Goal: Information Seeking & Learning: Learn about a topic

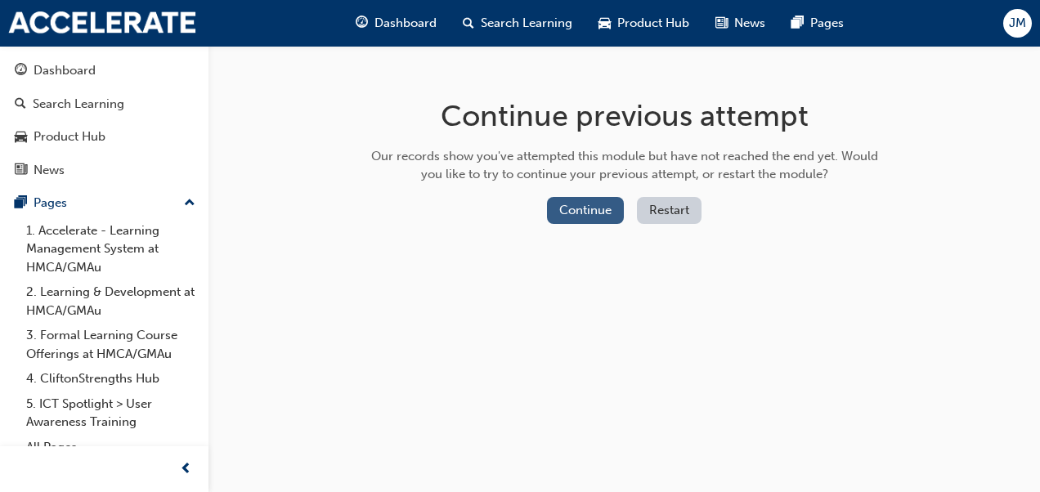
click at [581, 209] on button "Continue" at bounding box center [585, 210] width 77 height 27
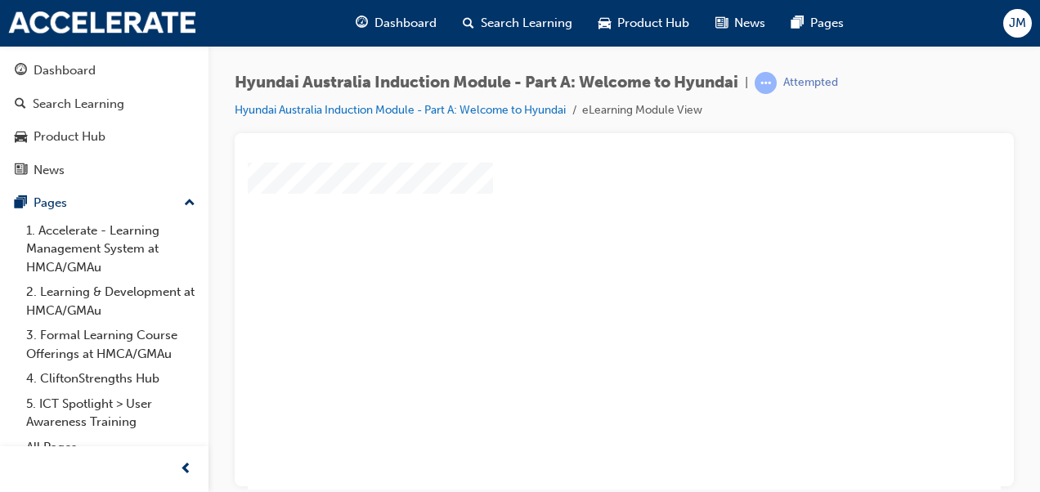
scroll to position [98, 0]
click at [577, 180] on div "play" at bounding box center [577, 180] width 0 height 0
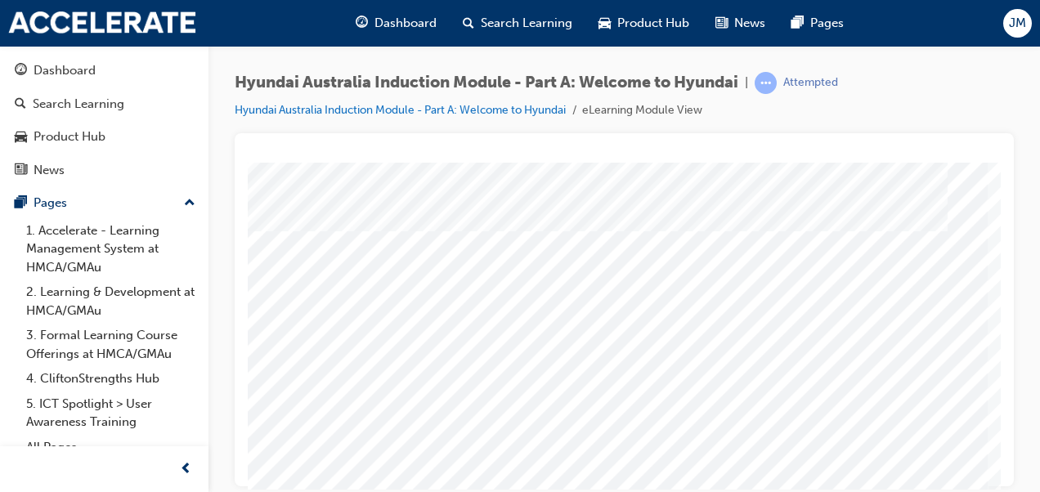
scroll to position [0, 0]
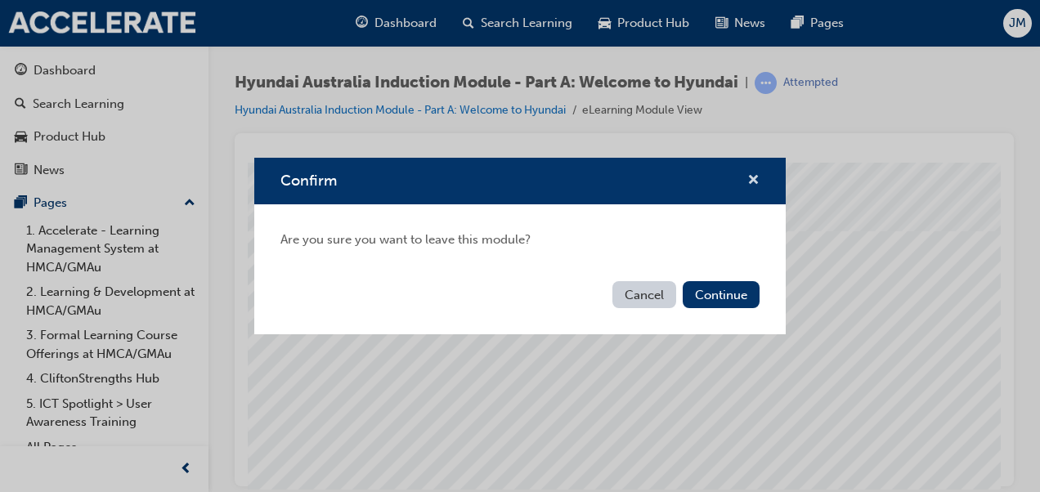
click at [752, 183] on span "cross-icon" at bounding box center [753, 181] width 12 height 15
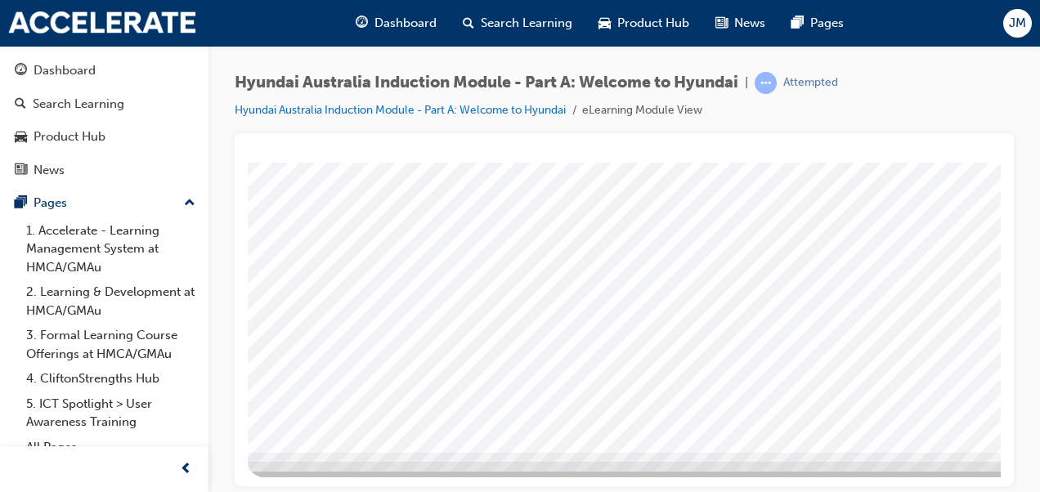
scroll to position [298, 371]
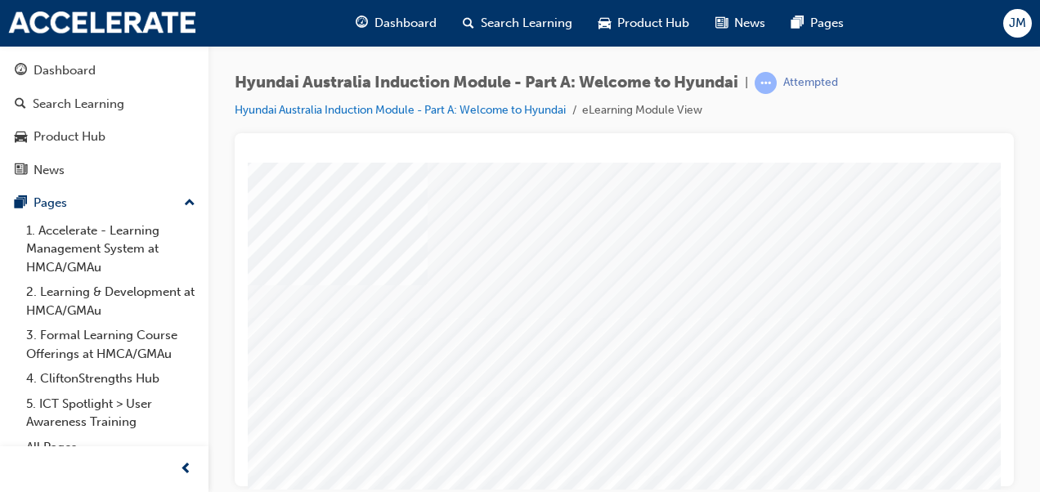
scroll to position [0, 98]
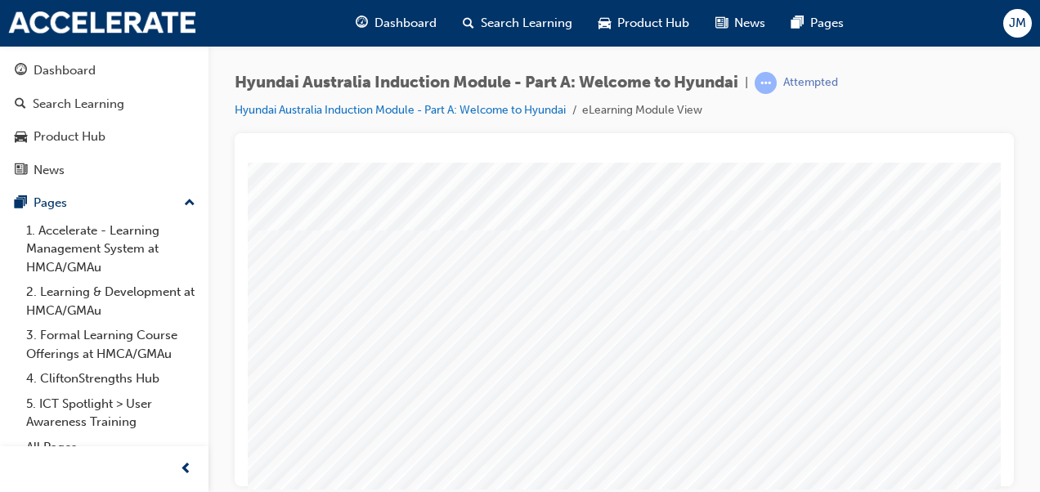
scroll to position [174, 56]
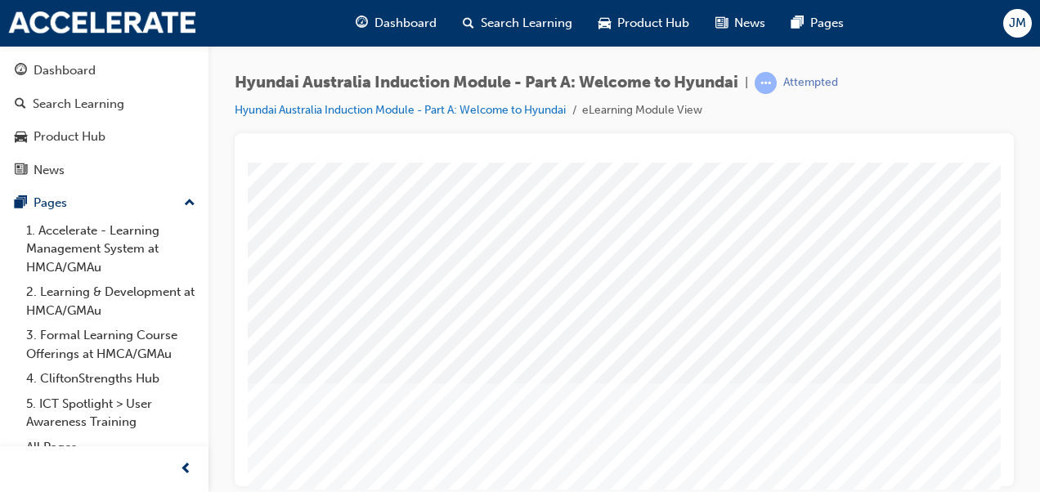
scroll to position [251, 371]
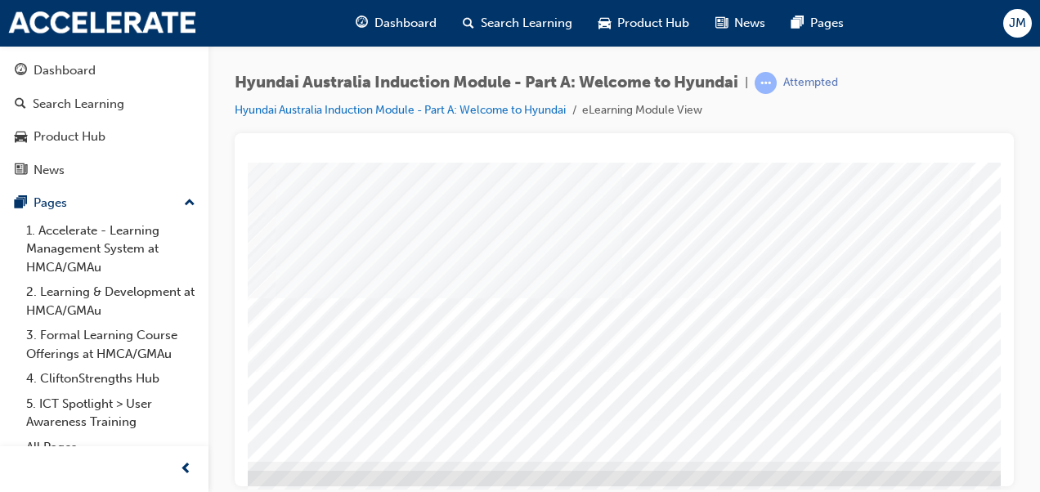
scroll to position [290, 347]
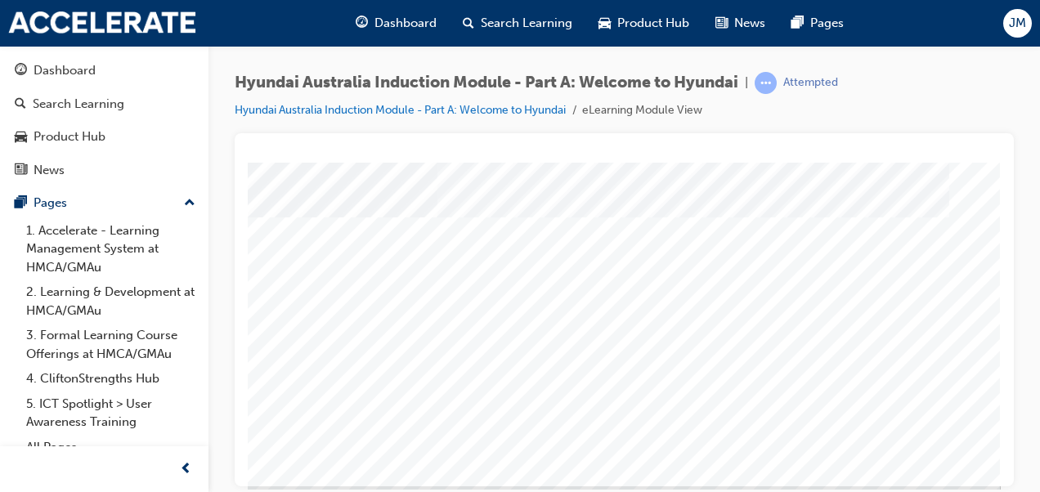
scroll to position [298, 371]
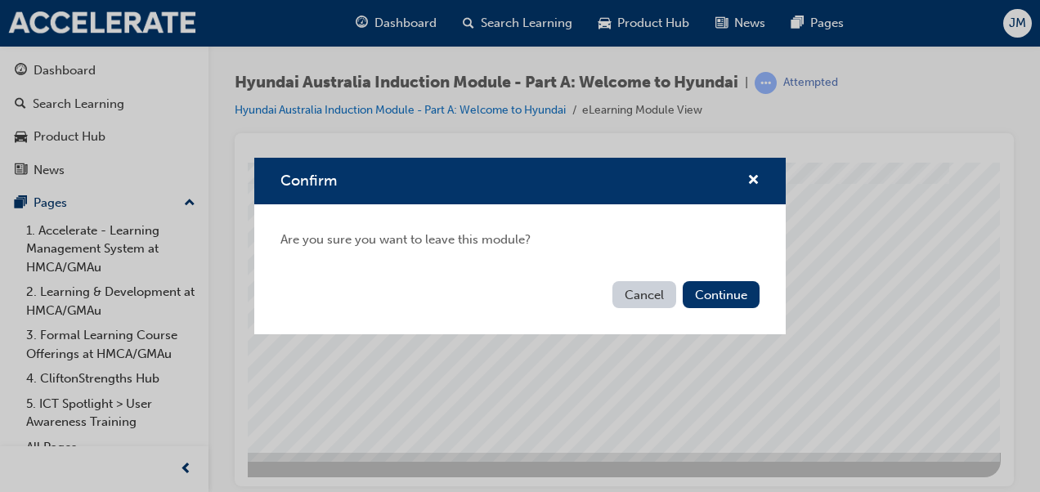
click at [643, 298] on button "Cancel" at bounding box center [644, 294] width 64 height 27
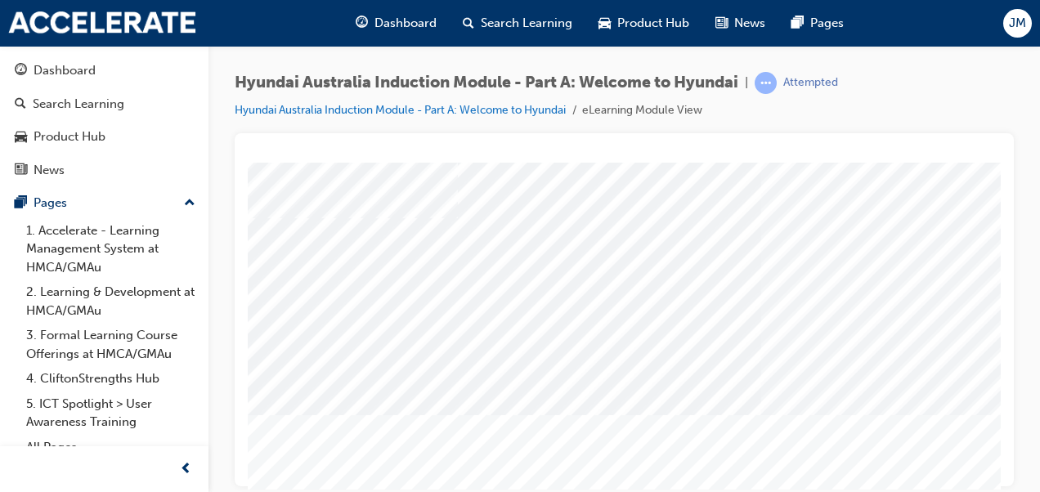
scroll to position [67, 36]
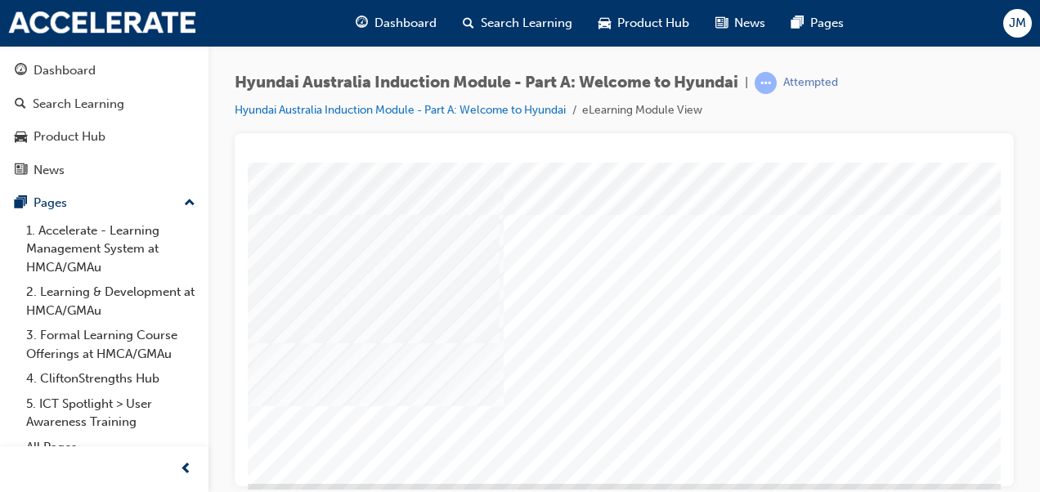
scroll to position [267, 371]
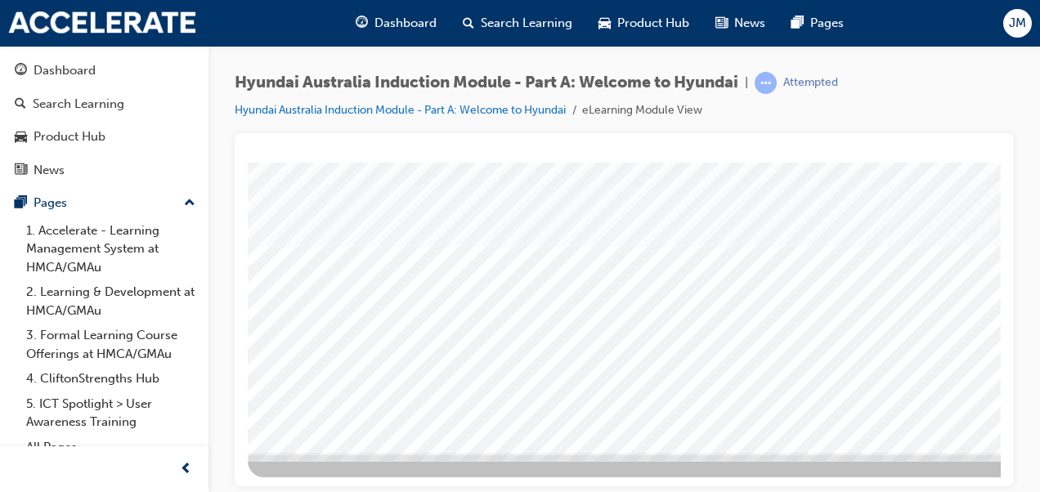
scroll to position [298, 371]
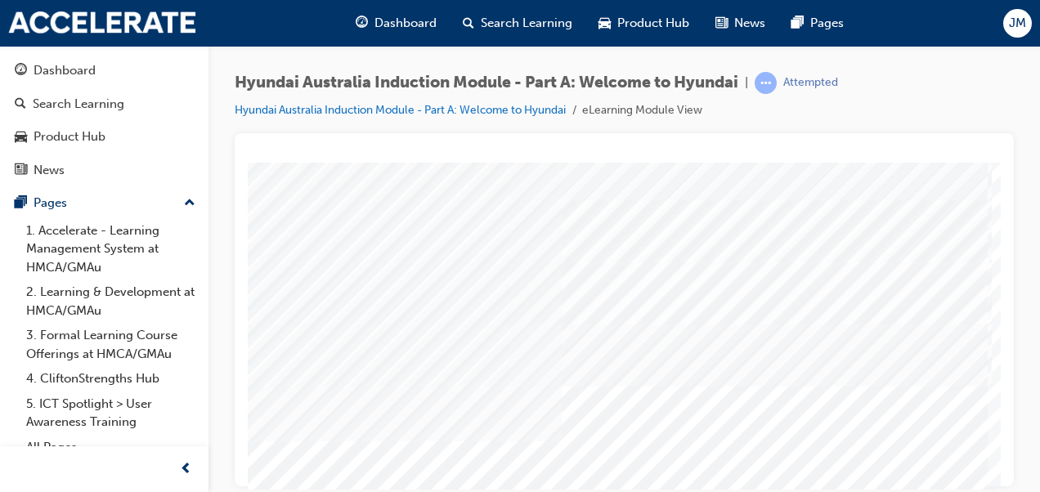
scroll to position [159, 371]
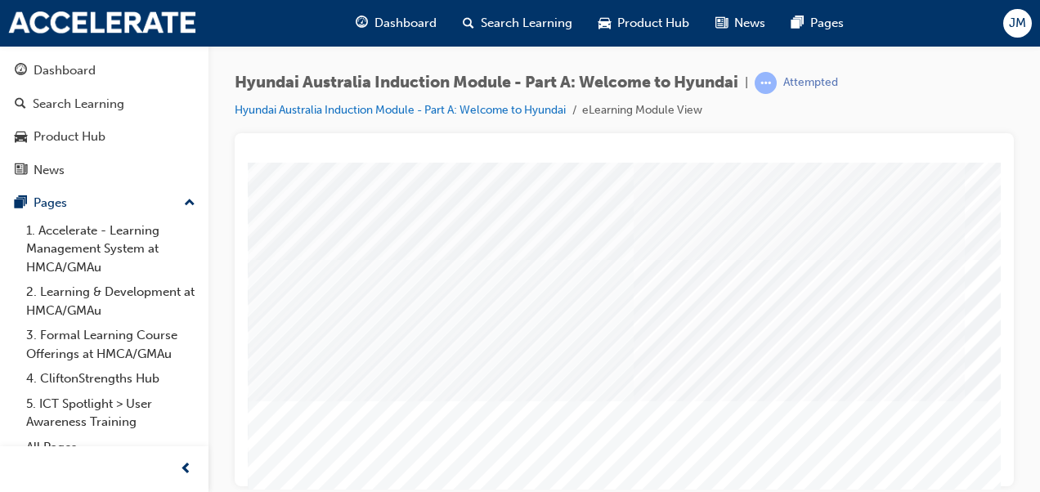
scroll to position [142, 0]
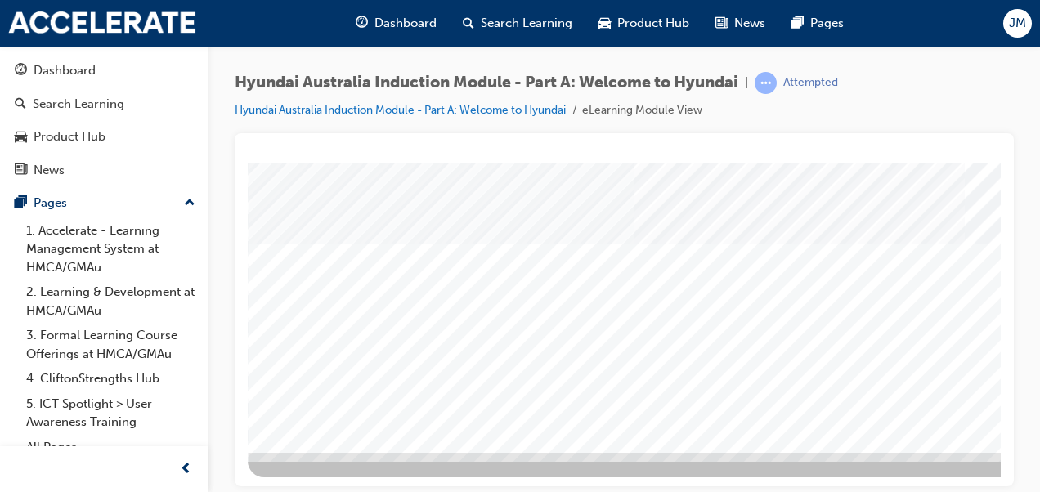
scroll to position [298, 371]
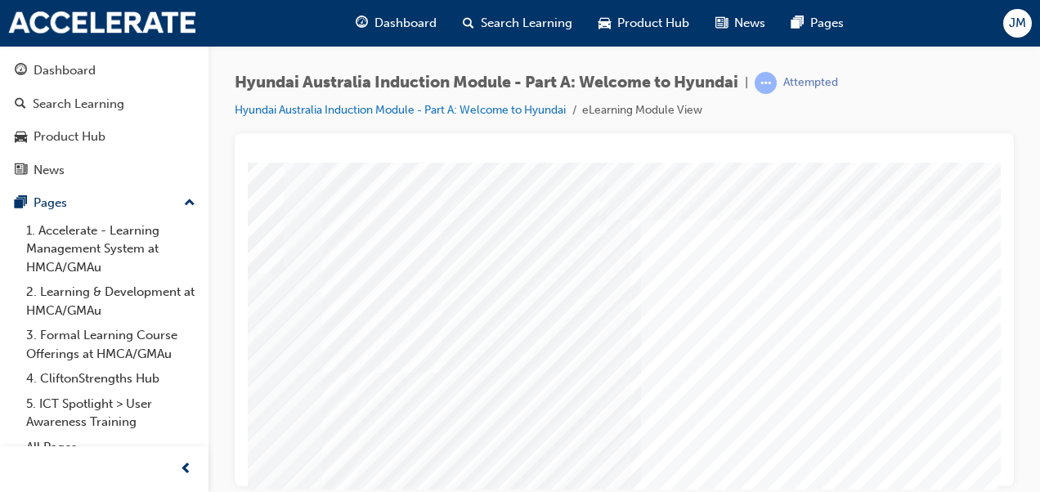
scroll to position [11, 371]
drag, startPoint x: 599, startPoint y: 290, endPoint x: 721, endPoint y: 284, distance: 122.8
click at [721, 284] on div "Global" at bounding box center [445, 444] width 1112 height 589
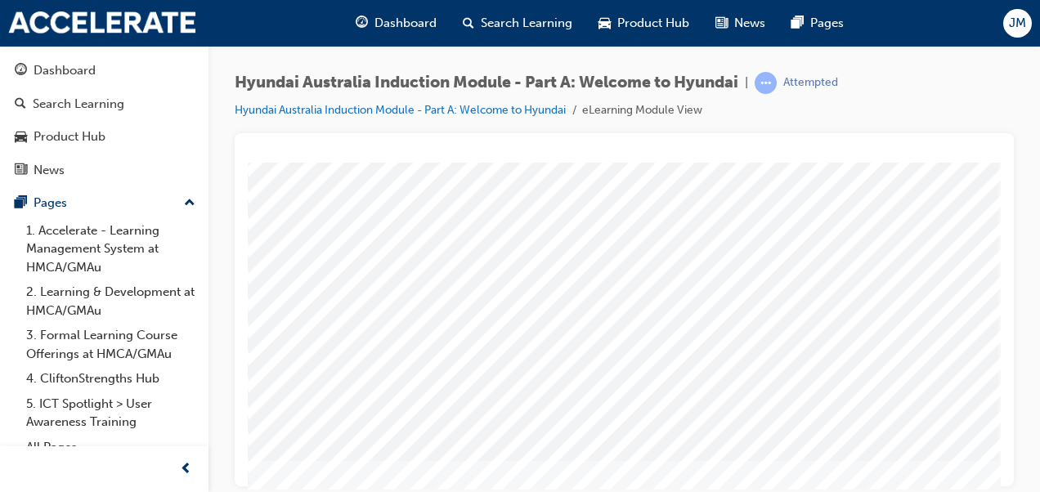
scroll to position [120, 0]
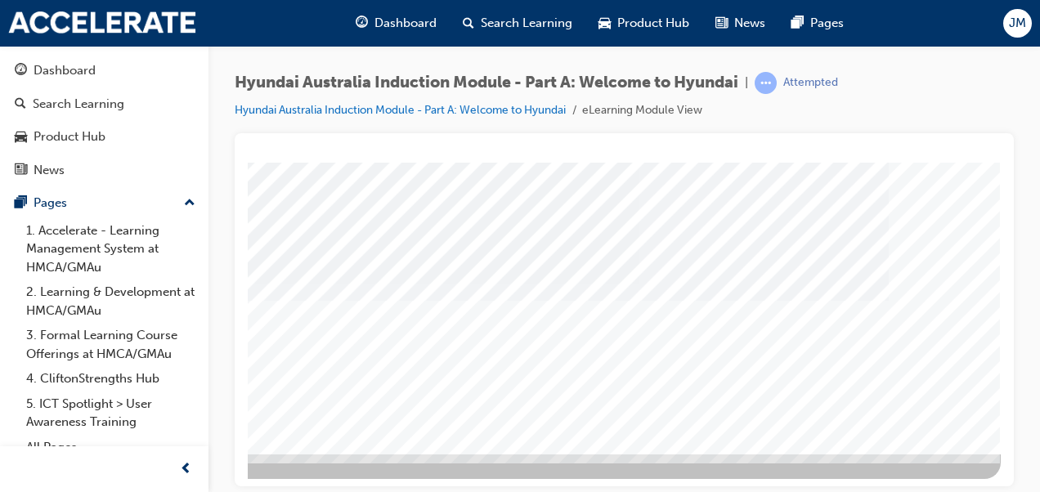
scroll to position [298, 371]
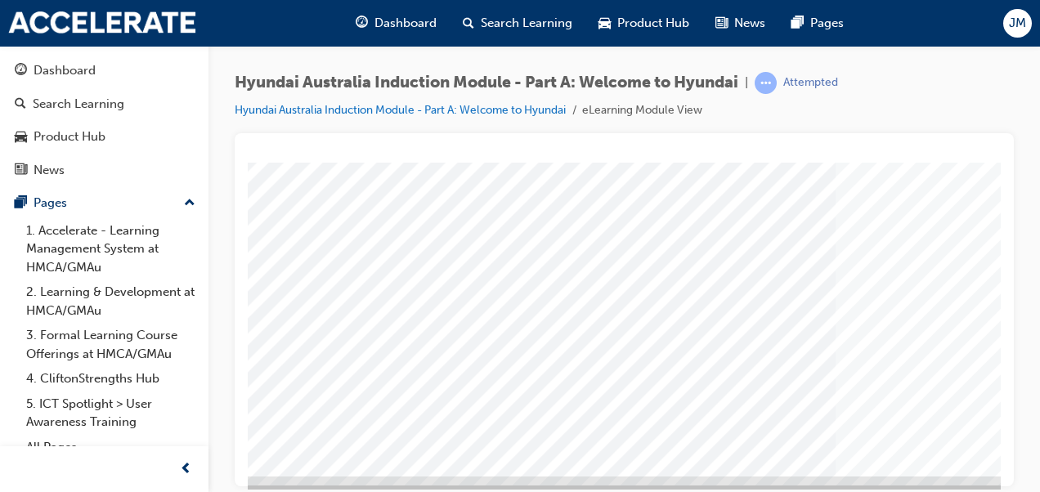
scroll to position [273, 1]
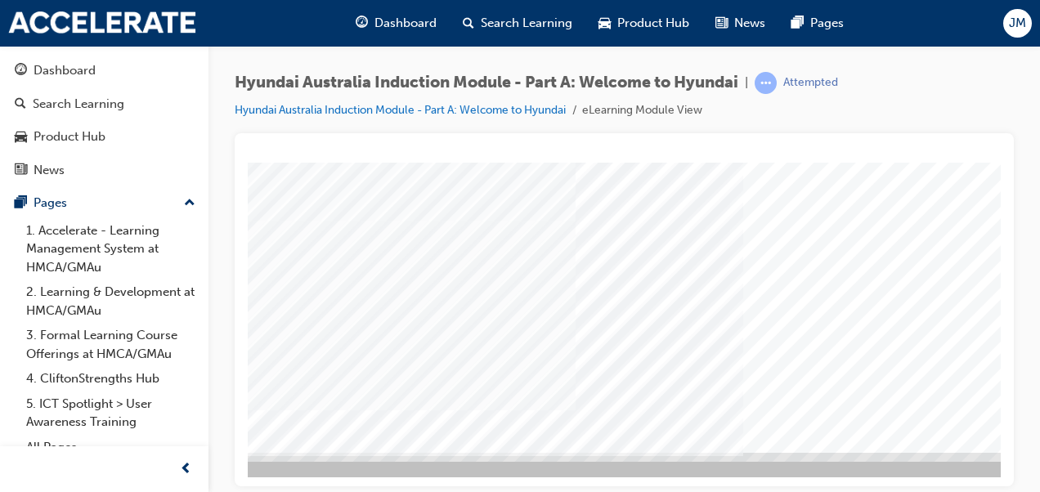
scroll to position [298, 105]
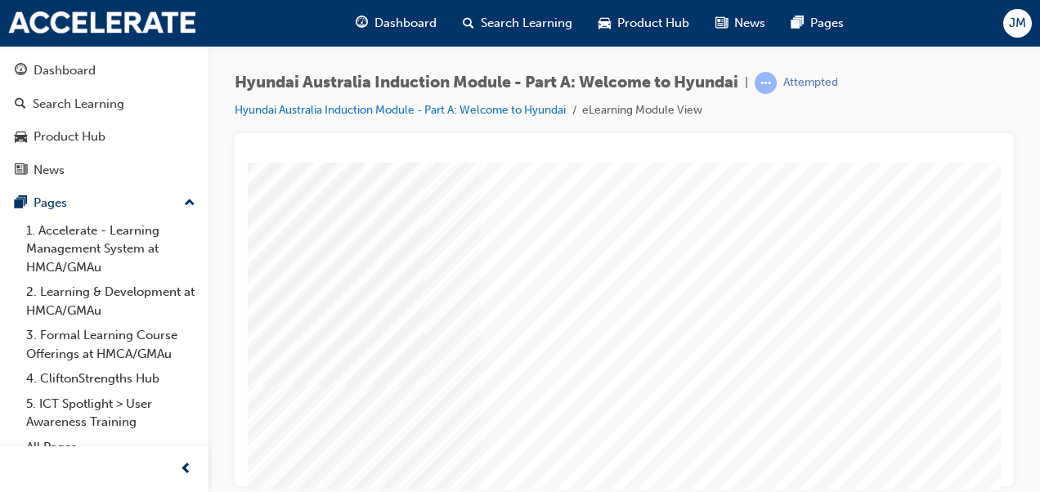
scroll to position [262, 334]
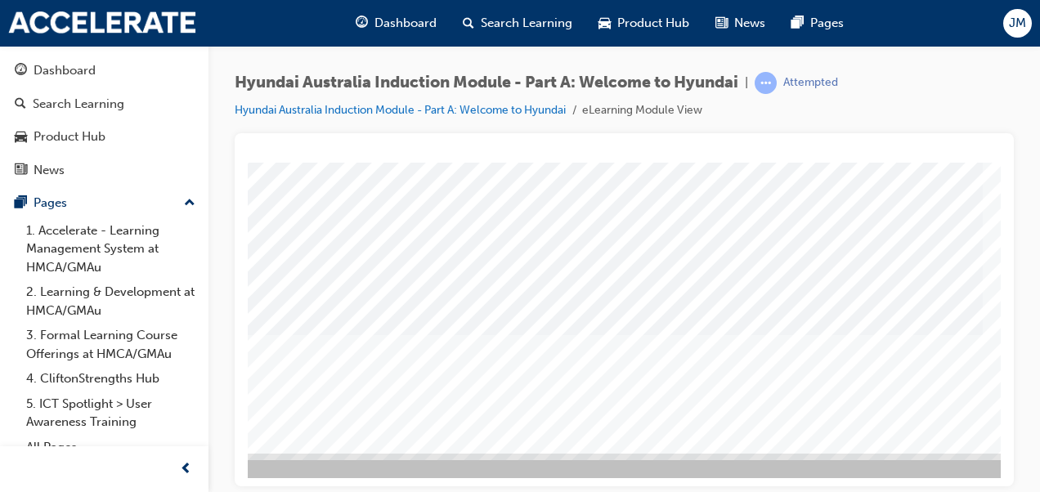
scroll to position [298, 295]
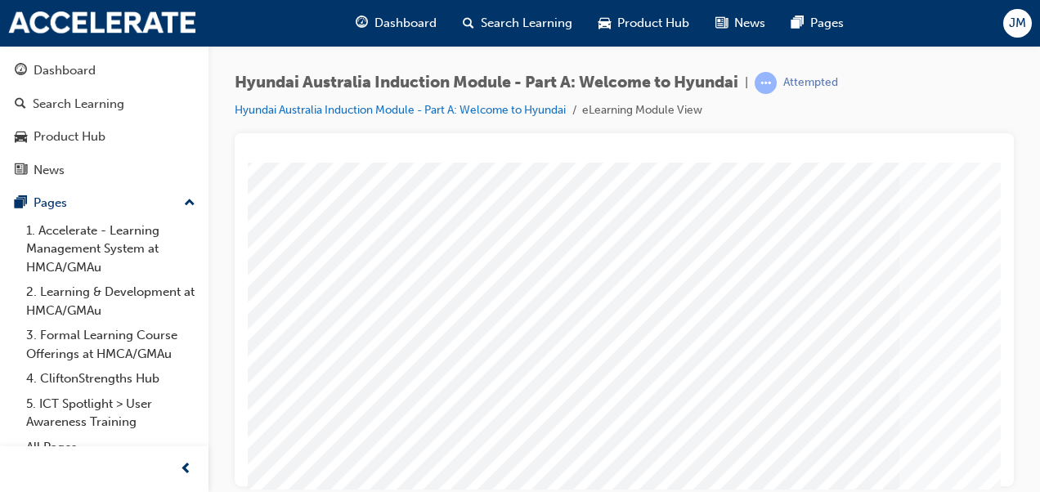
scroll to position [298, 14]
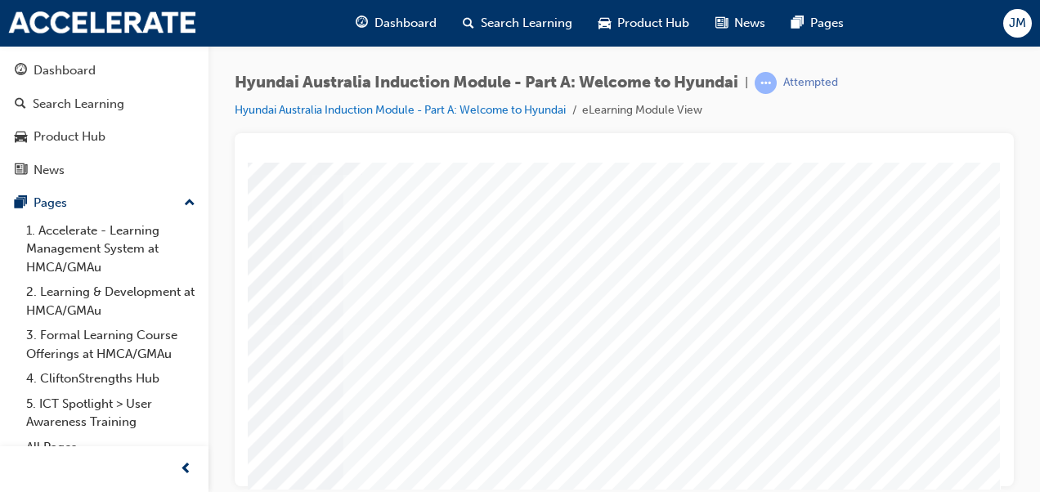
scroll to position [78, 371]
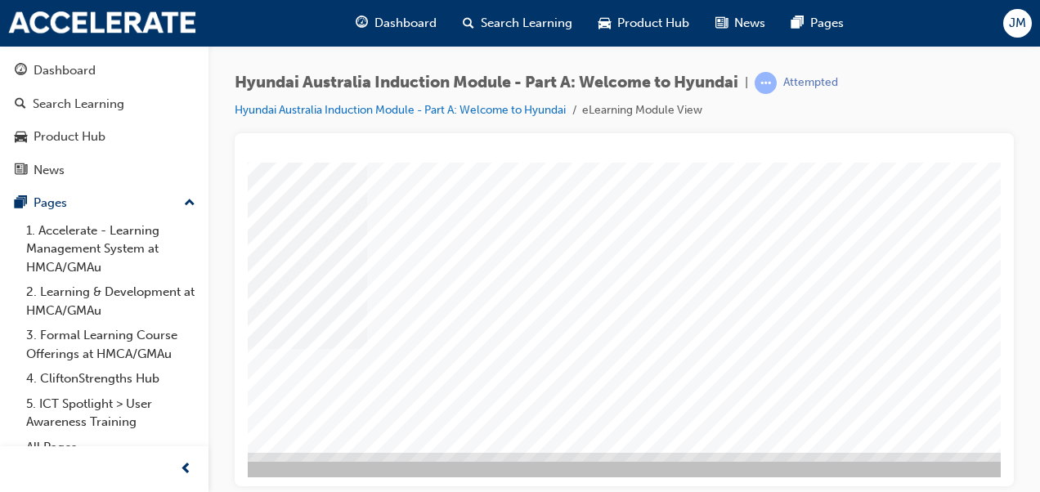
scroll to position [298, 339]
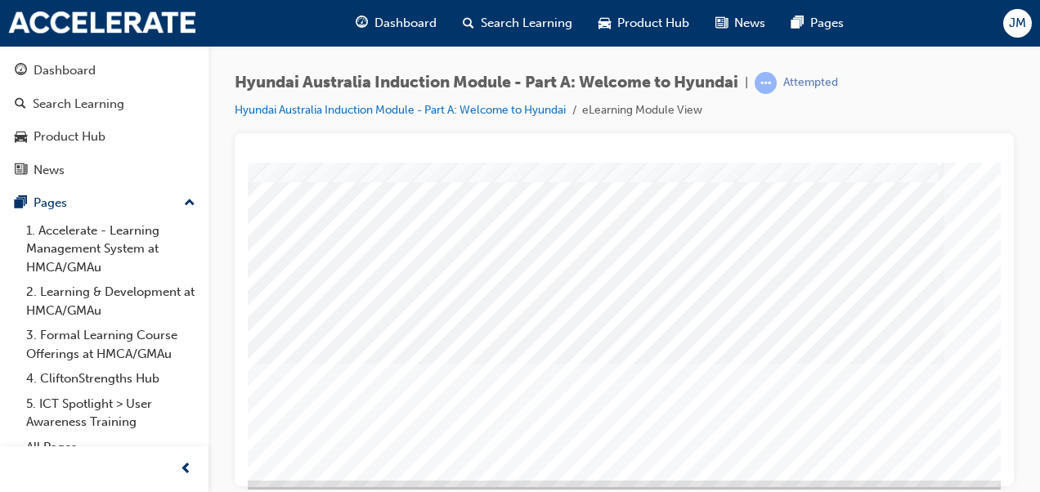
scroll to position [271, 371]
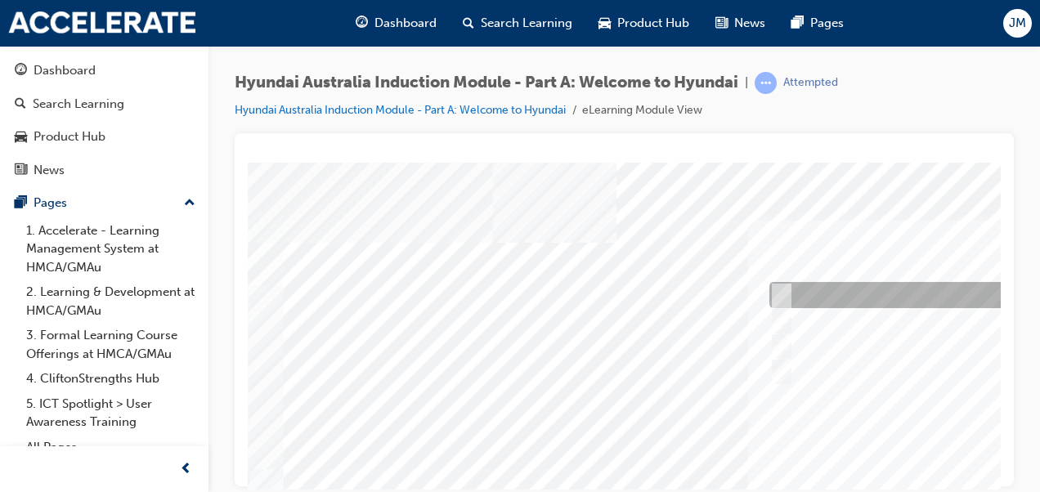
click at [783, 294] on input "1935" at bounding box center [778, 295] width 18 height 18
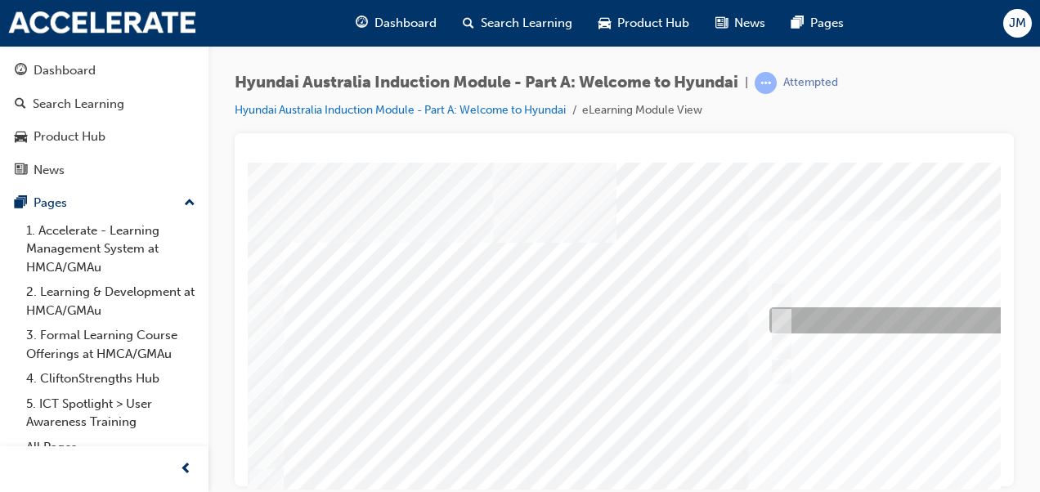
click at [792, 316] on div at bounding box center [1039, 320] width 548 height 26
radio input "false"
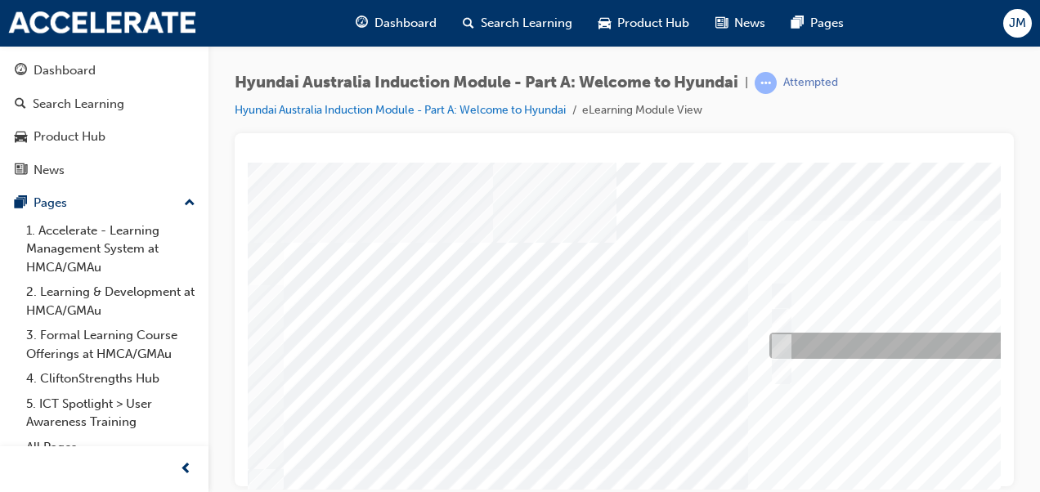
click at [788, 339] on div at bounding box center [1039, 346] width 548 height 26
radio input "false"
radio input "true"
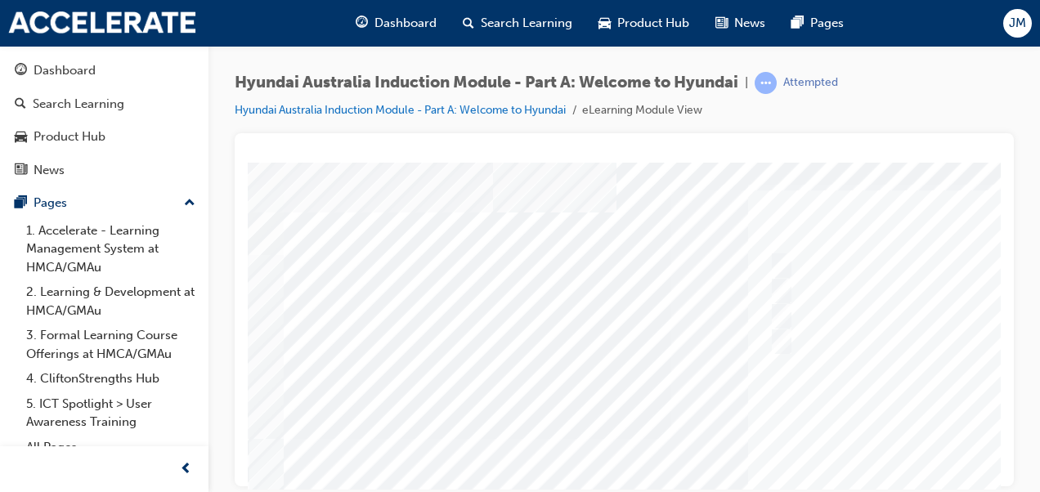
scroll to position [31, 0]
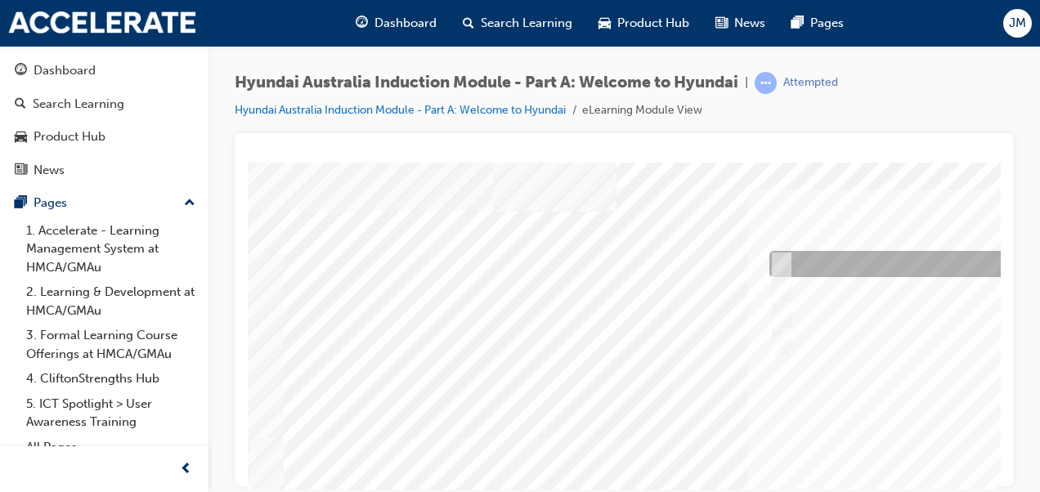
click at [792, 264] on div at bounding box center [1039, 264] width 548 height 26
radio input "true"
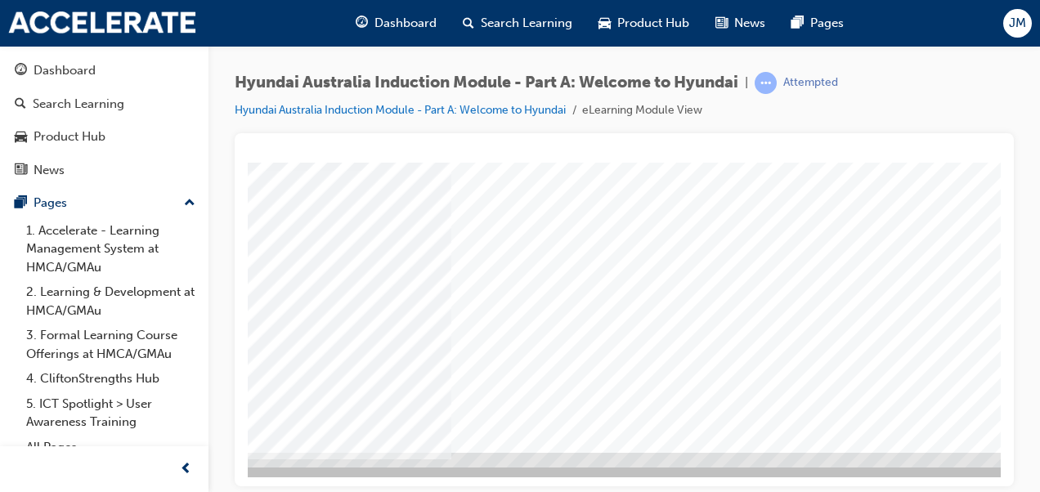
scroll to position [298, 371]
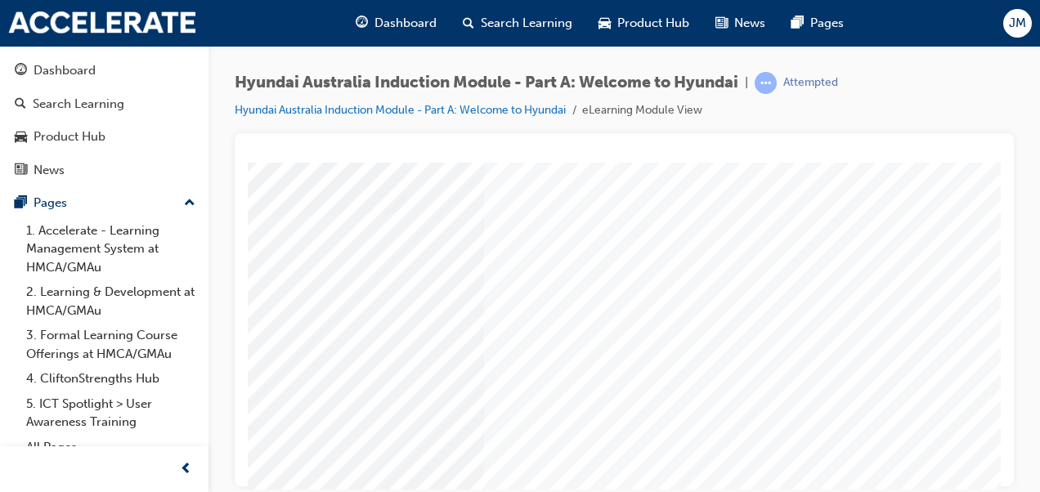
scroll to position [254, 263]
click at [796, 320] on div at bounding box center [540, 202] width 1112 height 589
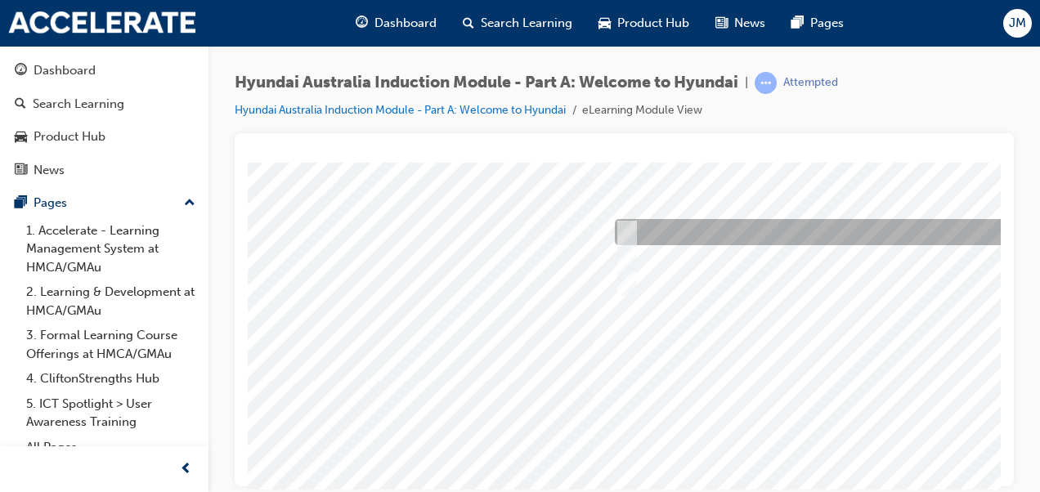
click at [638, 230] on div at bounding box center [883, 232] width 544 height 26
radio input "true"
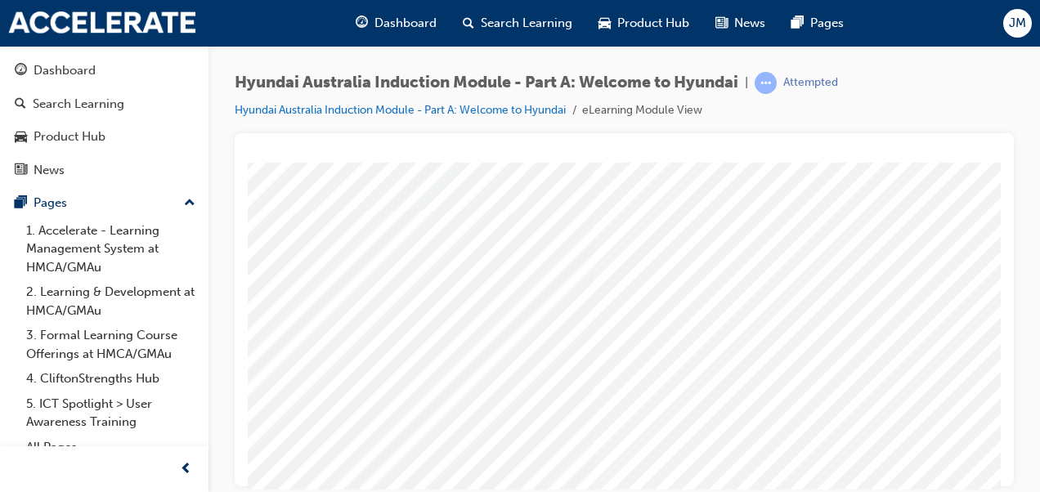
scroll to position [259, 155]
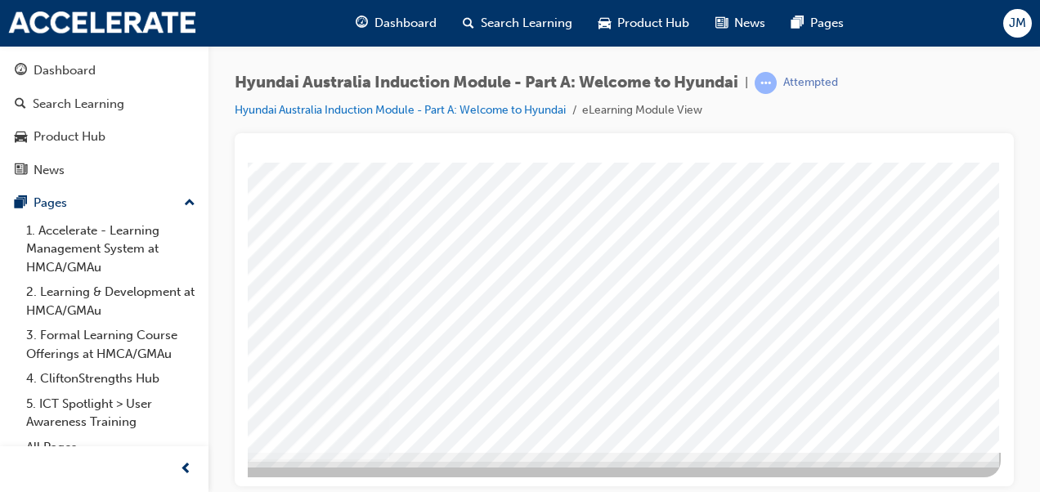
scroll to position [296, 371]
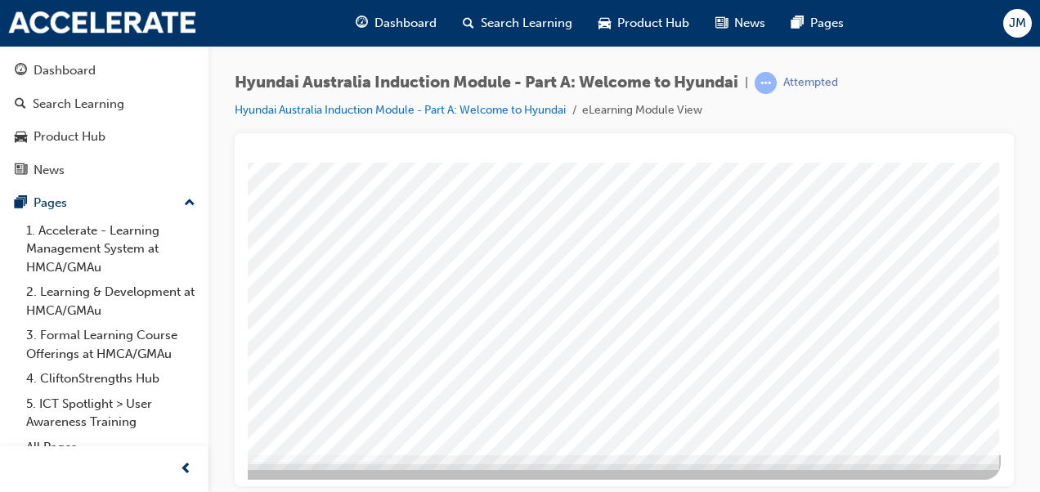
click at [734, 294] on div at bounding box center [445, 160] width 1112 height 589
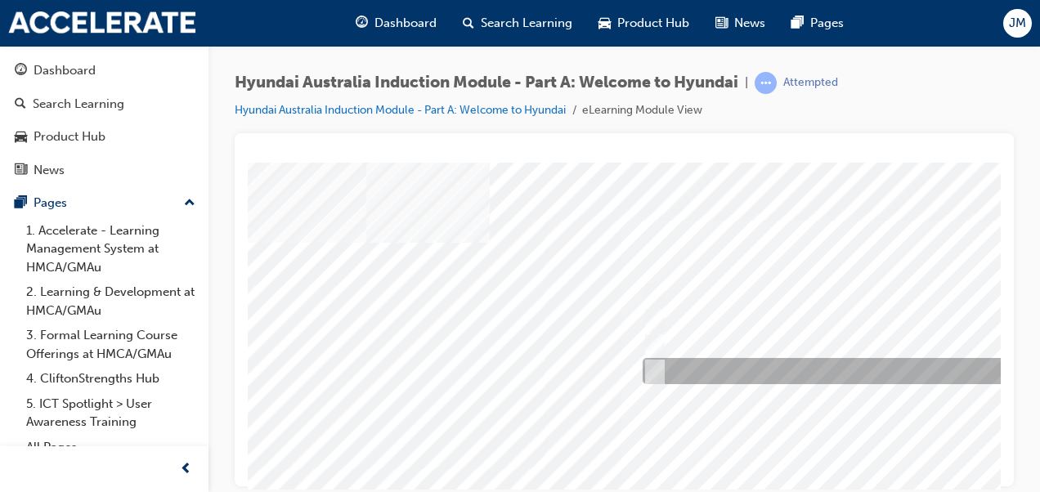
scroll to position [0, 124]
click at [736, 375] on div at bounding box center [913, 371] width 544 height 26
checkbox input "true"
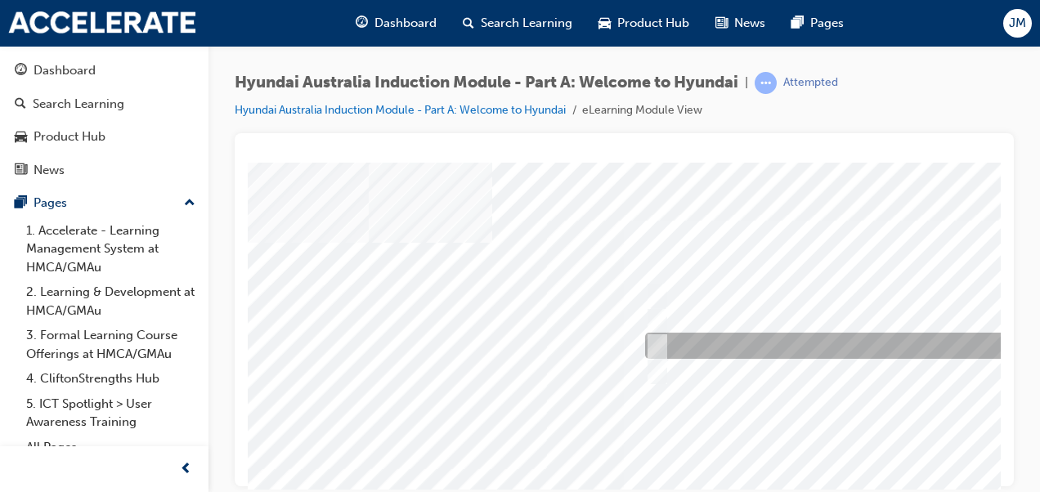
click at [739, 346] on div at bounding box center [913, 346] width 544 height 26
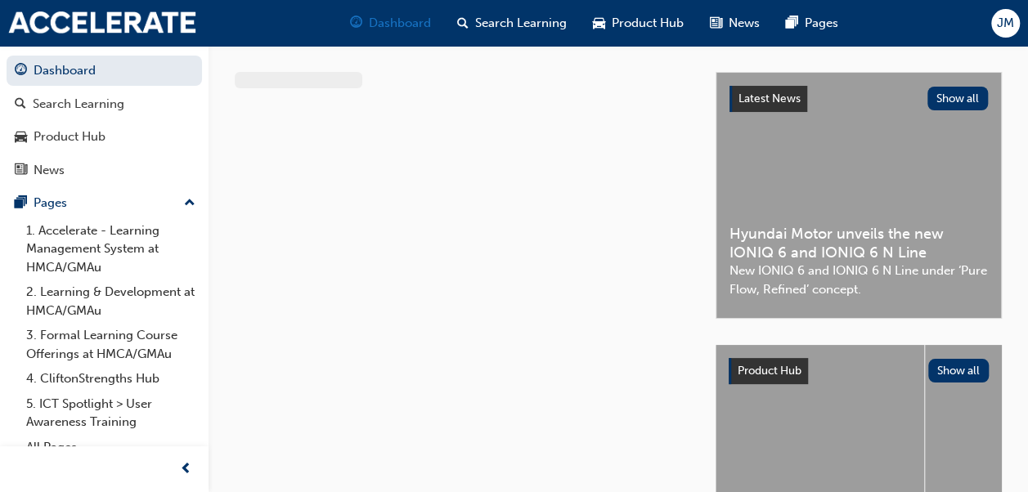
click at [405, 26] on span "Dashboard" at bounding box center [400, 23] width 62 height 19
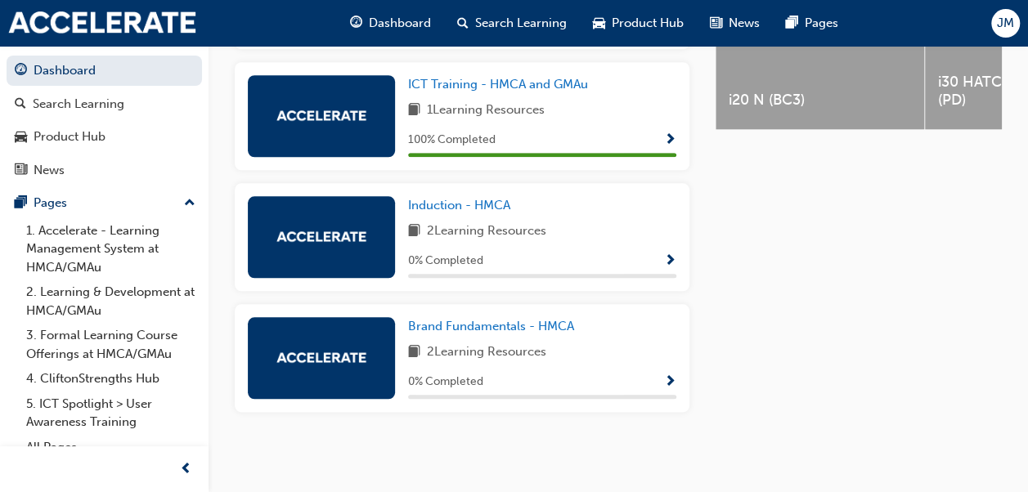
scroll to position [751, 0]
click at [450, 202] on span "Induction - HMCA" at bounding box center [459, 205] width 102 height 15
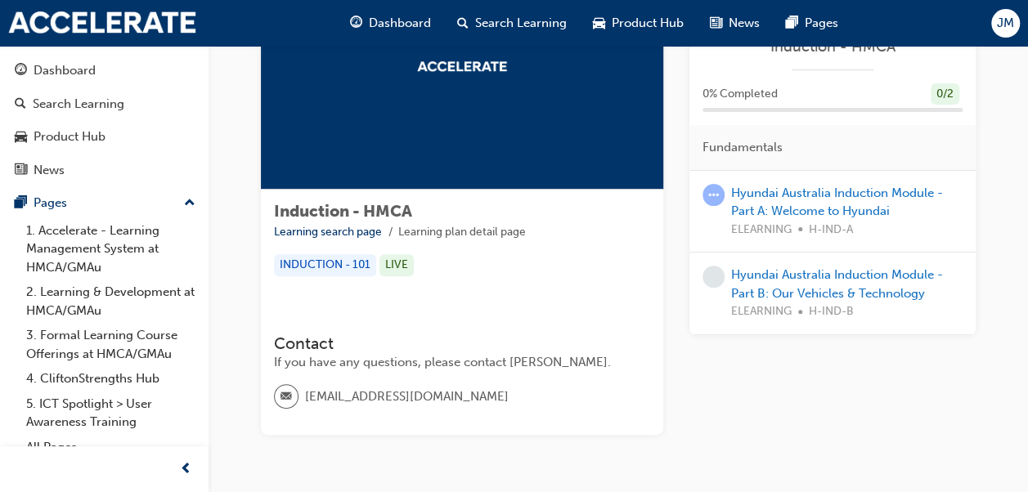
scroll to position [134, 0]
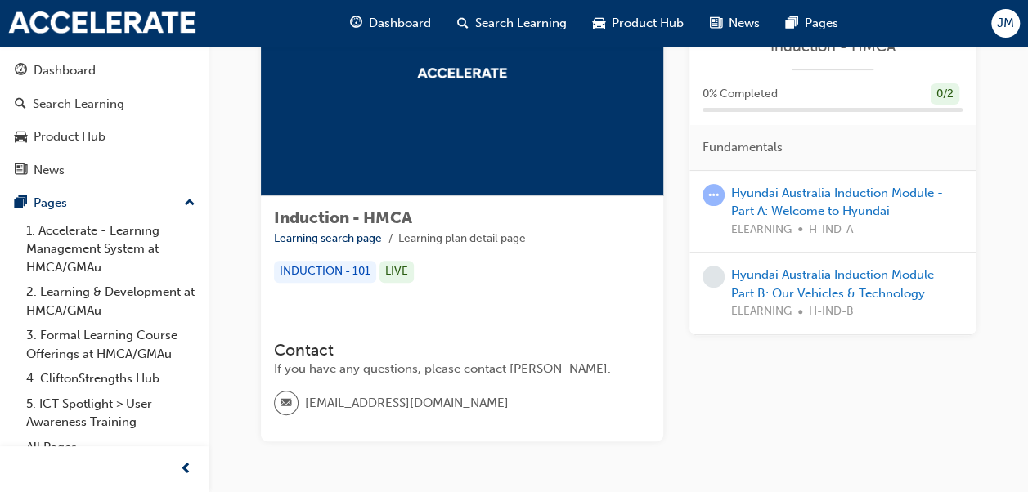
click at [782, 221] on span "ELEARNING" at bounding box center [761, 230] width 61 height 19
click at [776, 210] on link "Hyundai Australia Induction Module - Part A: Welcome to Hyundai" at bounding box center [837, 203] width 212 height 34
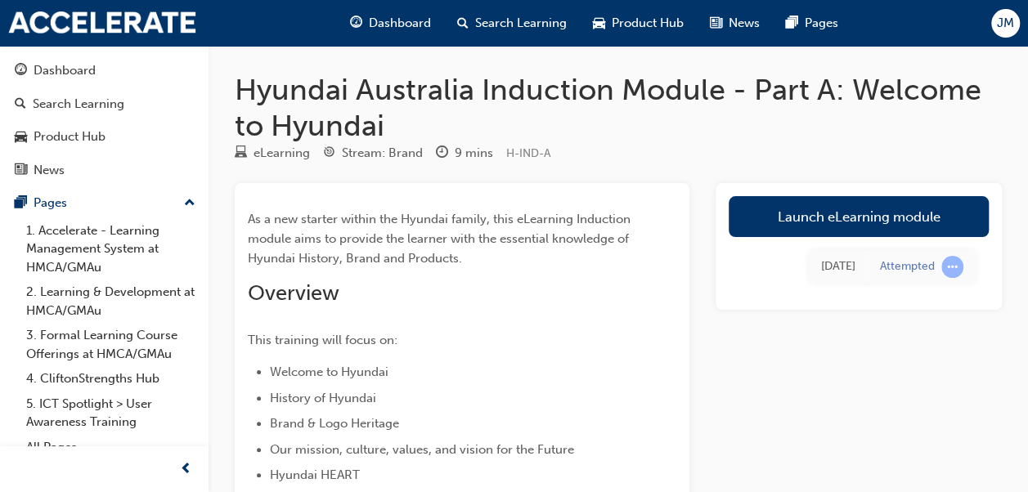
click at [776, 210] on link "Launch eLearning module" at bounding box center [859, 216] width 260 height 41
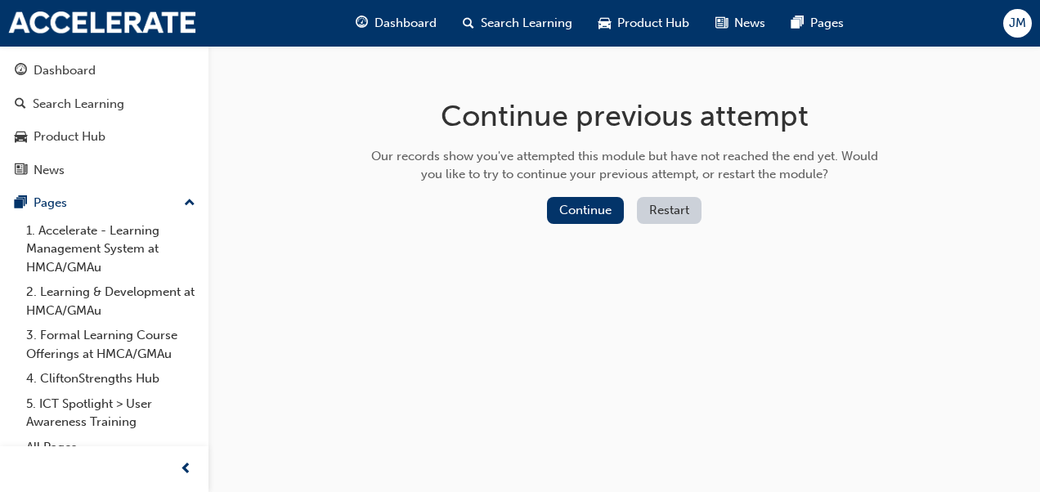
click at [638, 218] on button "Restart" at bounding box center [669, 210] width 65 height 27
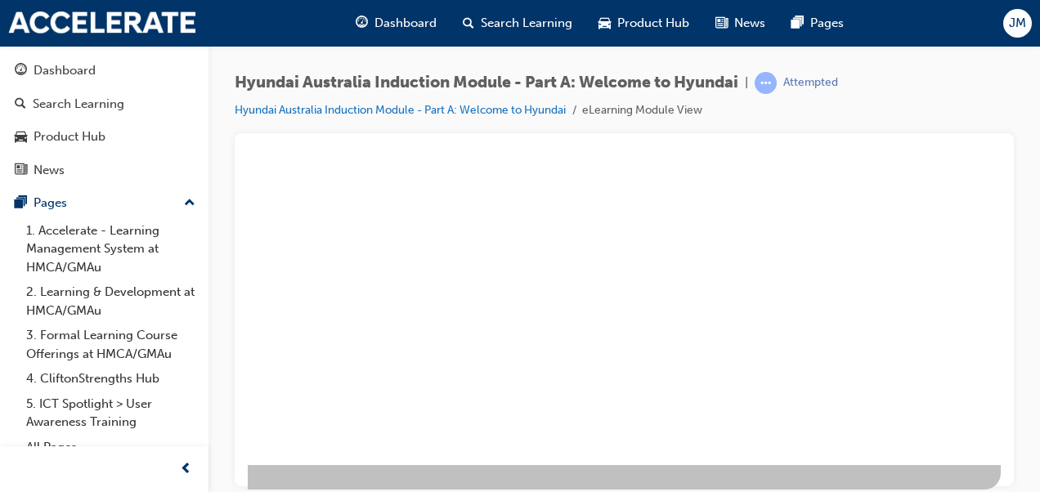
scroll to position [0, 371]
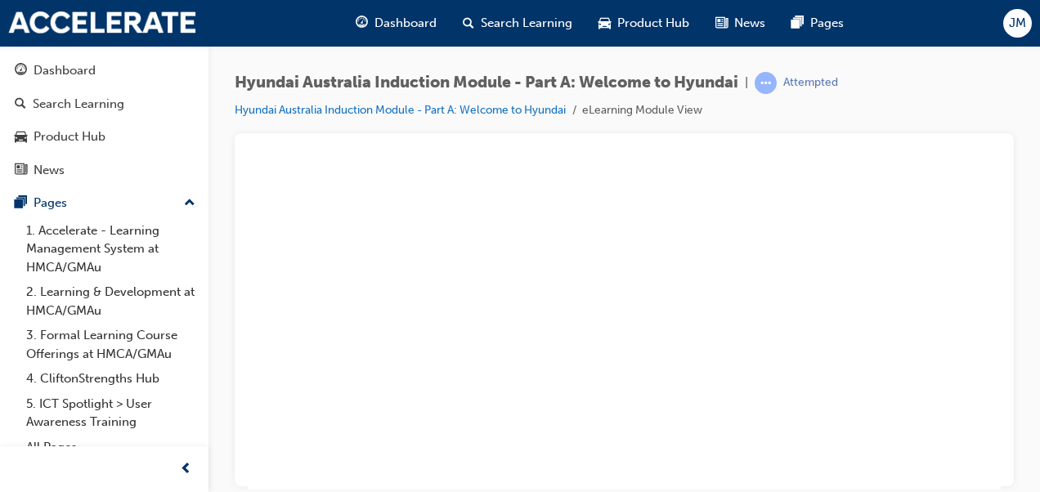
click at [218, 278] on div "play" at bounding box center [218, 278] width 0 height 0
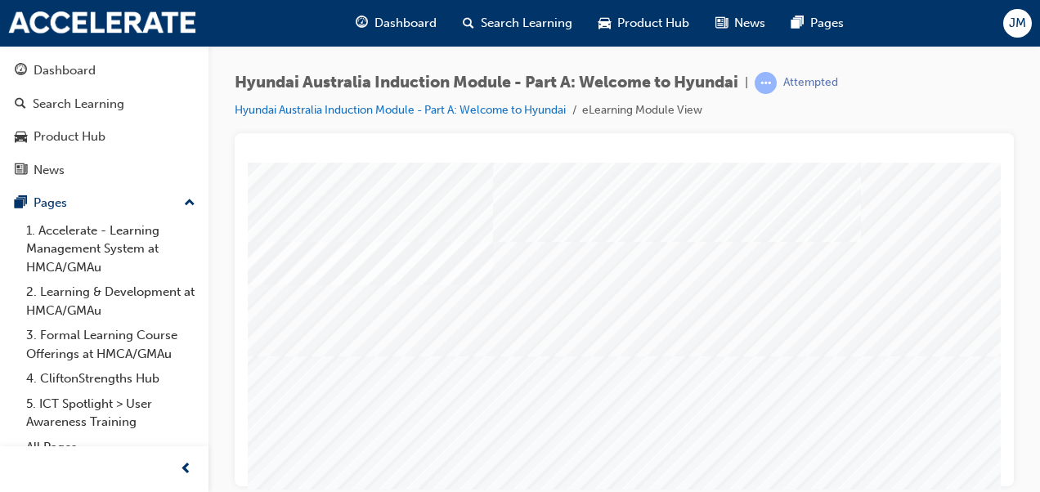
scroll to position [298, 0]
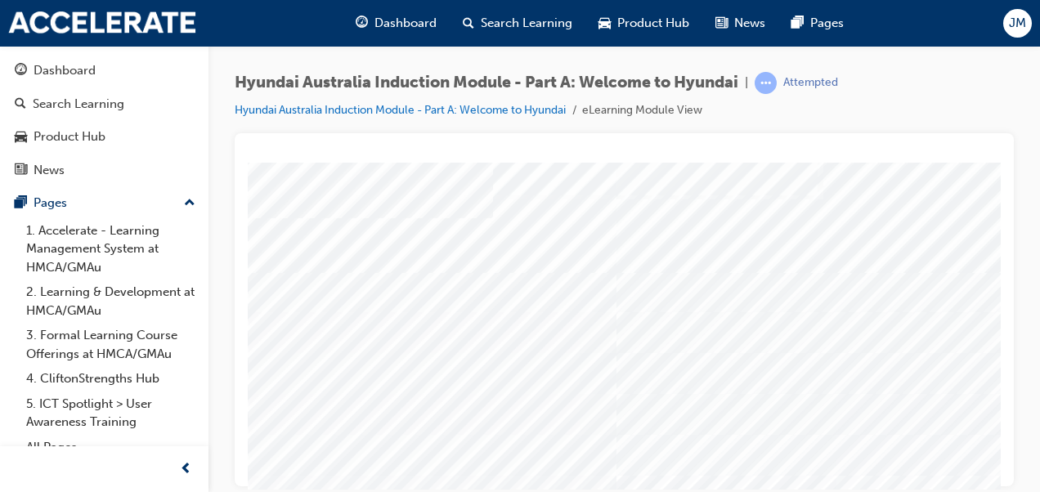
scroll to position [298, 0]
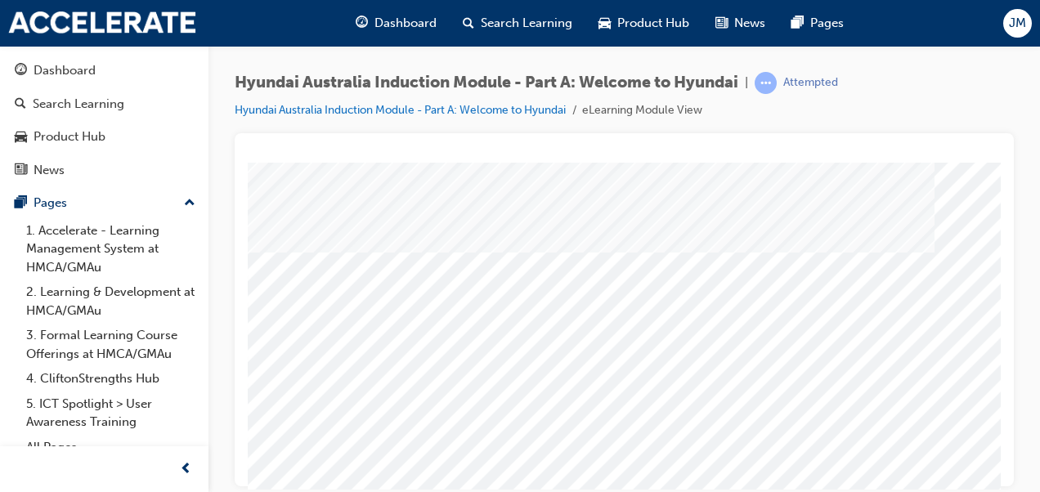
scroll to position [125, 0]
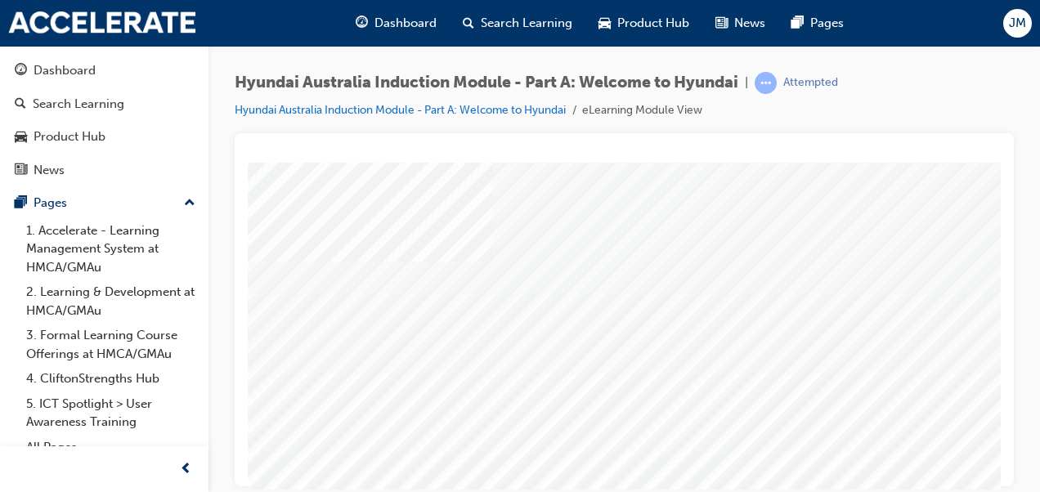
scroll to position [7, 0]
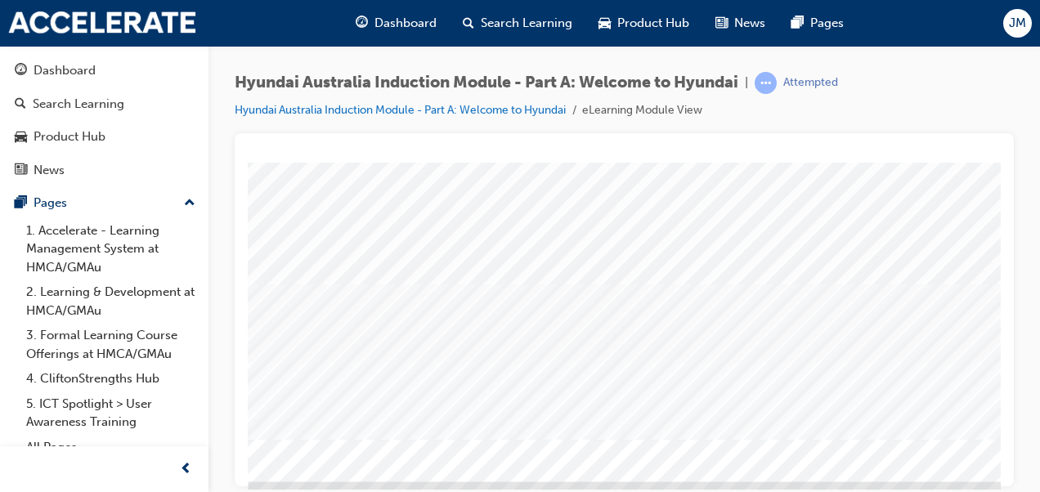
scroll to position [113, 0]
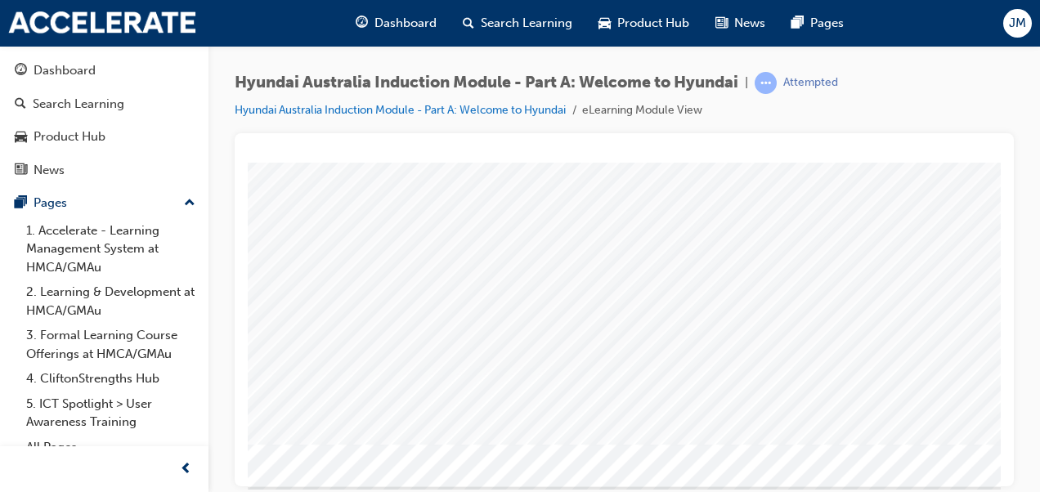
scroll to position [276, 1]
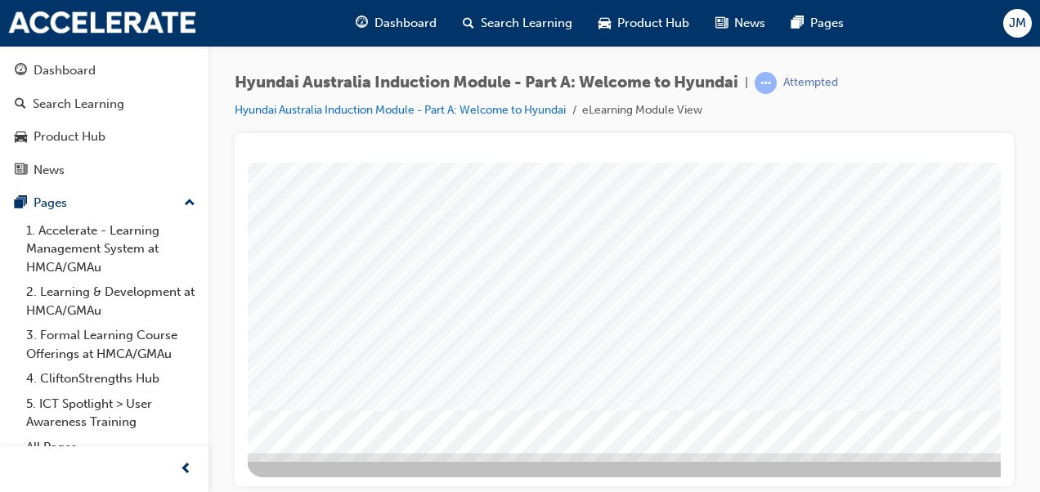
scroll to position [298, 371]
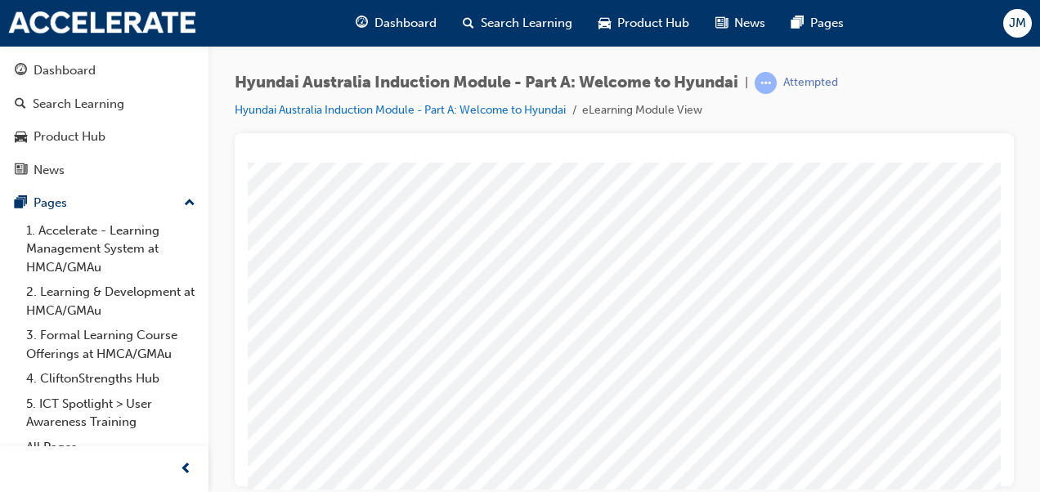
scroll to position [116, 0]
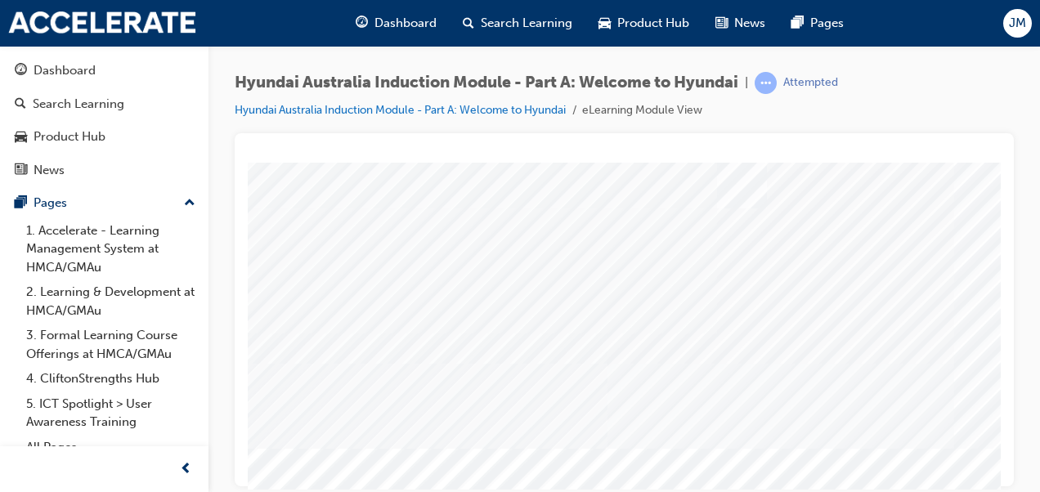
scroll to position [138, 14]
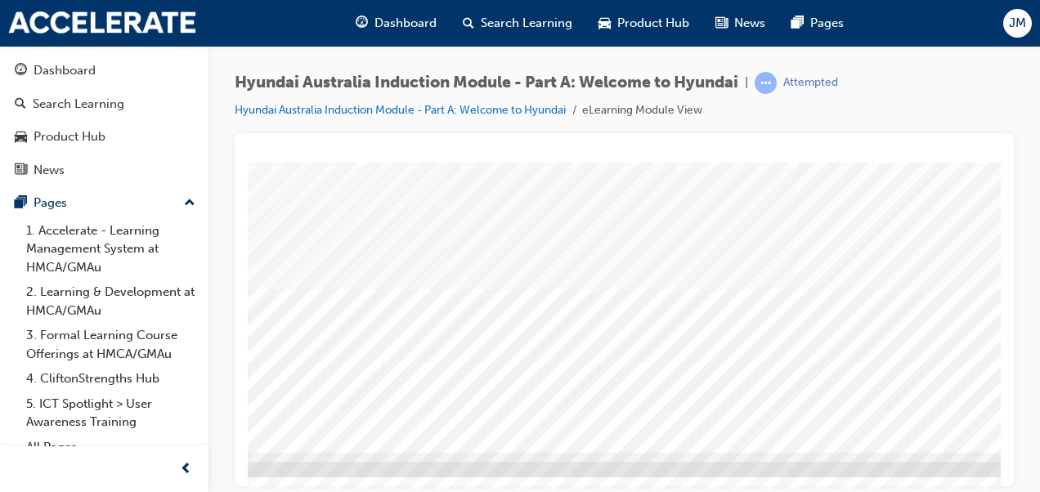
scroll to position [298, 371]
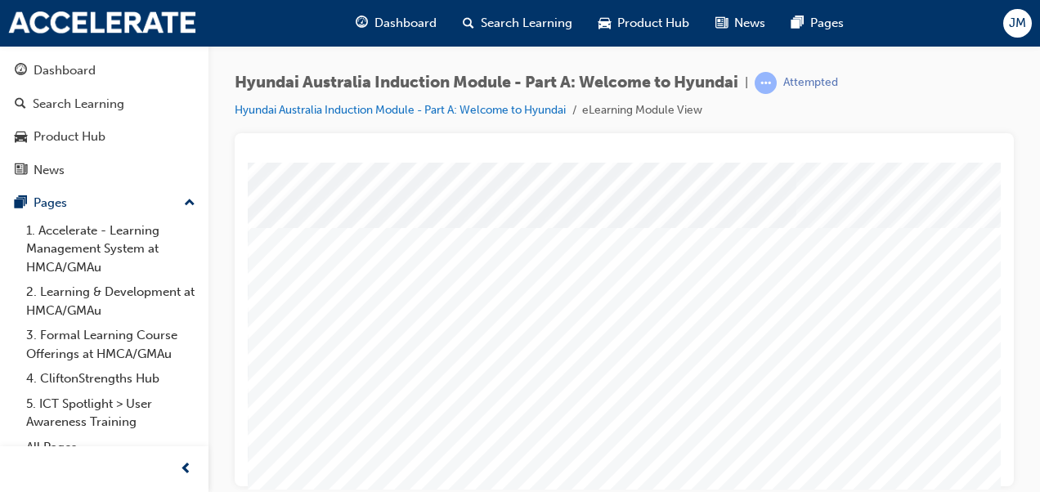
scroll to position [258, 0]
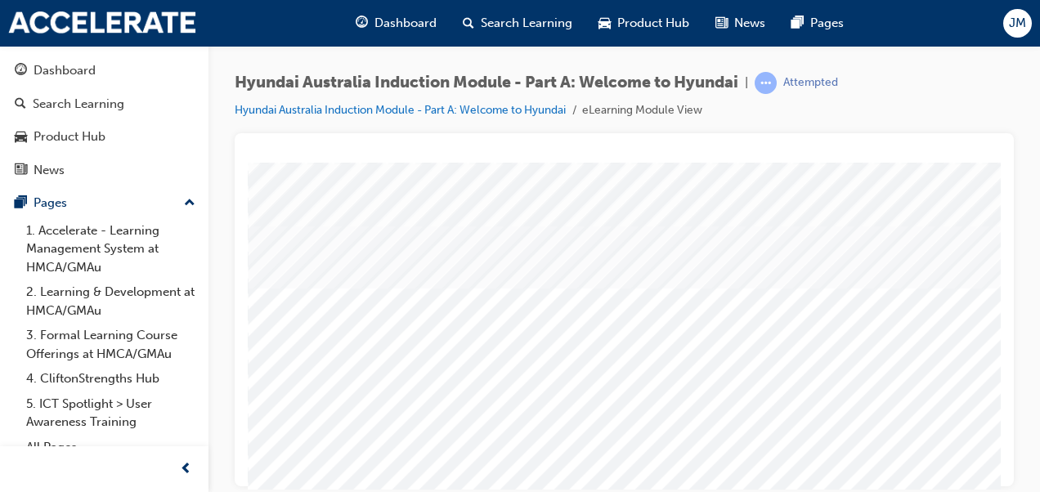
scroll to position [265, 0]
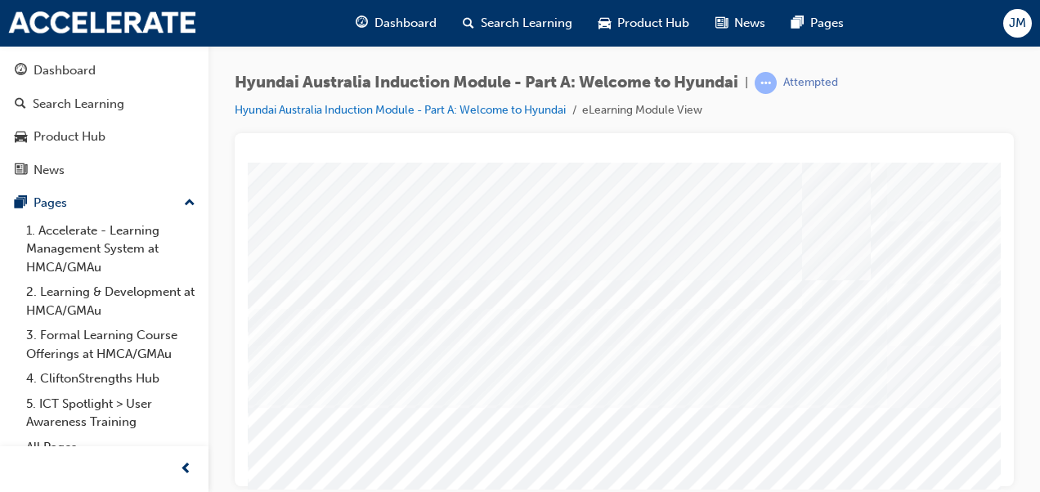
scroll to position [134, 0]
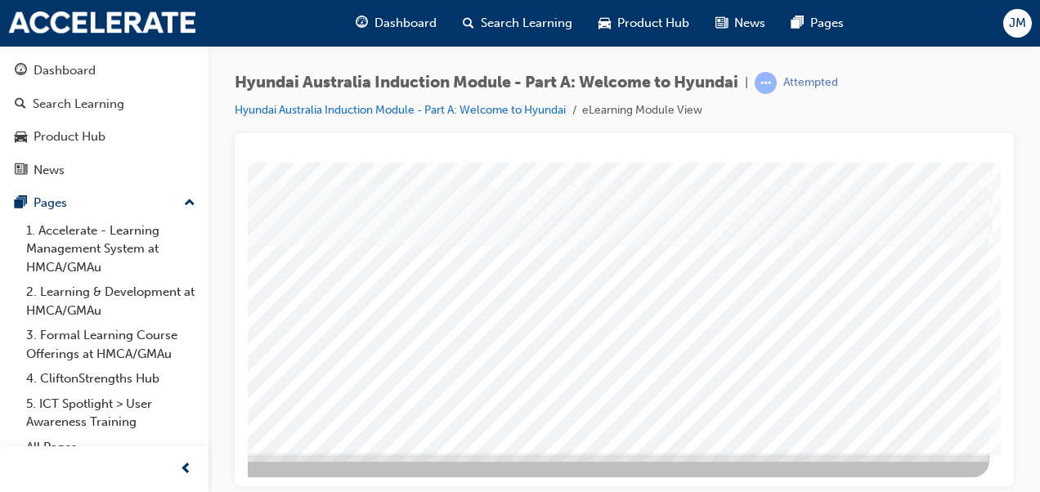
scroll to position [298, 371]
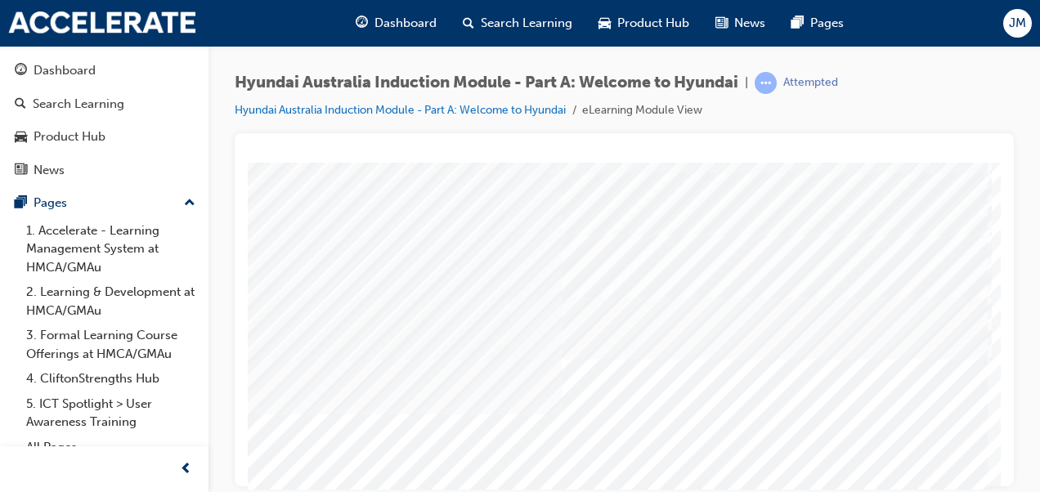
scroll to position [275, 371]
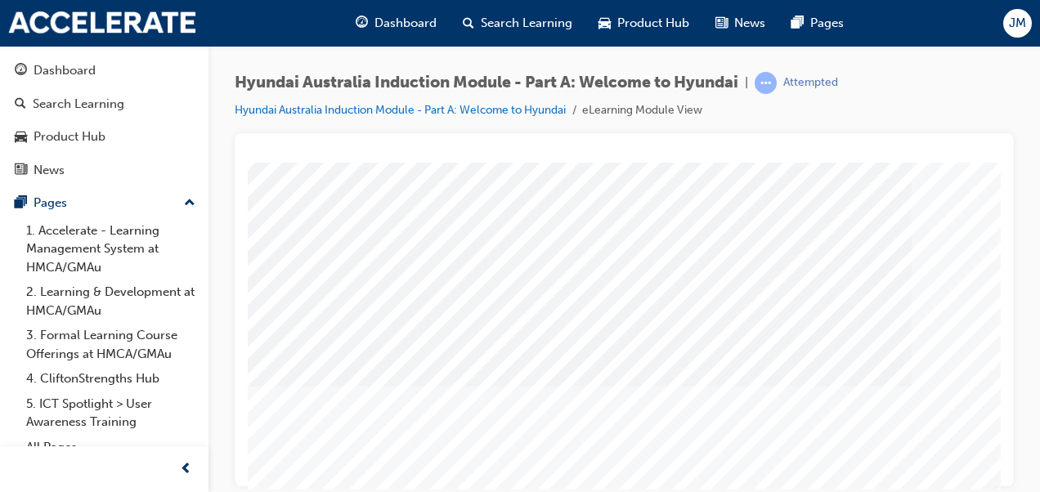
scroll to position [294, 371]
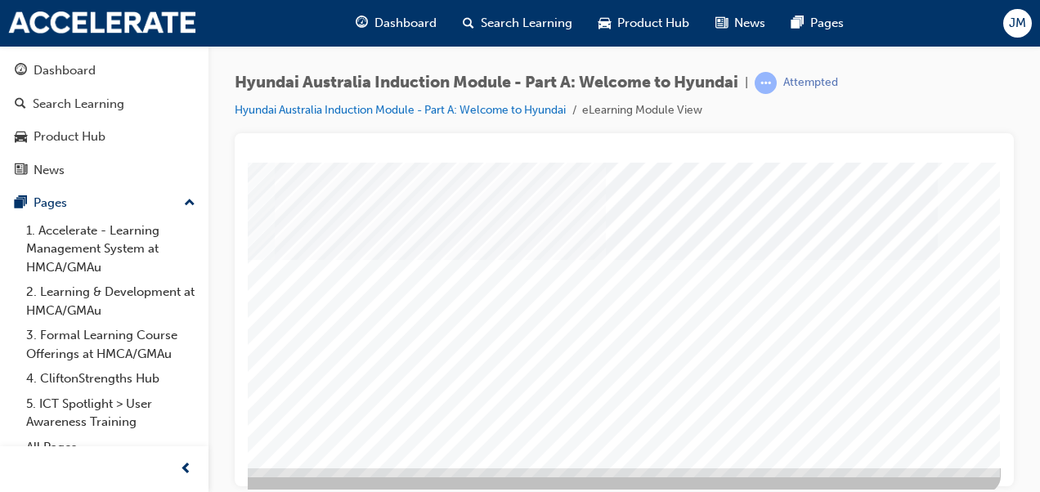
scroll to position [287, 371]
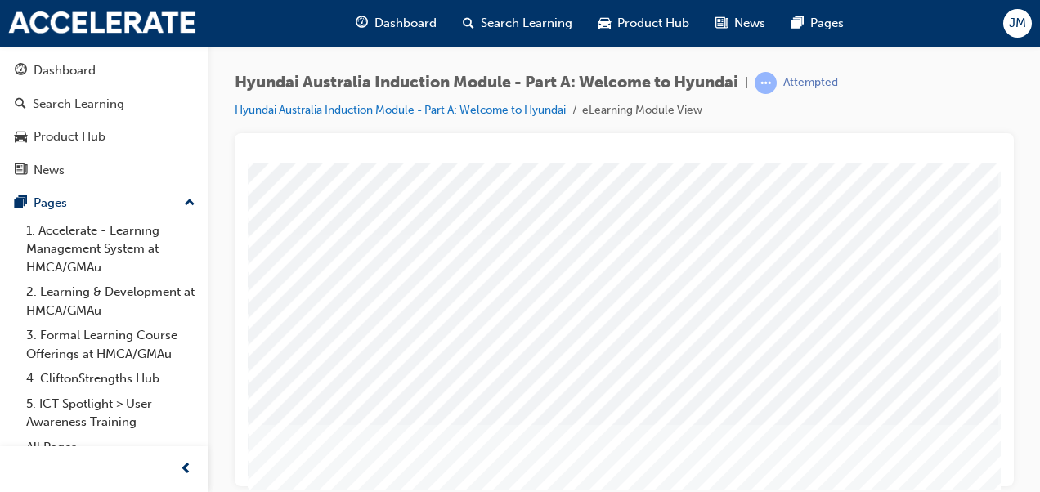
scroll to position [156, 0]
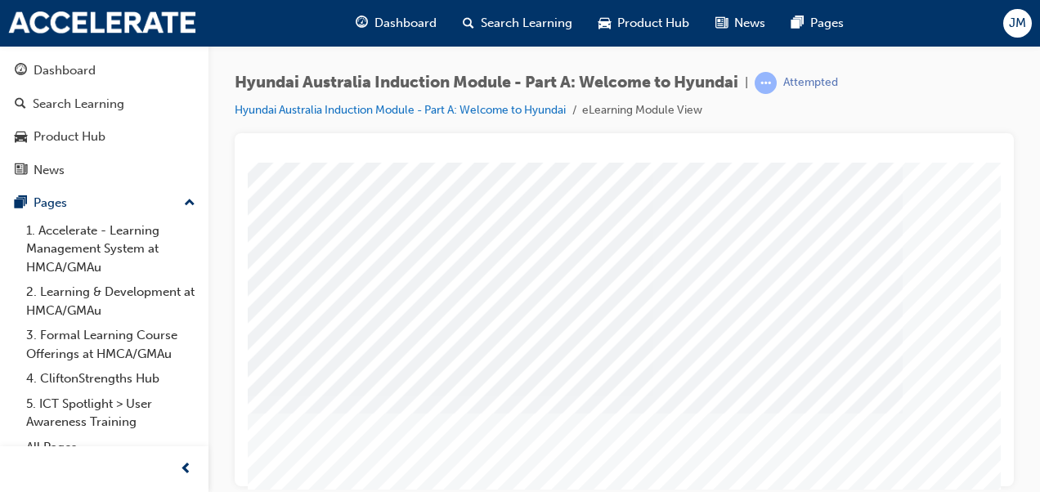
scroll to position [298, 345]
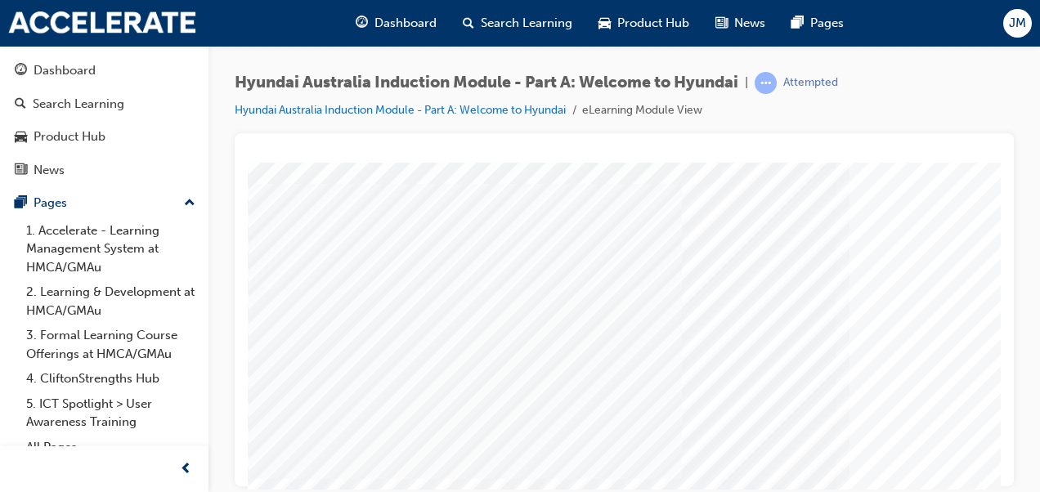
scroll to position [226, 0]
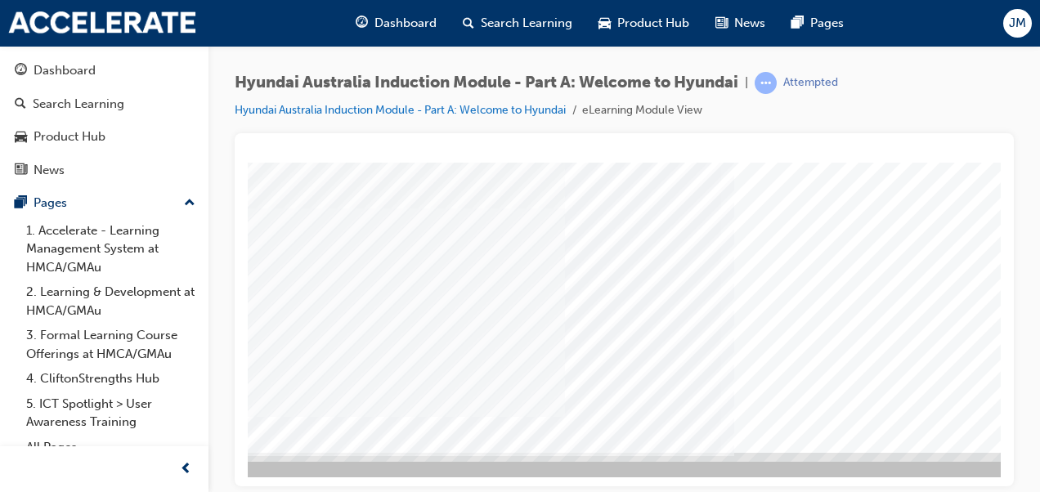
scroll to position [298, 114]
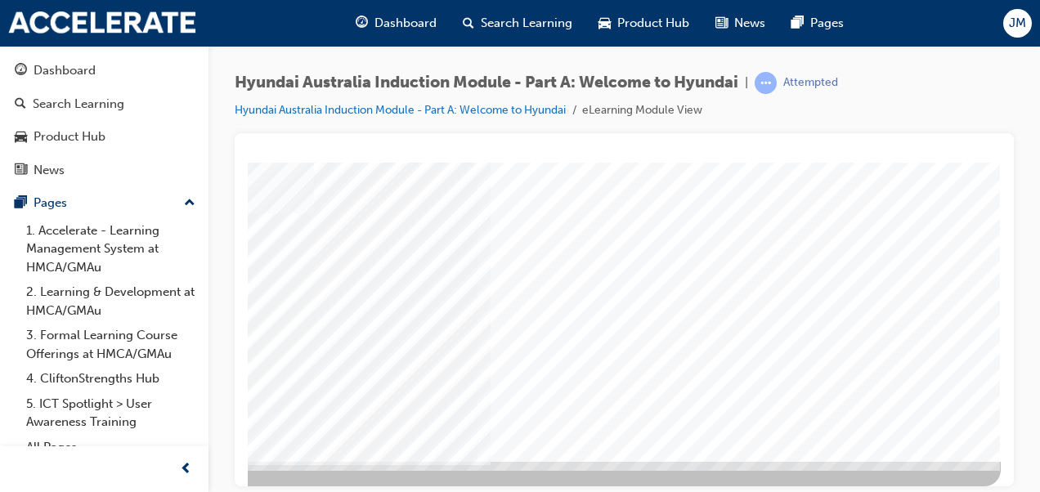
scroll to position [288, 371]
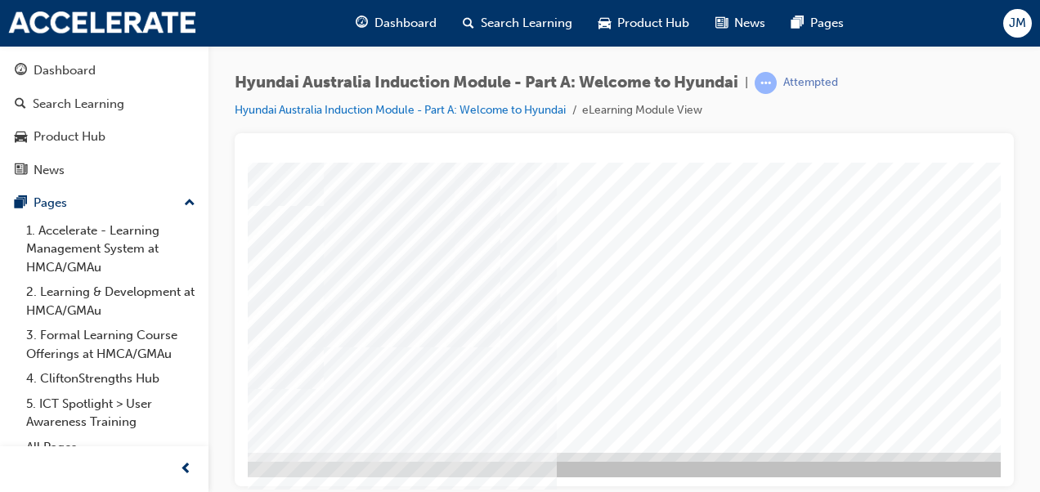
scroll to position [298, 371]
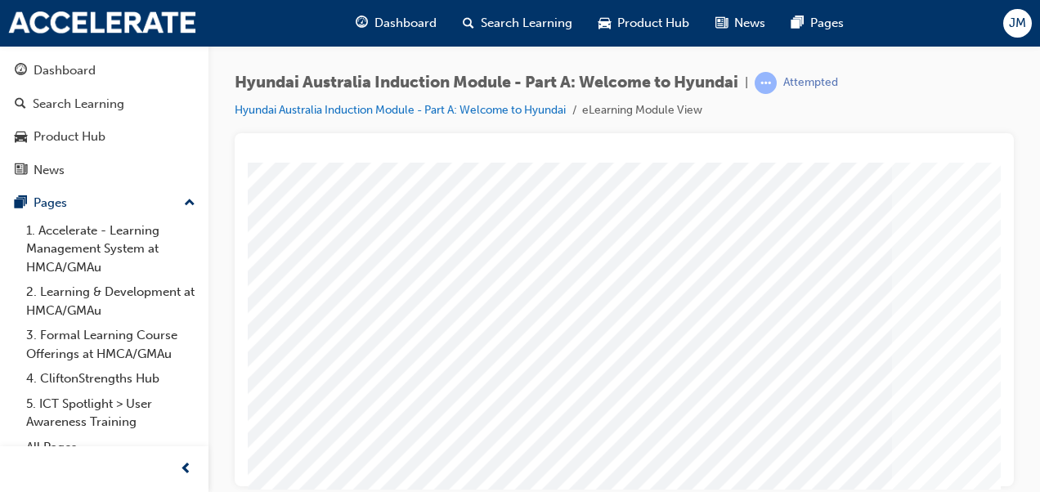
scroll to position [248, 1]
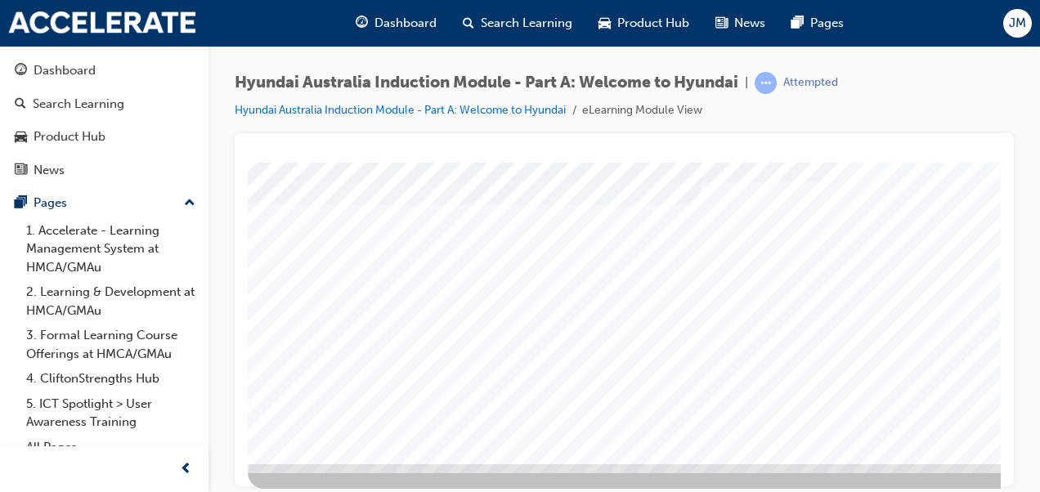
scroll to position [298, 0]
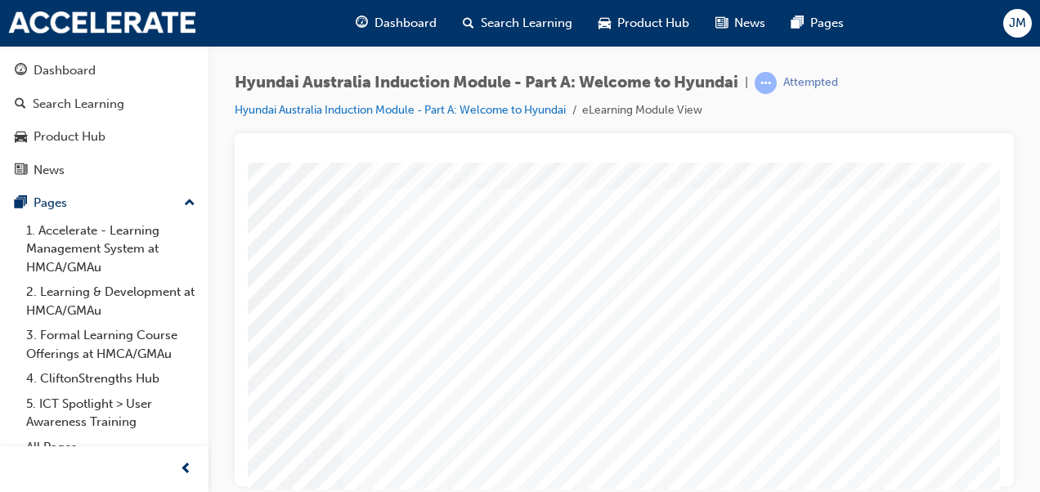
scroll to position [20, 371]
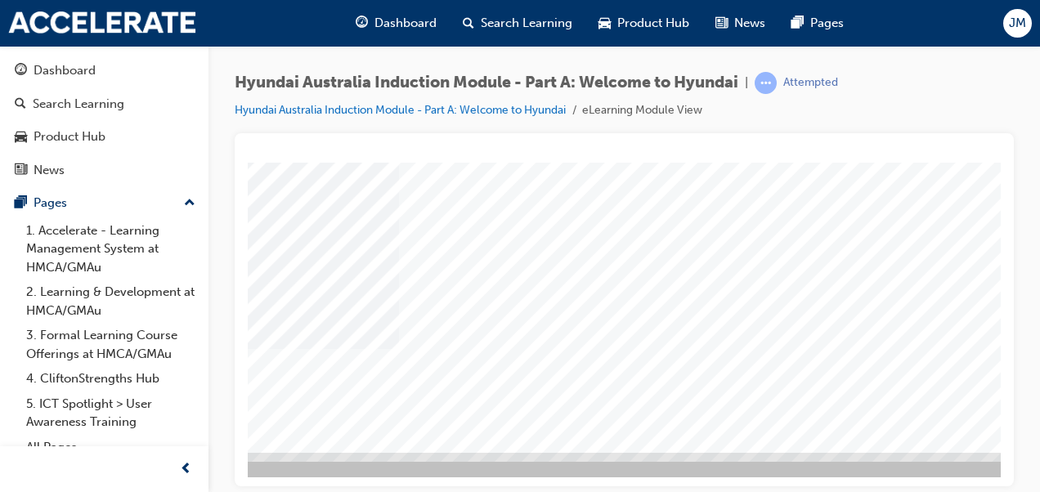
scroll to position [298, 371]
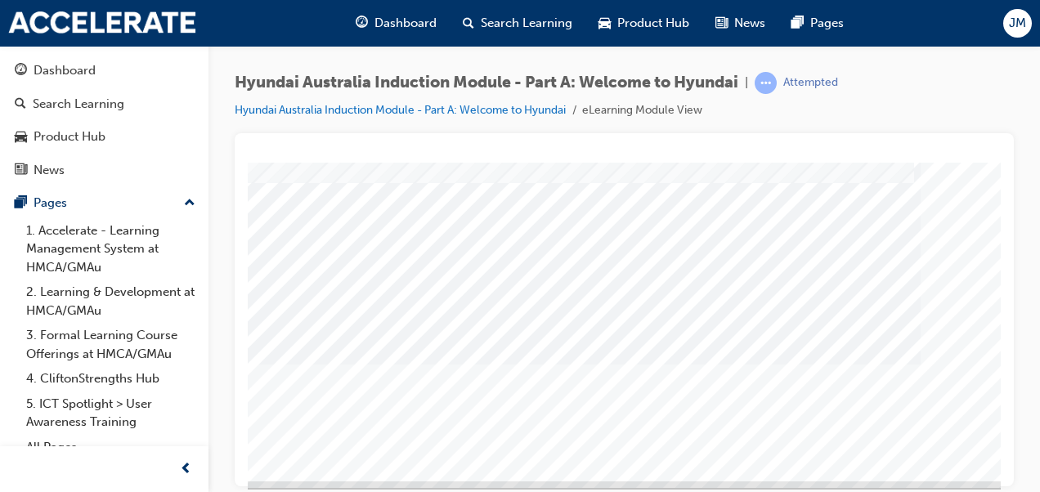
scroll to position [270, 371]
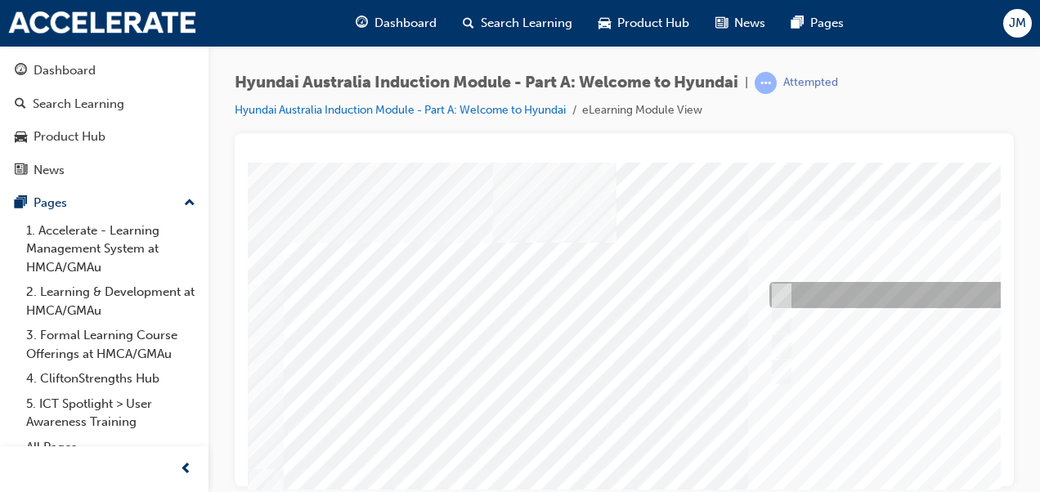
click at [774, 286] on input "1935" at bounding box center [778, 295] width 18 height 18
radio input "true"
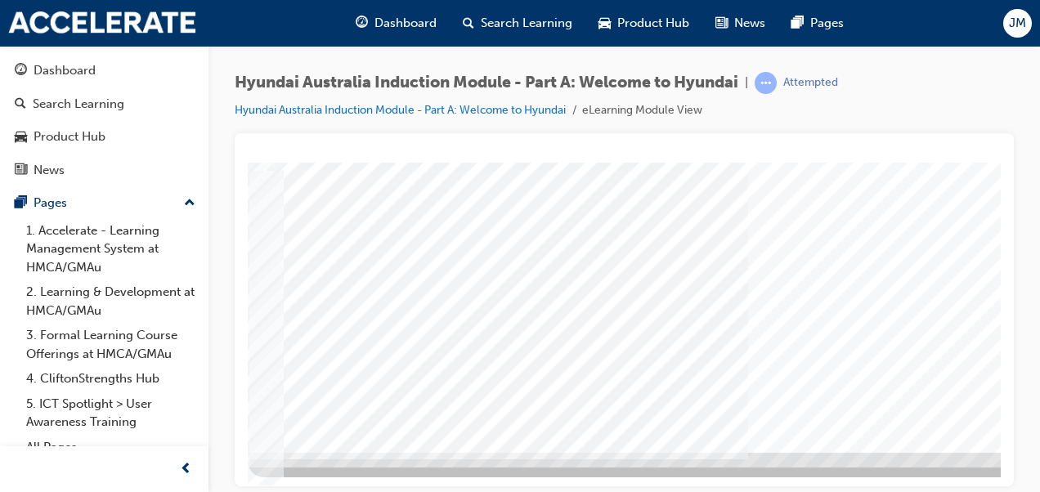
scroll to position [298, 371]
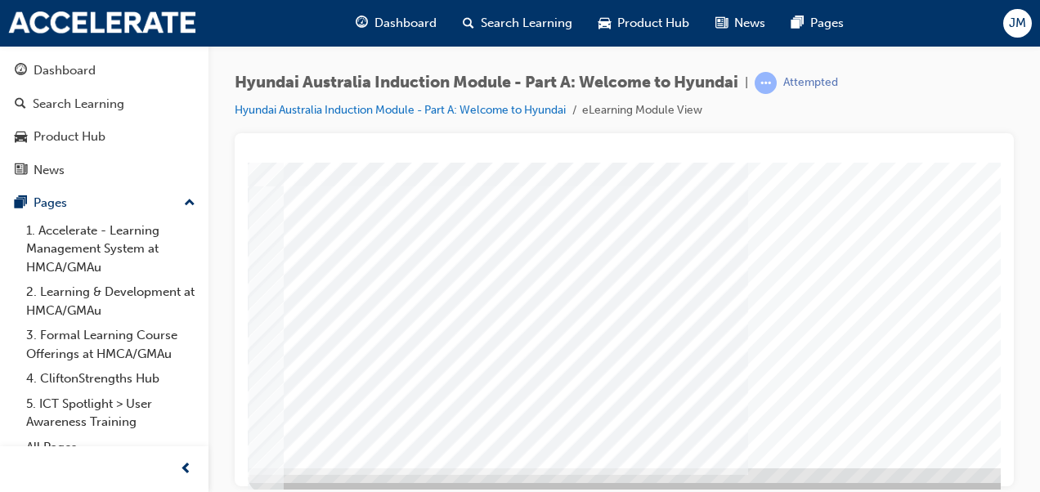
scroll to position [298, 0]
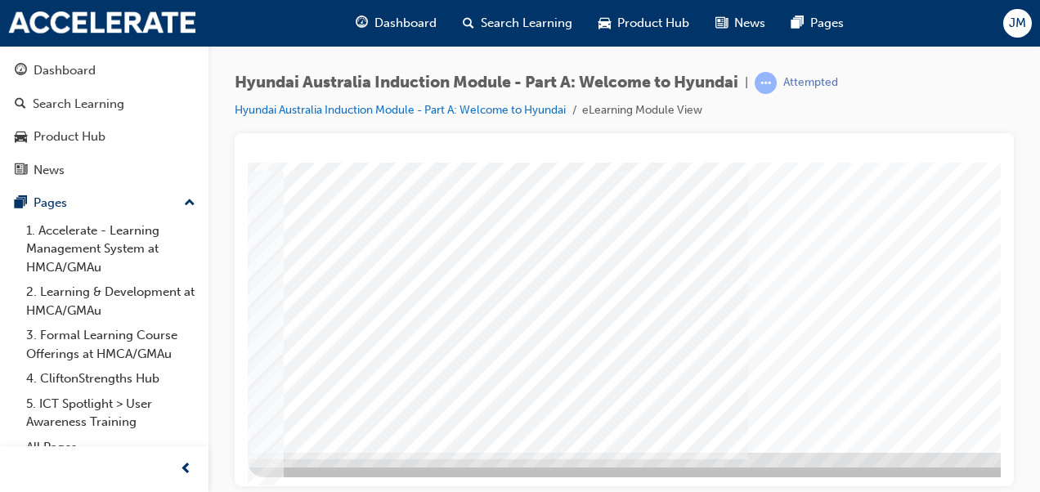
click at [676, 286] on div at bounding box center [804, 157] width 1112 height 589
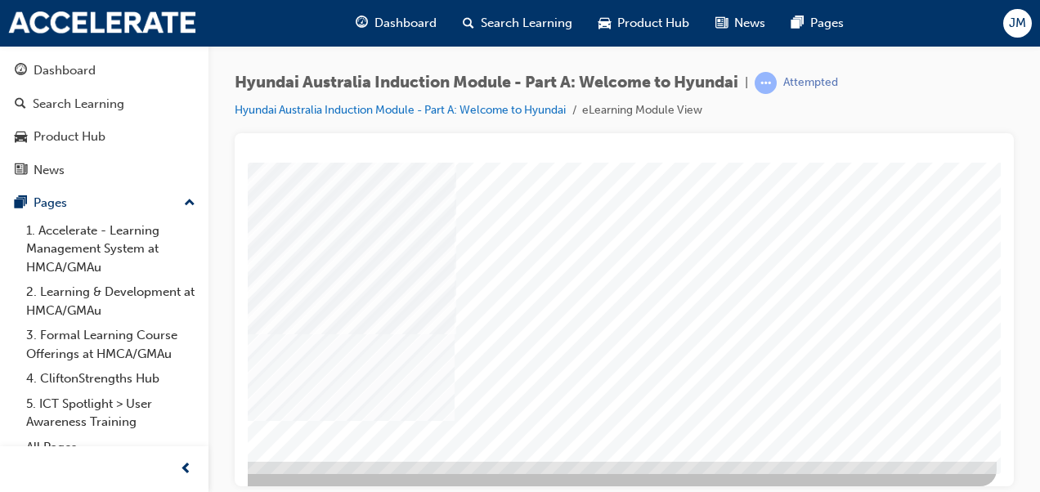
scroll to position [298, 369]
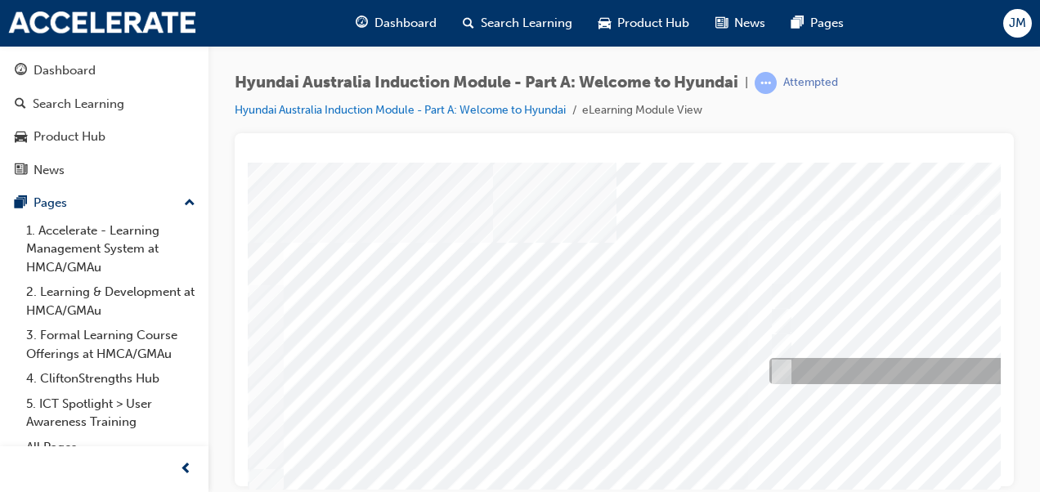
scroll to position [0, 0]
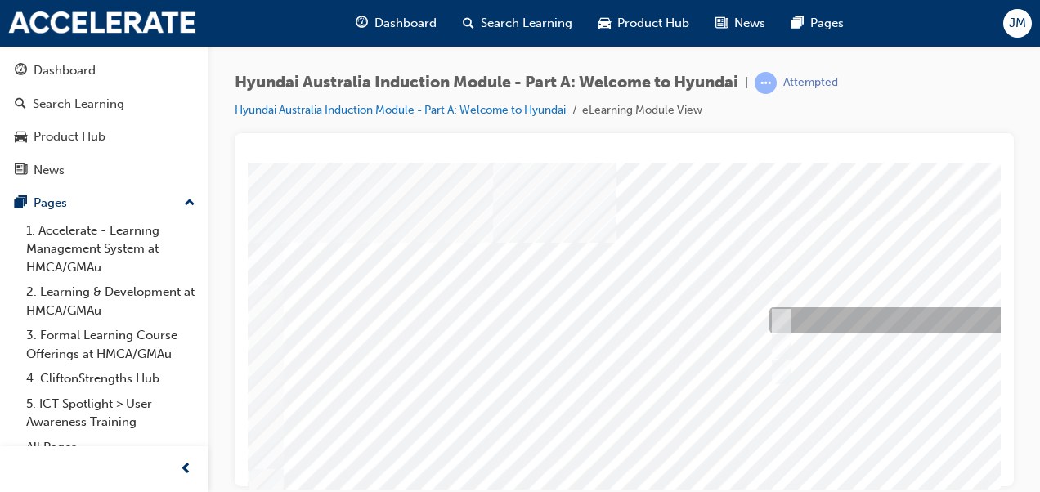
click at [812, 320] on div at bounding box center [1037, 320] width 544 height 26
radio input "true"
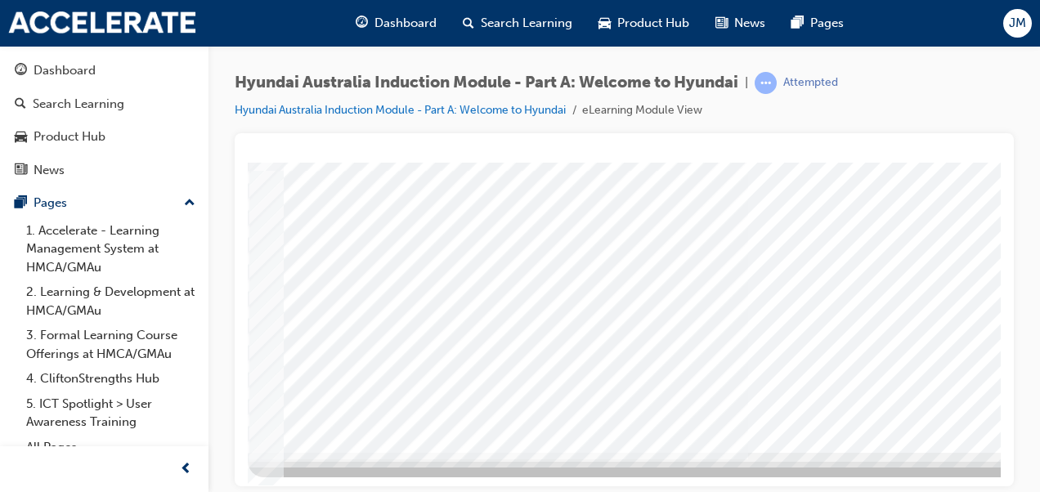
scroll to position [298, 371]
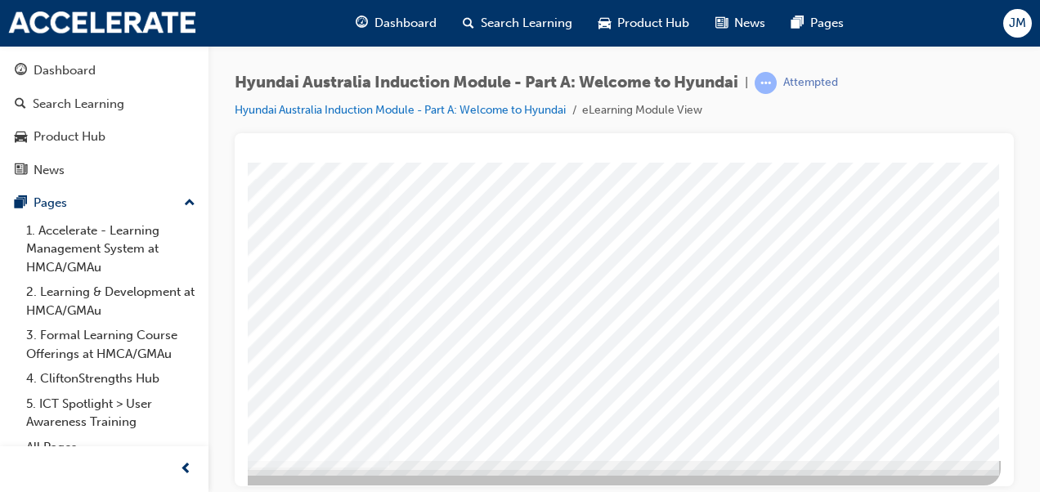
scroll to position [290, 371]
click at [746, 294] on div at bounding box center [445, 166] width 1112 height 589
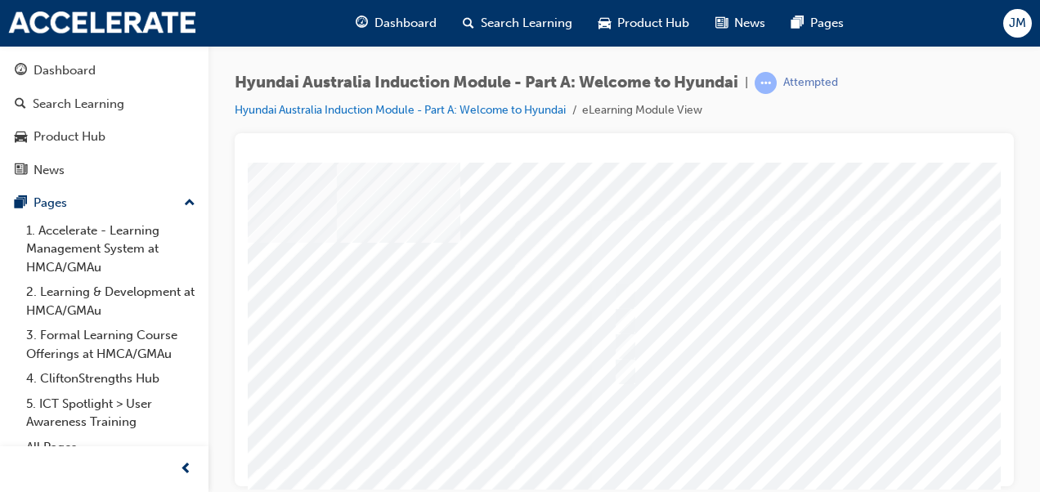
scroll to position [0, 157]
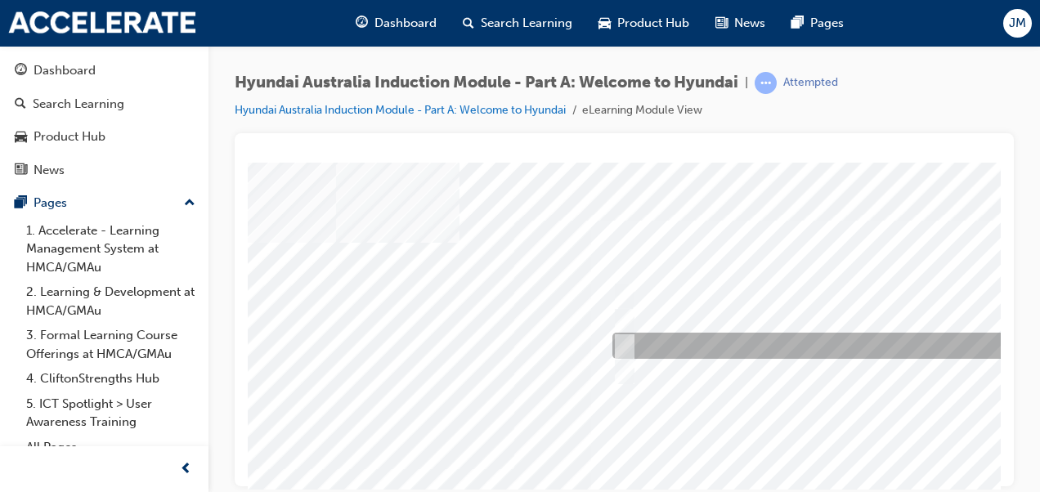
click at [702, 346] on div at bounding box center [880, 346] width 544 height 26
checkbox input "true"
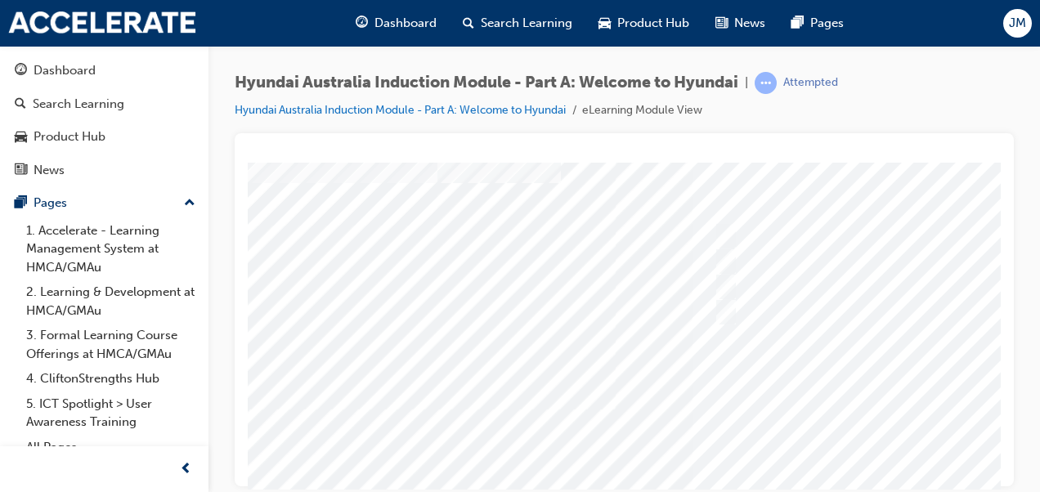
scroll to position [60, 43]
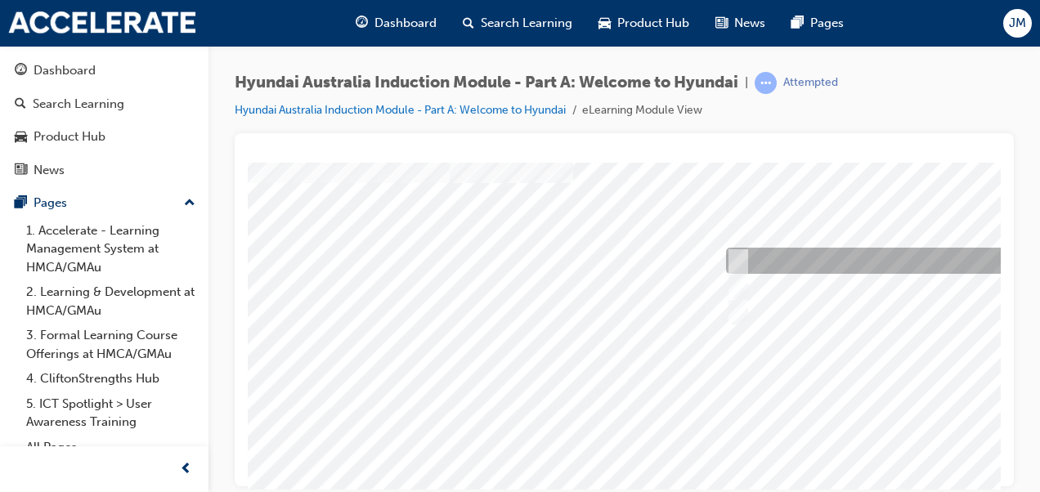
click at [821, 258] on div at bounding box center [994, 261] width 544 height 26
checkbox input "true"
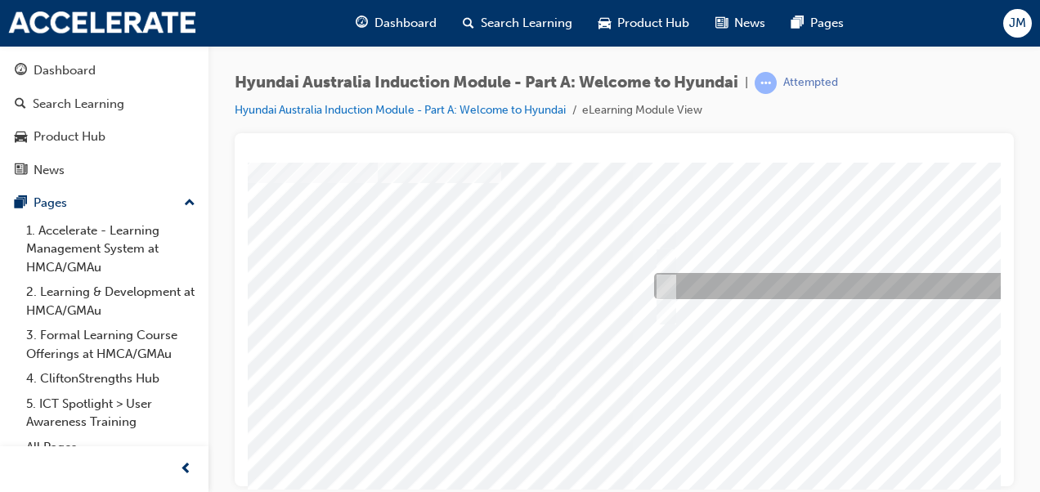
click at [815, 281] on div at bounding box center [922, 286] width 544 height 26
checkbox input "false"
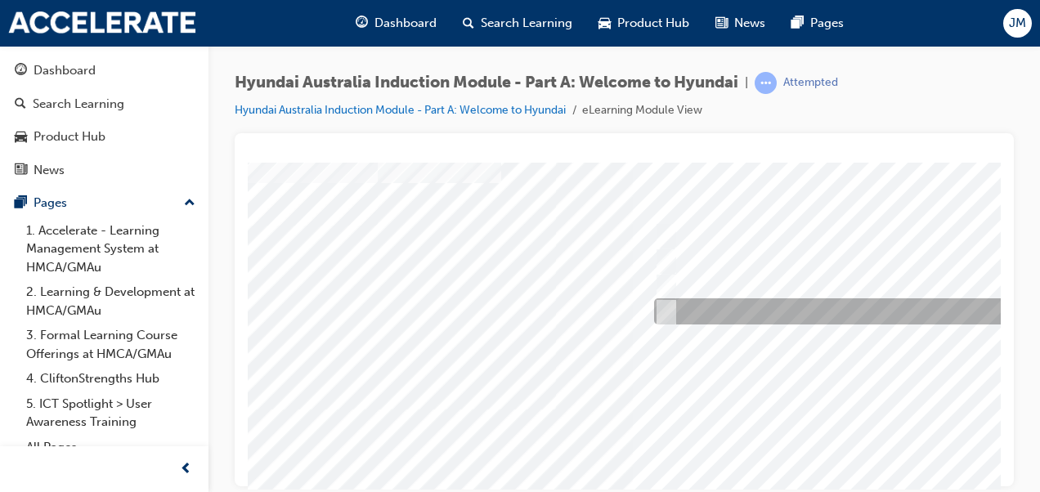
click at [794, 310] on div at bounding box center [922, 311] width 544 height 26
checkbox input "true"
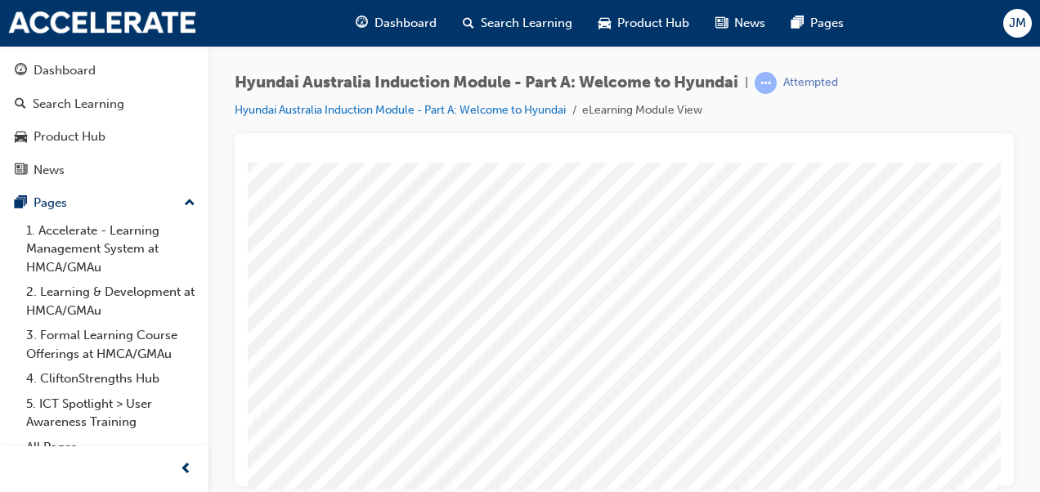
scroll to position [223, 249]
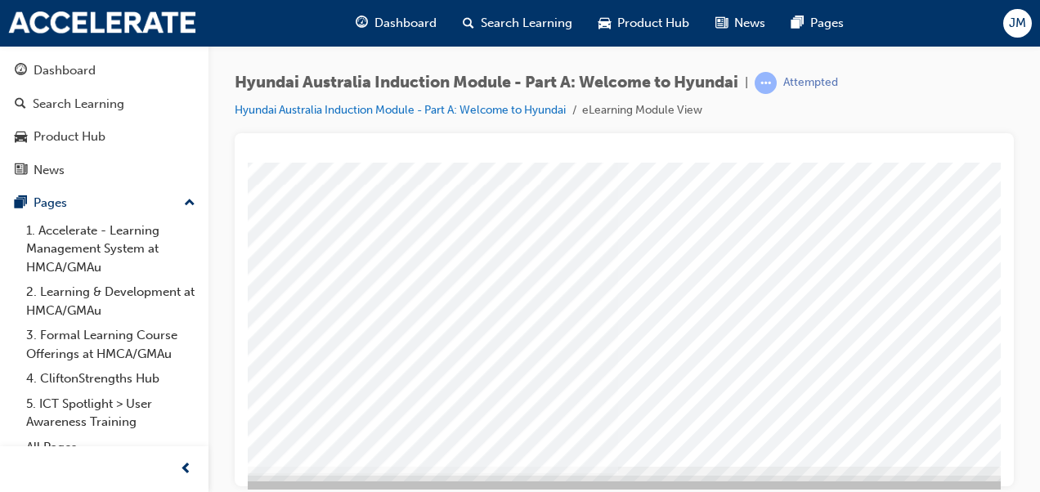
scroll to position [298, 130]
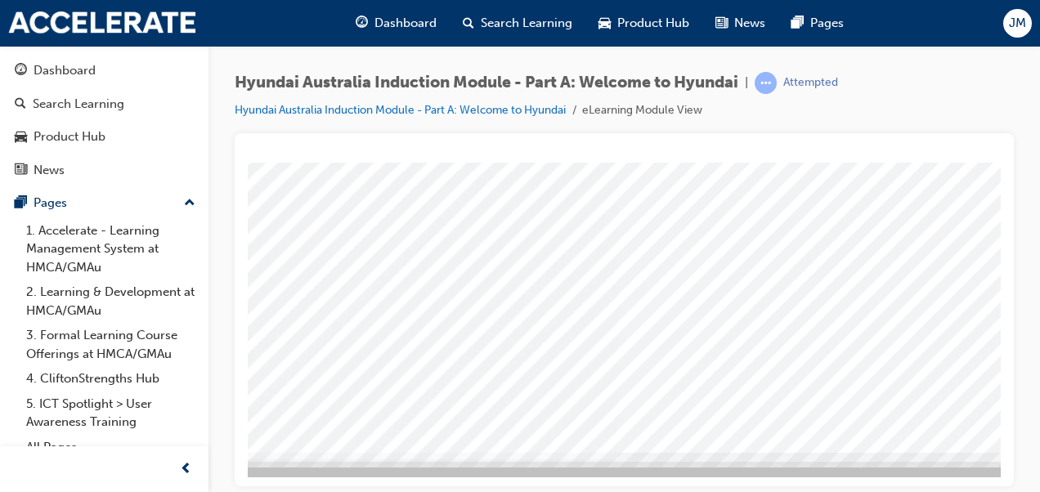
click at [913, 393] on div at bounding box center [674, 157] width 1112 height 589
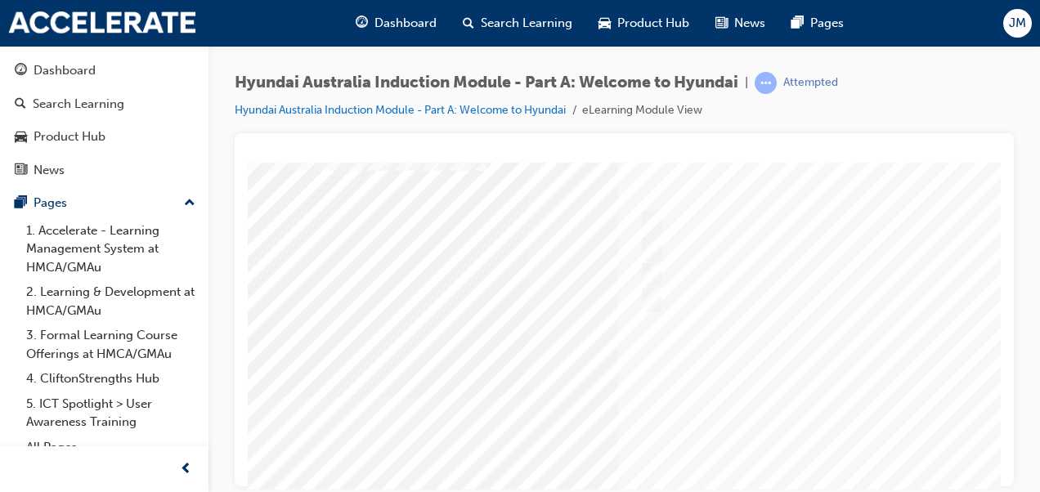
scroll to position [0, 0]
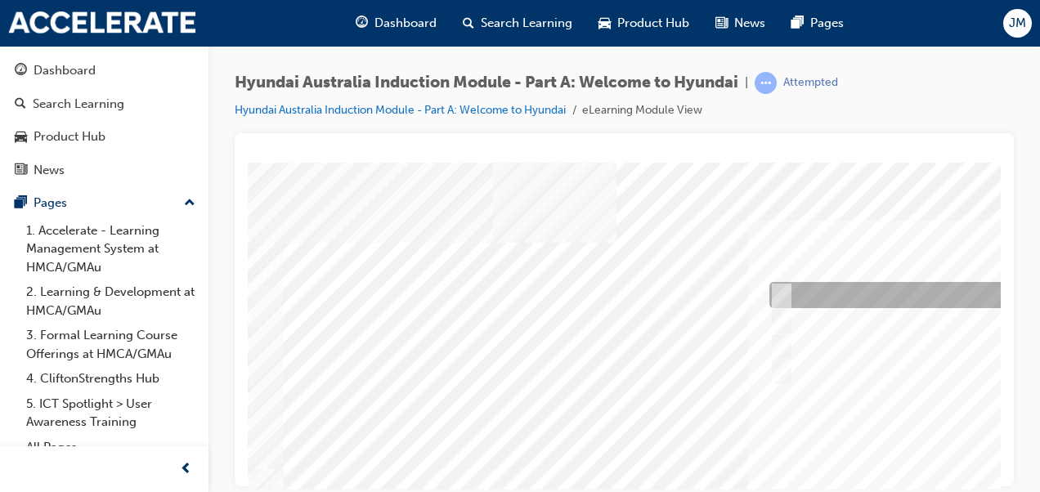
click at [833, 302] on div at bounding box center [1037, 295] width 544 height 26
checkbox input "true"
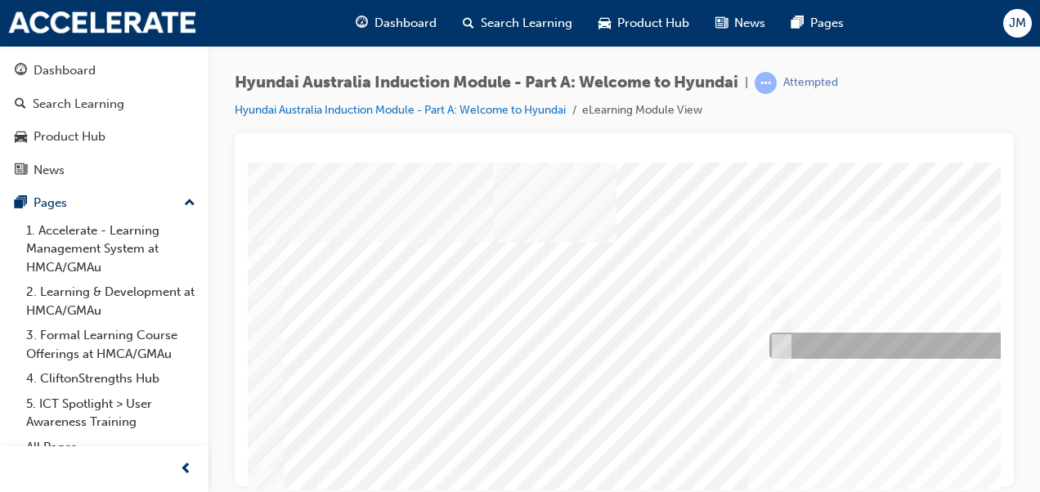
click at [834, 348] on div at bounding box center [1037, 346] width 544 height 26
checkbox input "true"
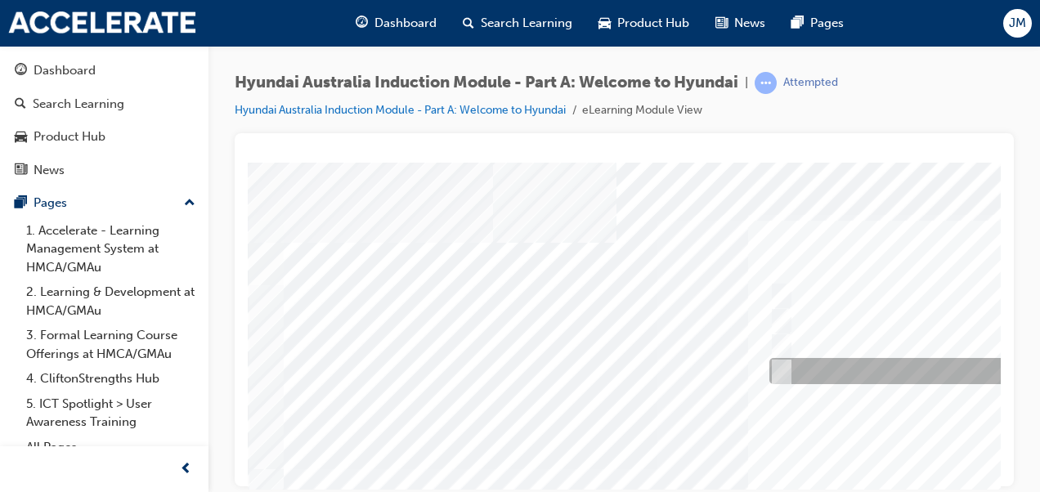
click at [839, 372] on div at bounding box center [1037, 371] width 544 height 26
checkbox input "true"
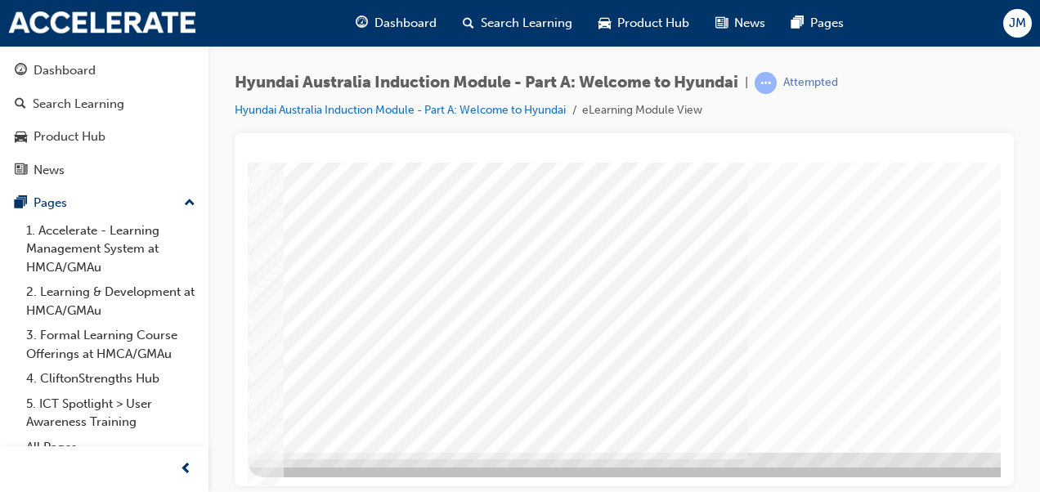
scroll to position [298, 371]
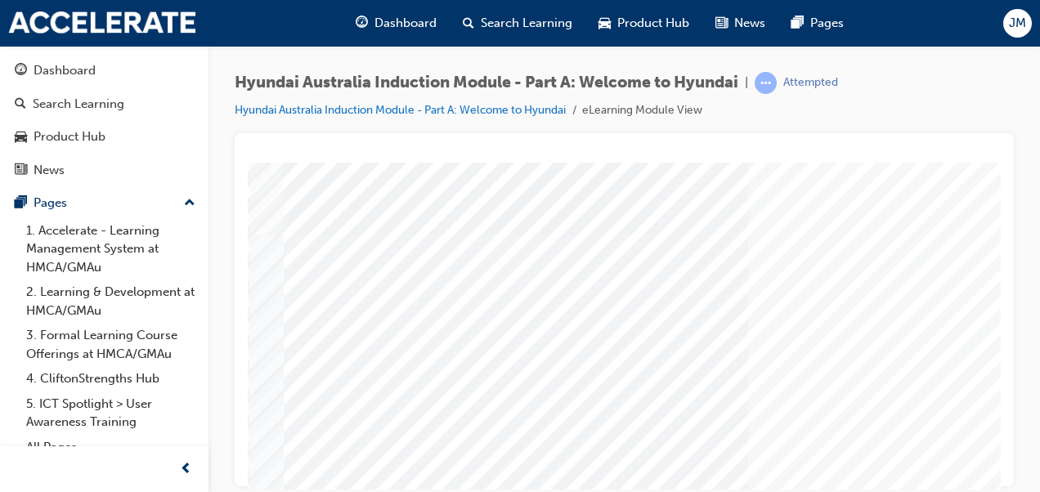
scroll to position [233, 0]
click at [808, 295] on div at bounding box center [804, 223] width 1112 height 589
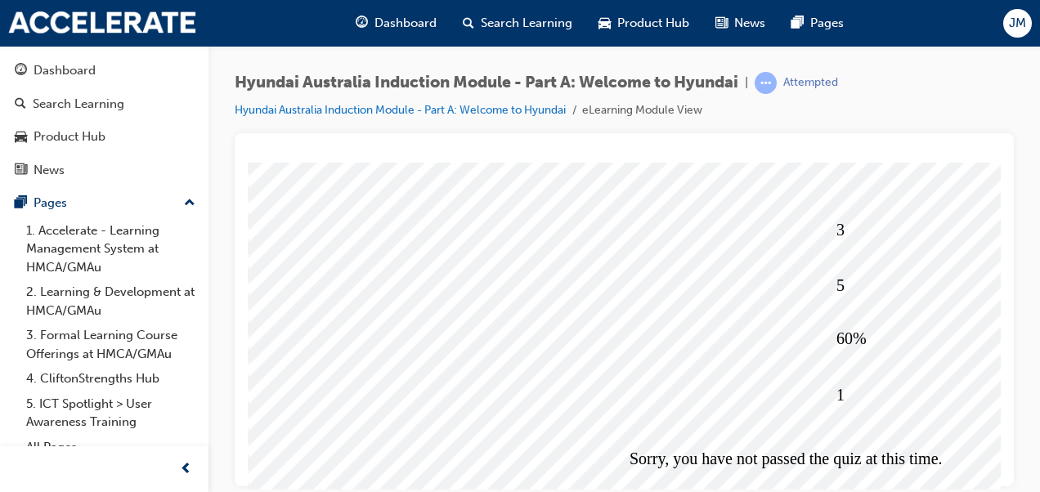
scroll to position [298, 0]
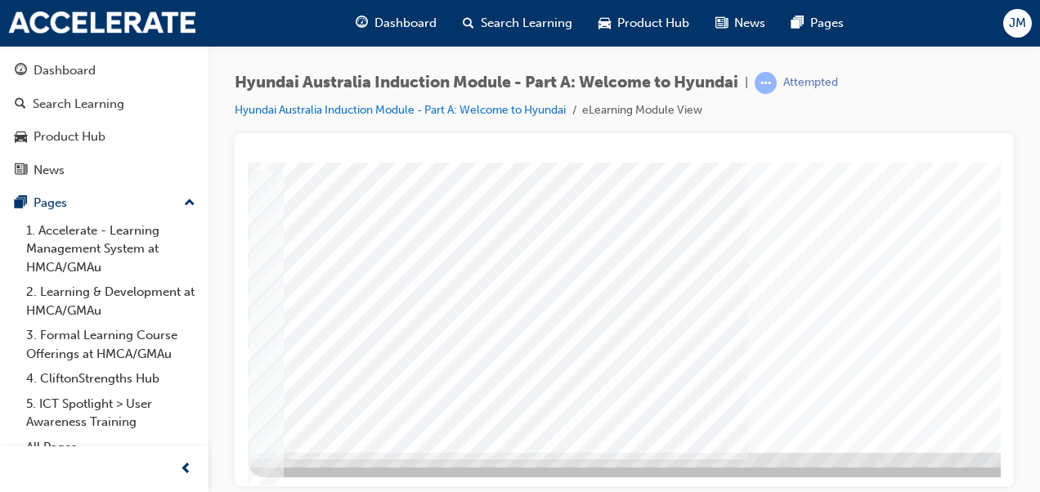
scroll to position [0, 0]
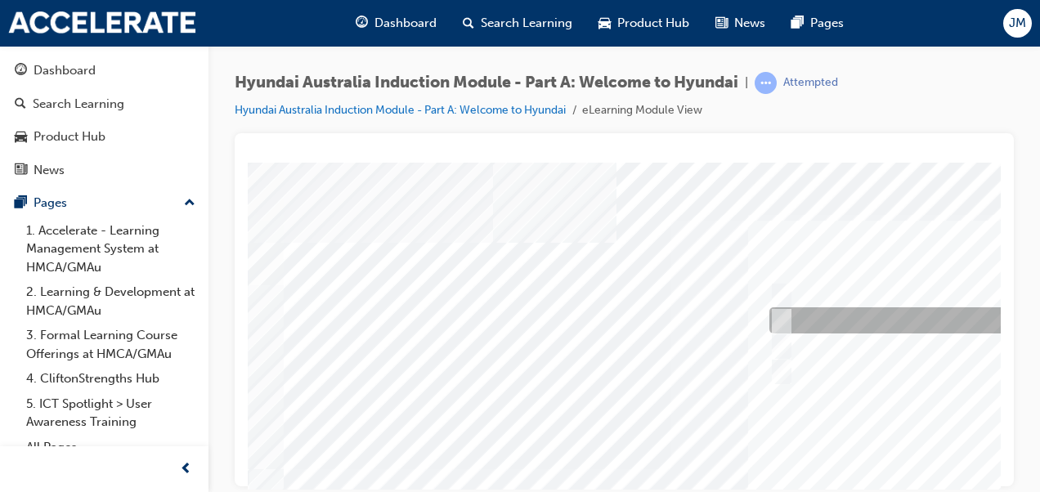
click at [800, 321] on div at bounding box center [1039, 320] width 548 height 26
radio input "true"
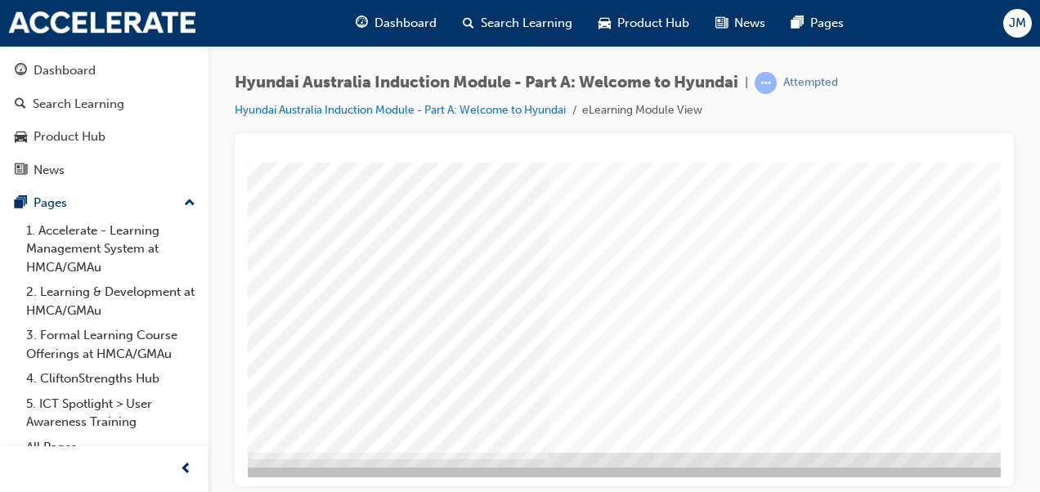
scroll to position [298, 213]
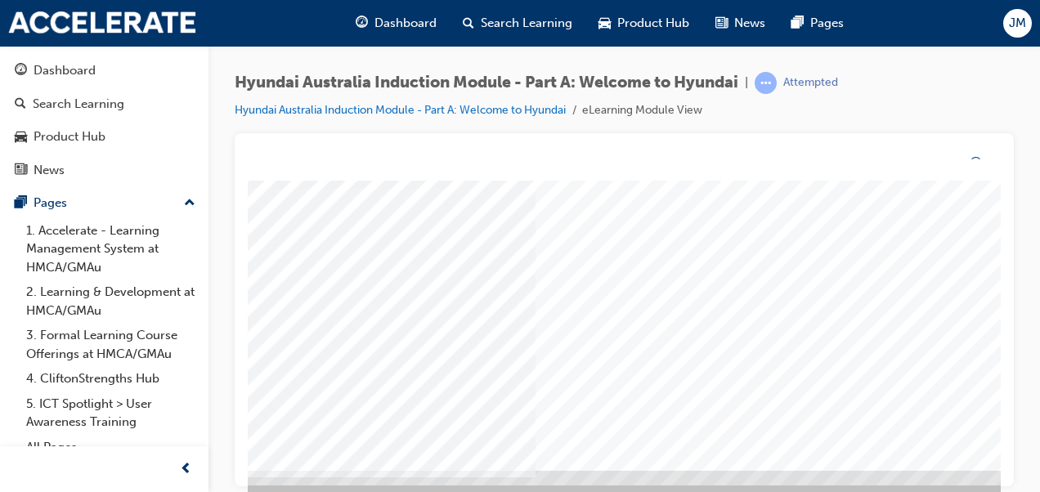
scroll to position [0, 0]
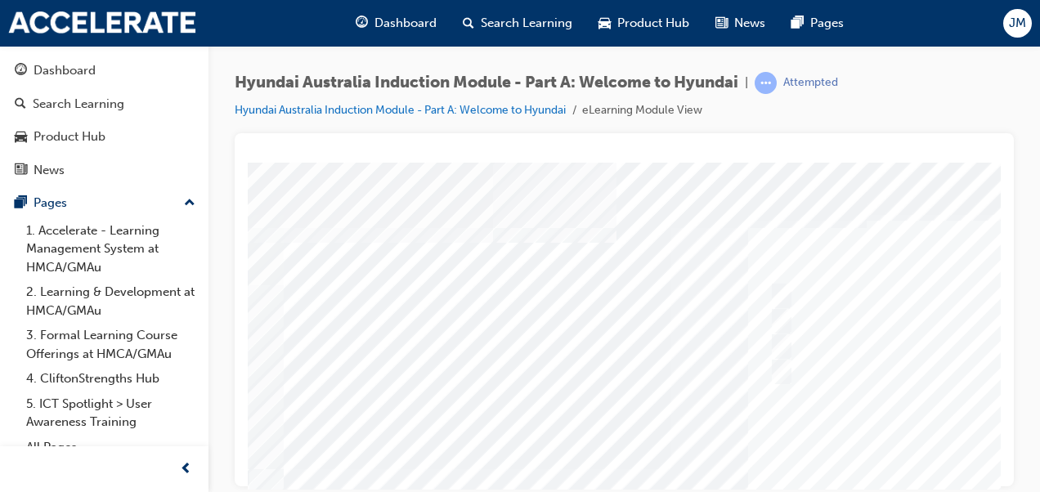
click at [770, 339] on div at bounding box center [804, 456] width 1112 height 589
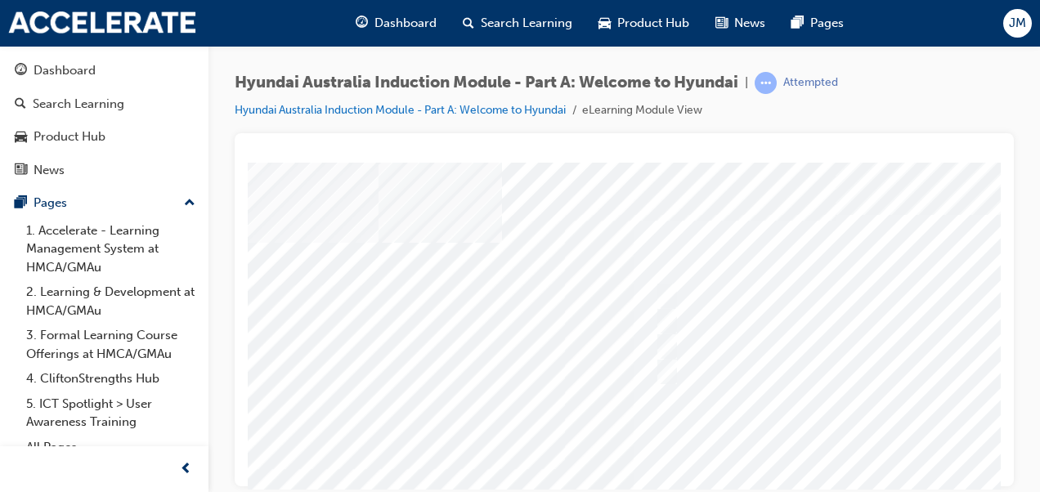
scroll to position [0, 136]
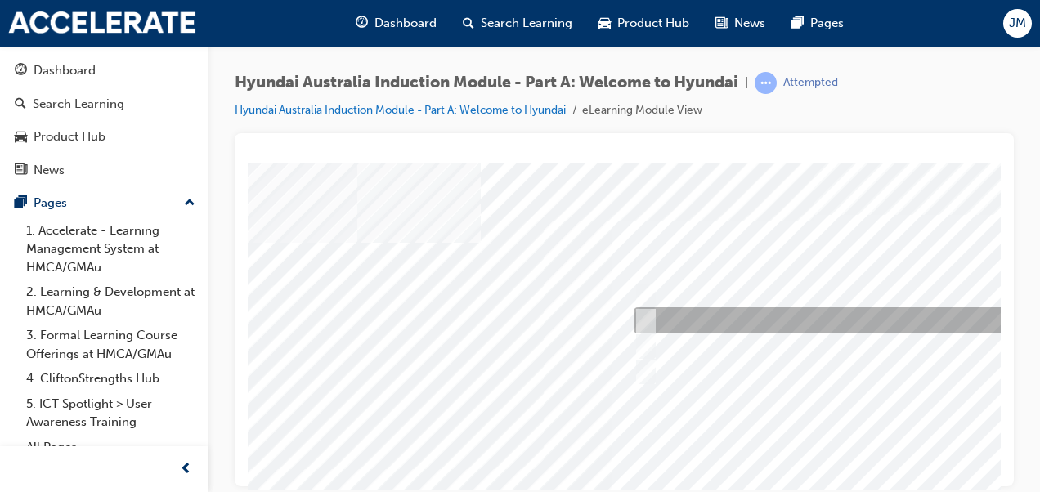
click at [699, 316] on div at bounding box center [902, 320] width 544 height 26
radio input "true"
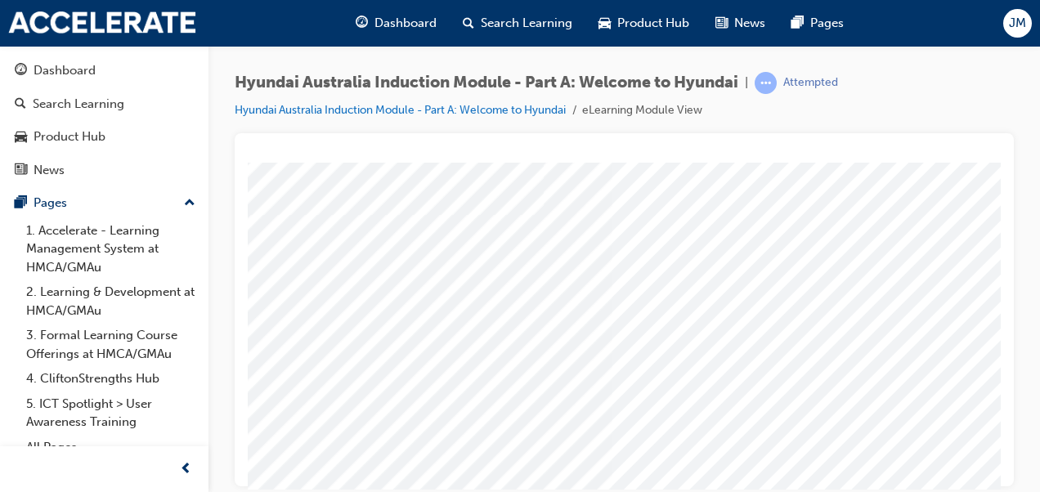
scroll to position [256, 136]
click at [819, 415] on div at bounding box center [804, 420] width 1112 height 589
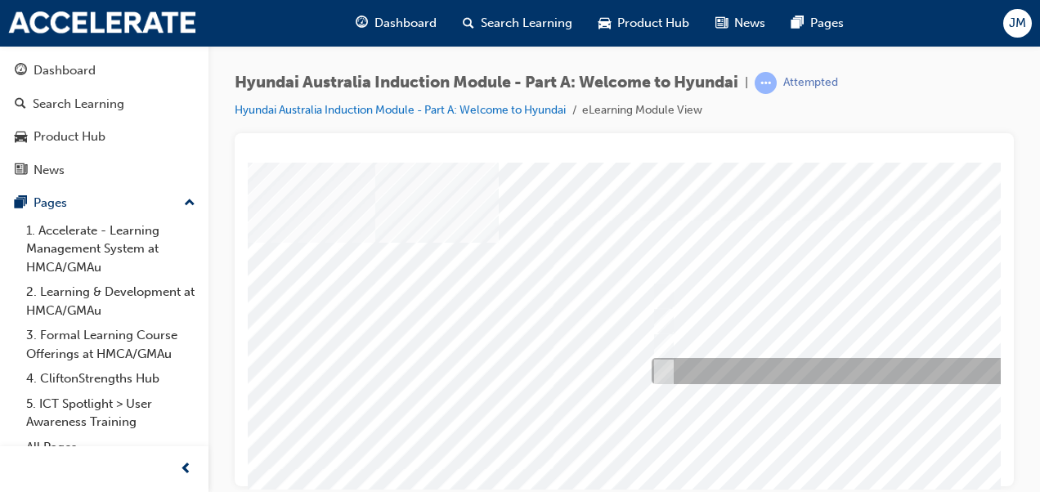
click at [743, 375] on div at bounding box center [920, 371] width 544 height 26
checkbox input "true"
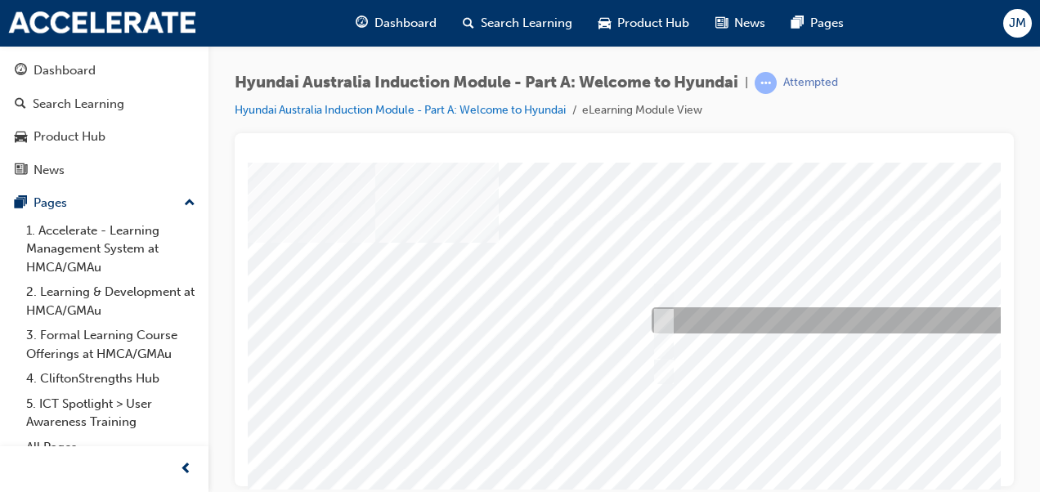
click at [733, 316] on div at bounding box center [920, 320] width 544 height 26
checkbox input "true"
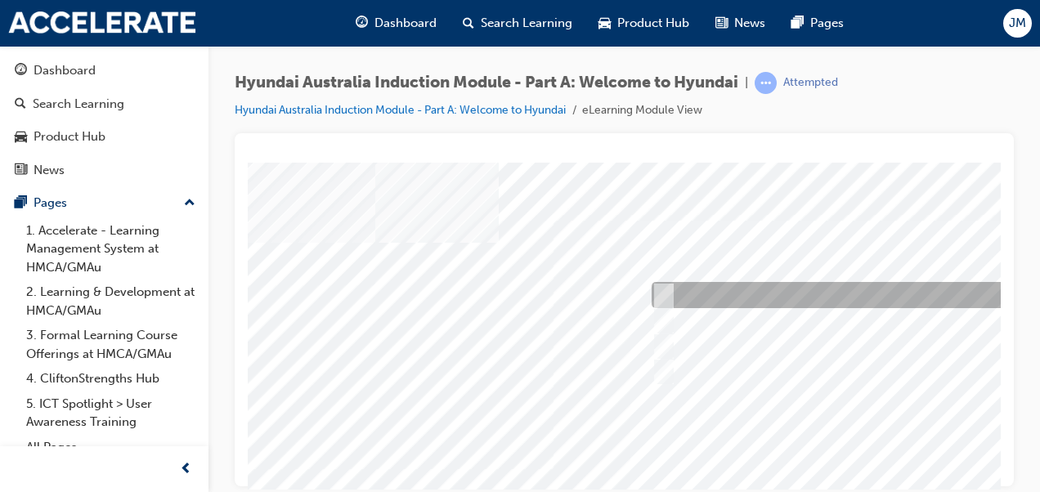
click at [716, 295] on div at bounding box center [920, 295] width 544 height 26
checkbox input "true"
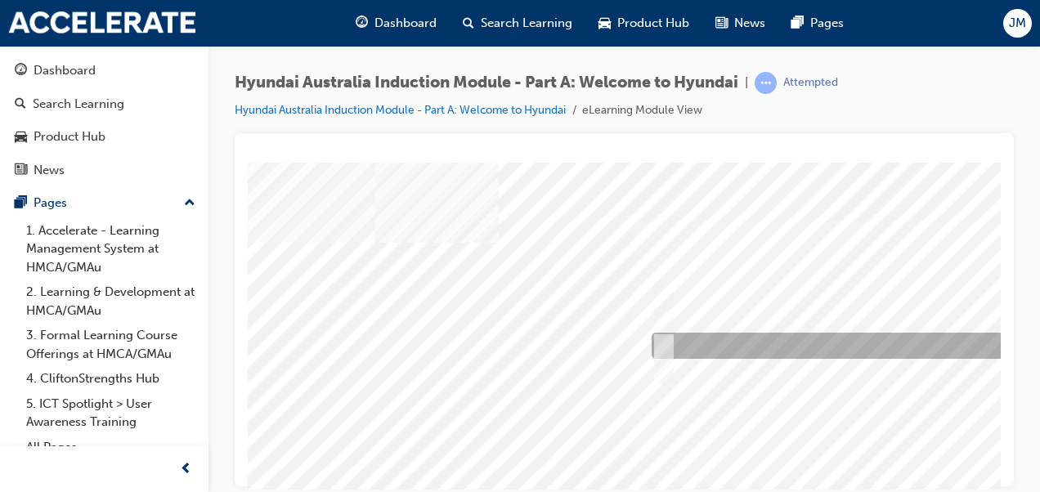
click at [700, 342] on div at bounding box center [920, 346] width 544 height 26
checkbox input "true"
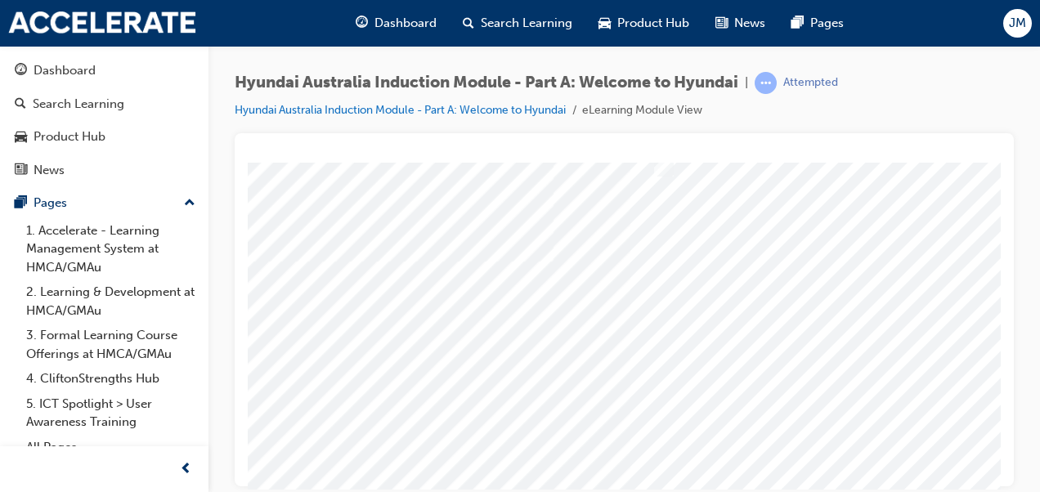
scroll to position [222, 118]
click at [859, 398] on div at bounding box center [804, 456] width 1112 height 589
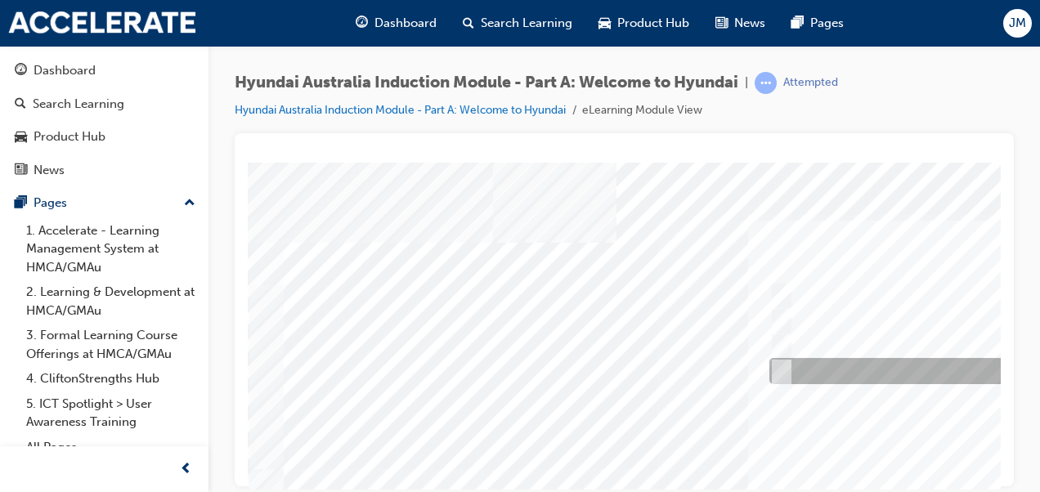
click at [829, 375] on div at bounding box center [1037, 371] width 544 height 26
checkbox input "true"
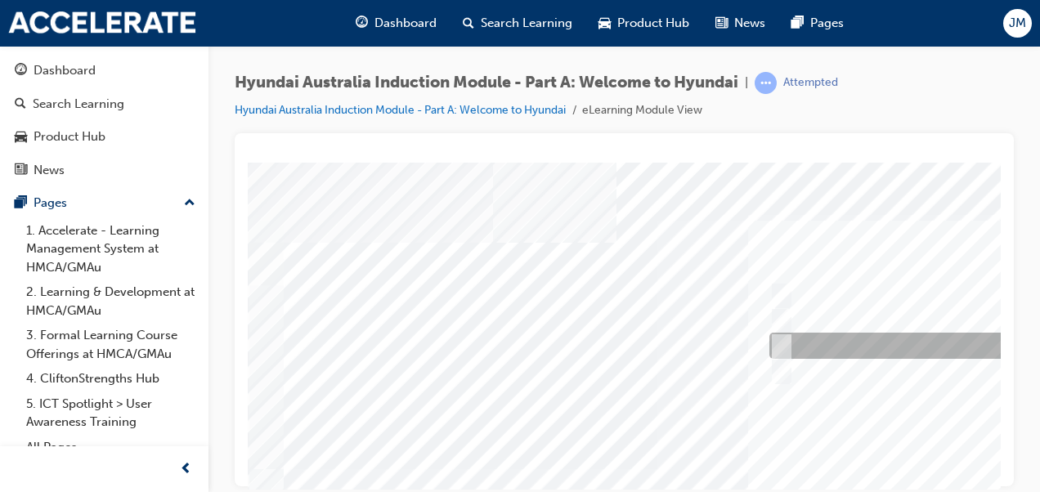
click at [814, 346] on div at bounding box center [1037, 346] width 544 height 26
checkbox input "true"
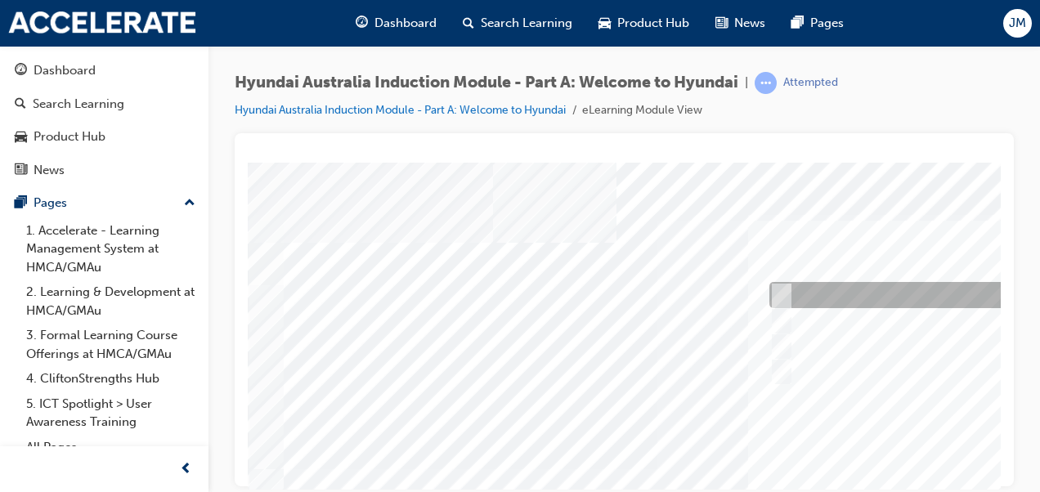
click at [770, 290] on input "Brisbane Lions Football Club" at bounding box center [778, 295] width 18 height 18
checkbox input "true"
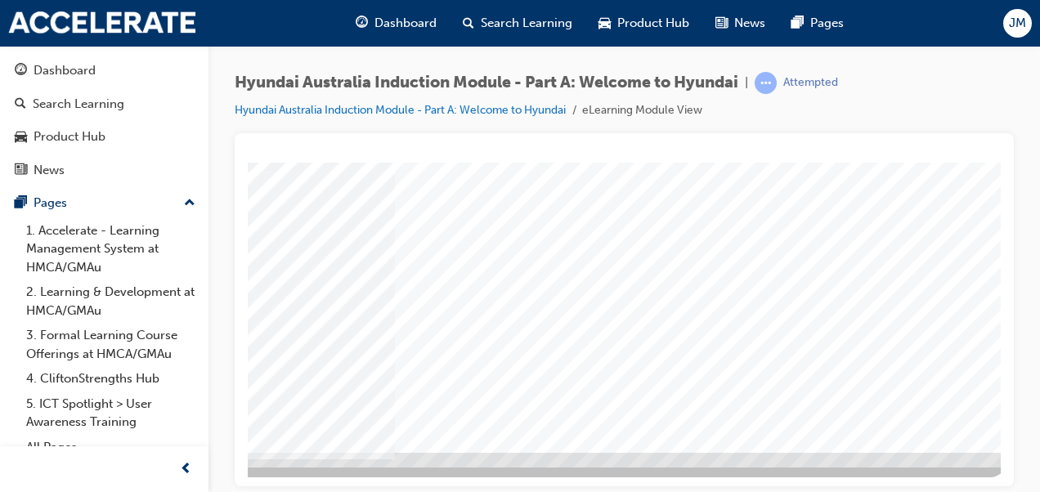
scroll to position [298, 371]
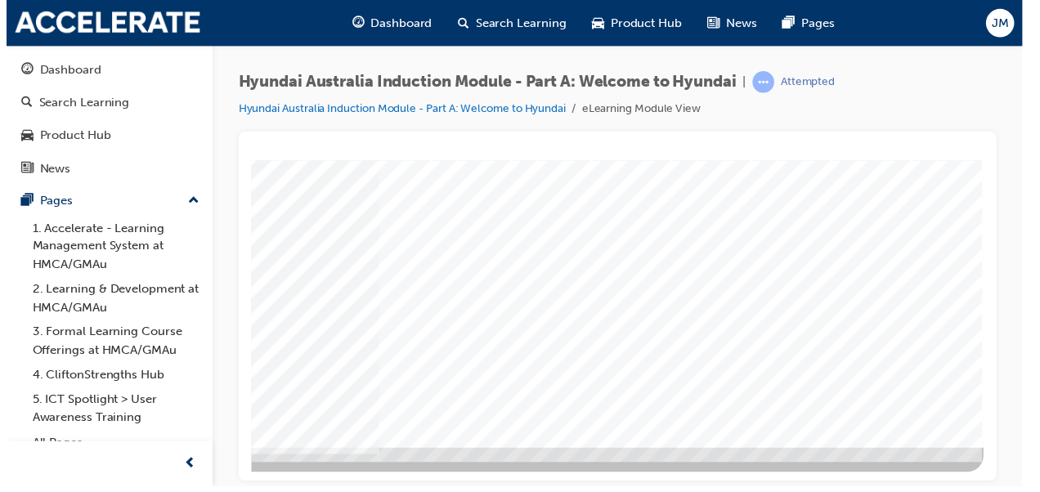
scroll to position [0, 0]
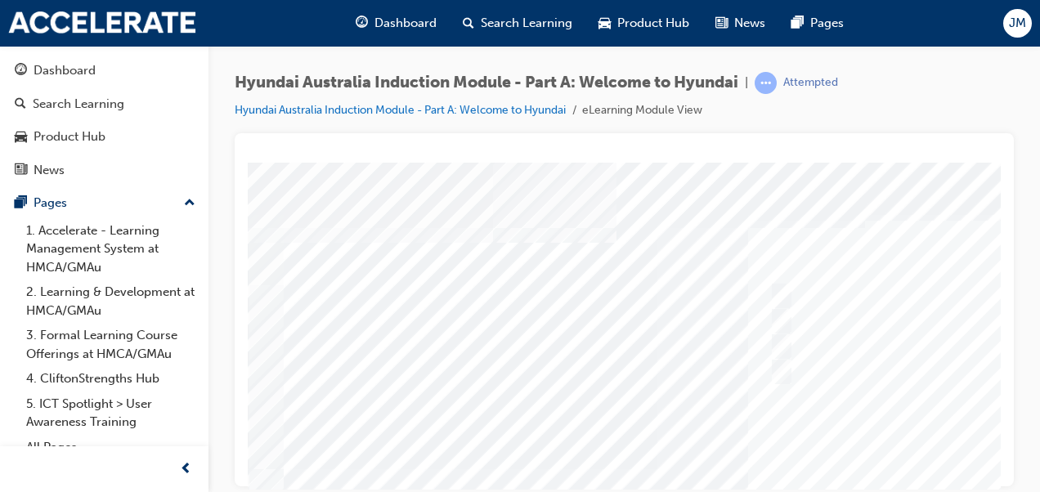
click at [685, 397] on div at bounding box center [804, 456] width 1112 height 589
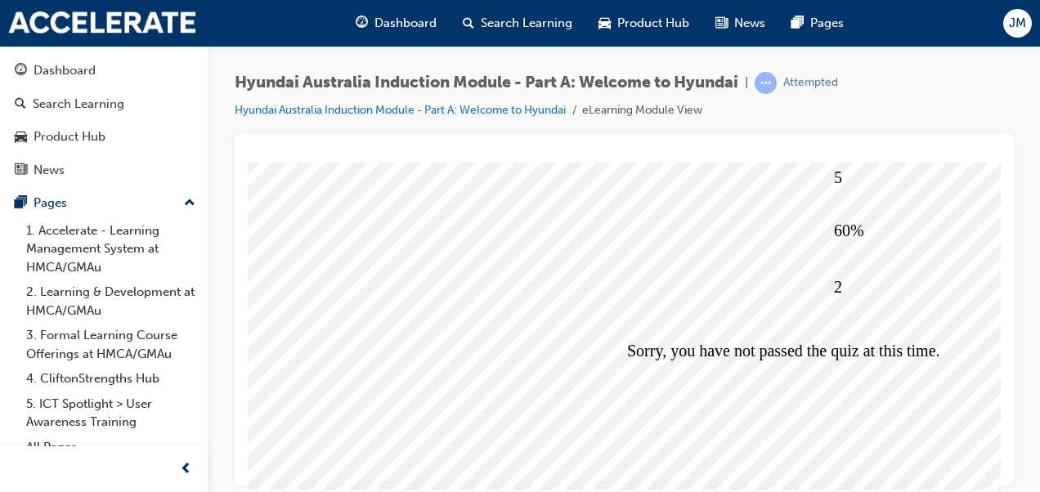
scroll to position [298, 2]
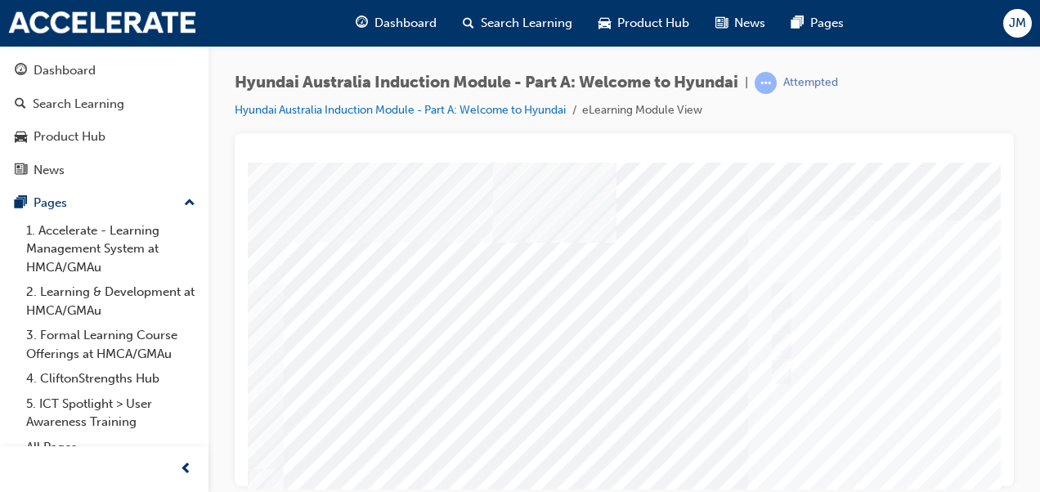
scroll to position [0, 0]
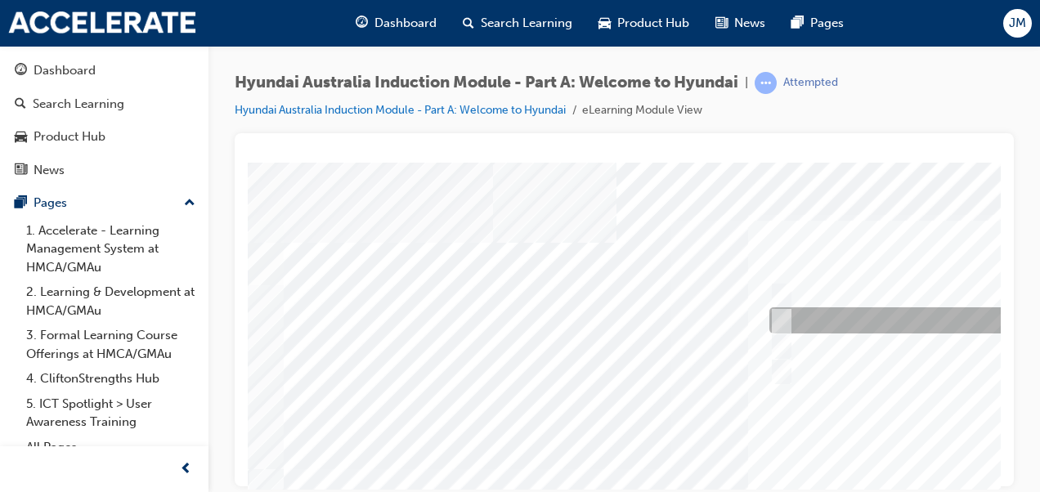
click at [783, 318] on input "1947" at bounding box center [778, 321] width 18 height 18
radio input "true"
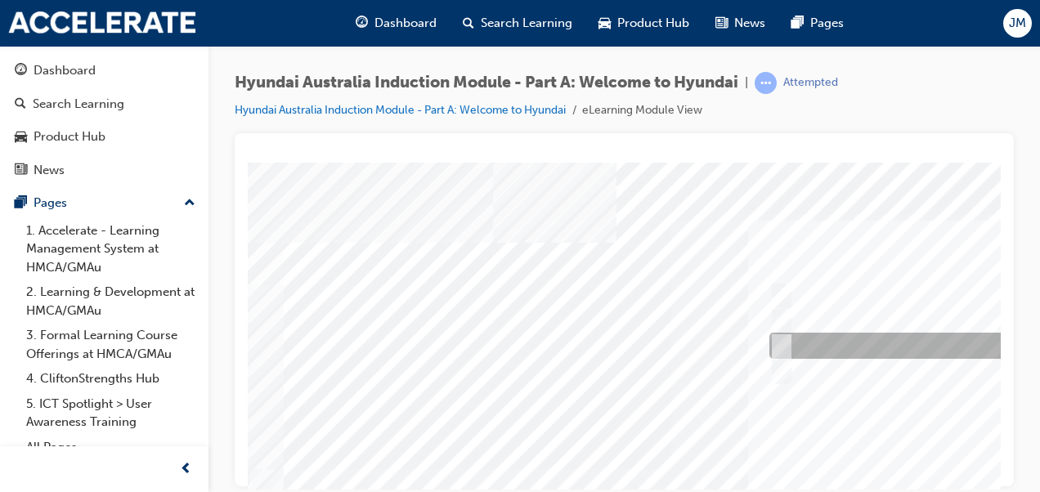
click at [782, 346] on input "1967" at bounding box center [778, 346] width 18 height 18
radio input "true"
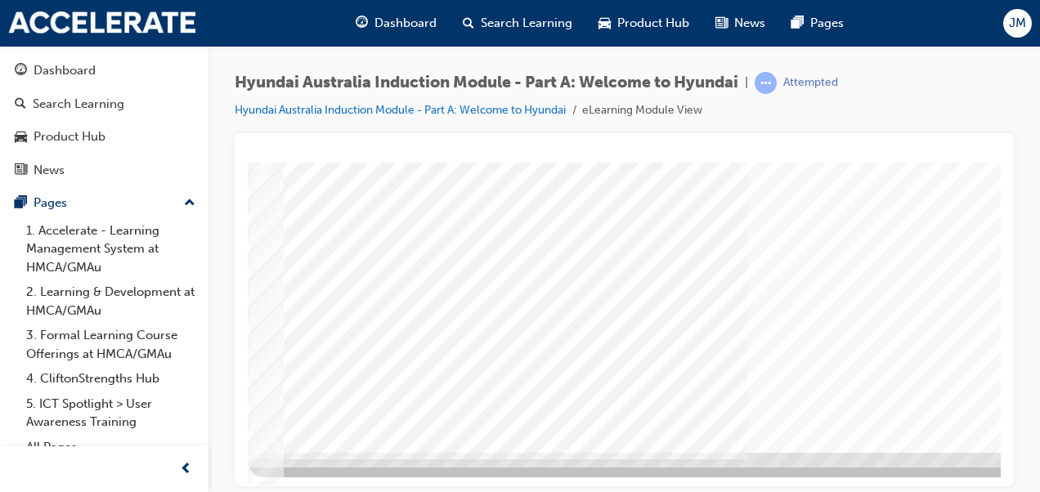
scroll to position [298, 371]
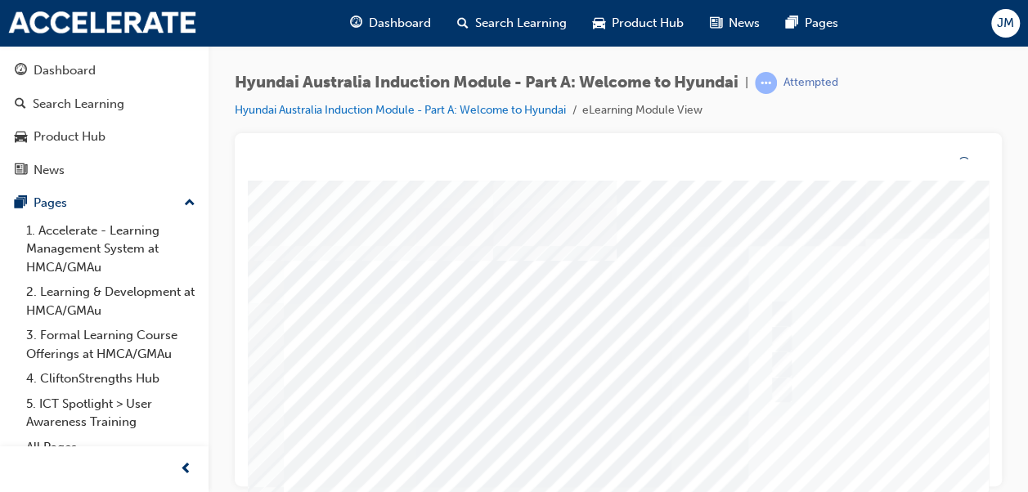
drag, startPoint x: 662, startPoint y: 415, endPoint x: 662, endPoint y: 397, distance: 18.8
click at [662, 397] on div at bounding box center [804, 475] width 1112 height 589
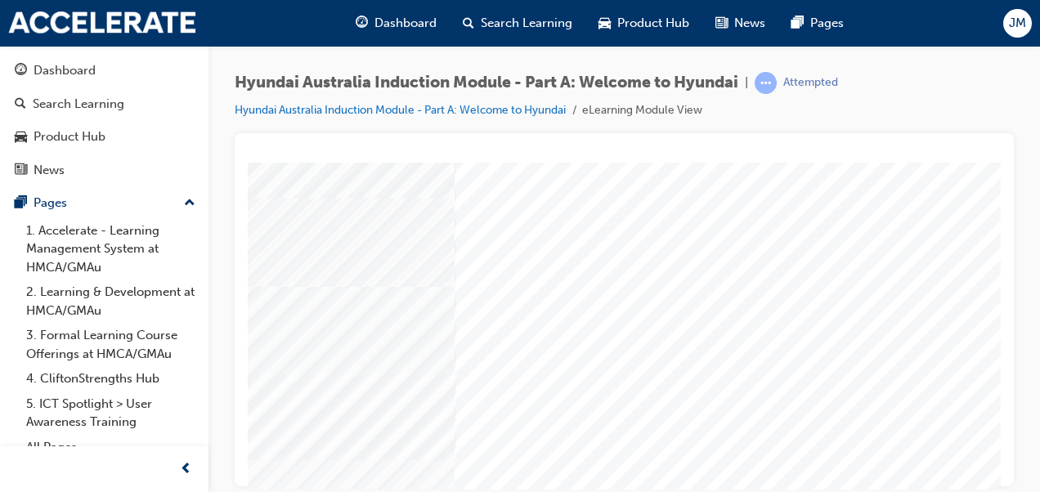
scroll to position [164, 371]
drag, startPoint x: 491, startPoint y: 372, endPoint x: 729, endPoint y: 349, distance: 239.1
click at [729, 349] on div "Quiz_Q_2" at bounding box center [441, 292] width 1112 height 589
drag, startPoint x: 747, startPoint y: 248, endPoint x: 538, endPoint y: 160, distance: 226.9
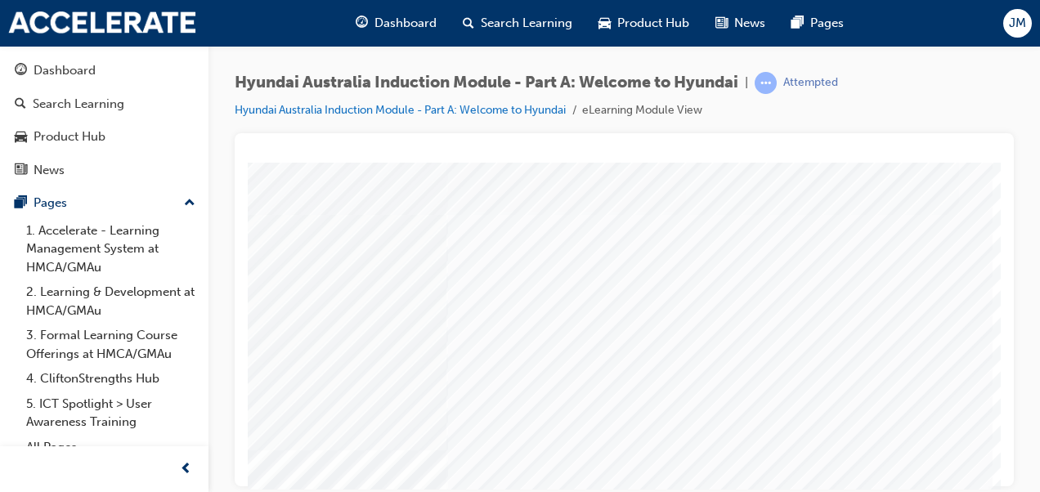
click at [538, 162] on html "Quiz_Q_2 Loading..." at bounding box center [253, 165] width 753 height 7
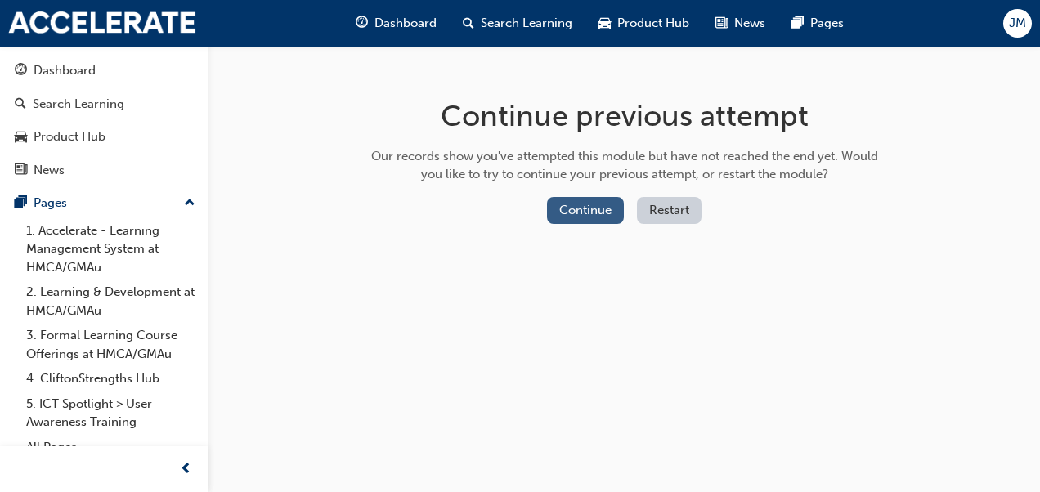
click at [583, 208] on button "Continue" at bounding box center [585, 210] width 77 height 27
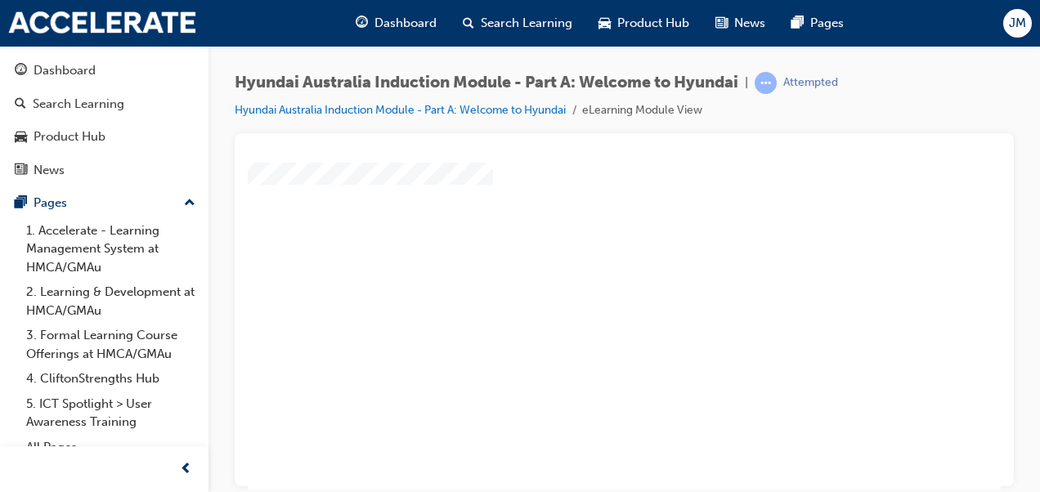
scroll to position [103, 0]
click at [577, 175] on div "play" at bounding box center [577, 175] width 0 height 0
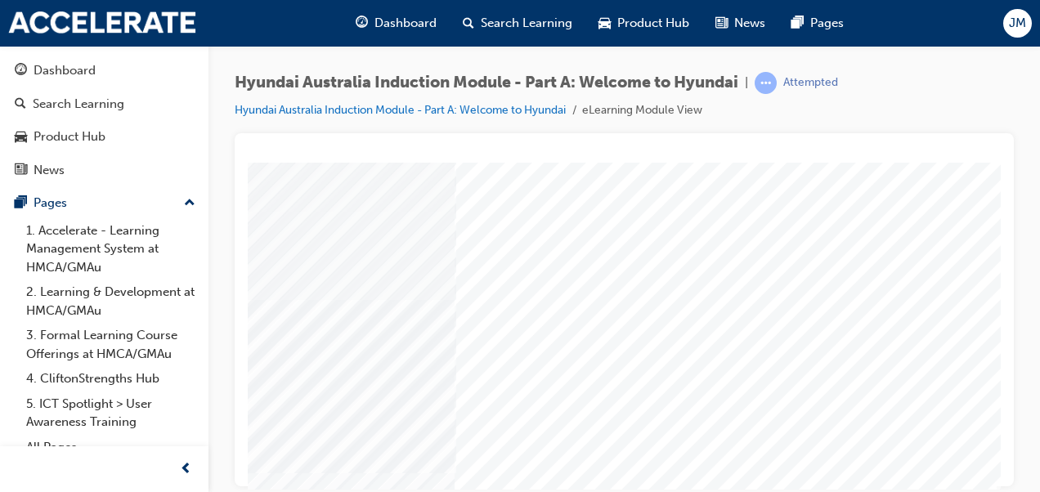
scroll to position [298, 342]
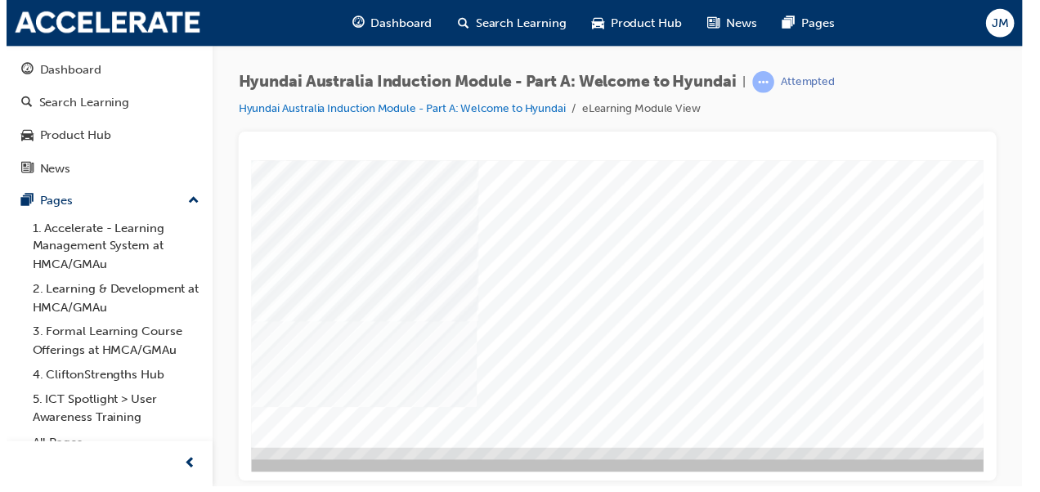
scroll to position [0, 0]
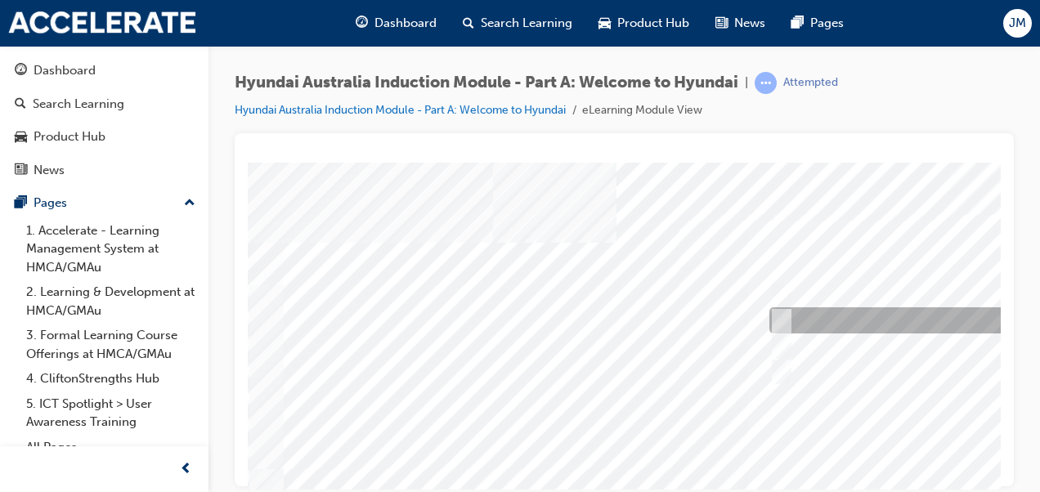
click at [784, 316] on input "Ulsan Plant, South Korea" at bounding box center [778, 321] width 18 height 18
radio input "true"
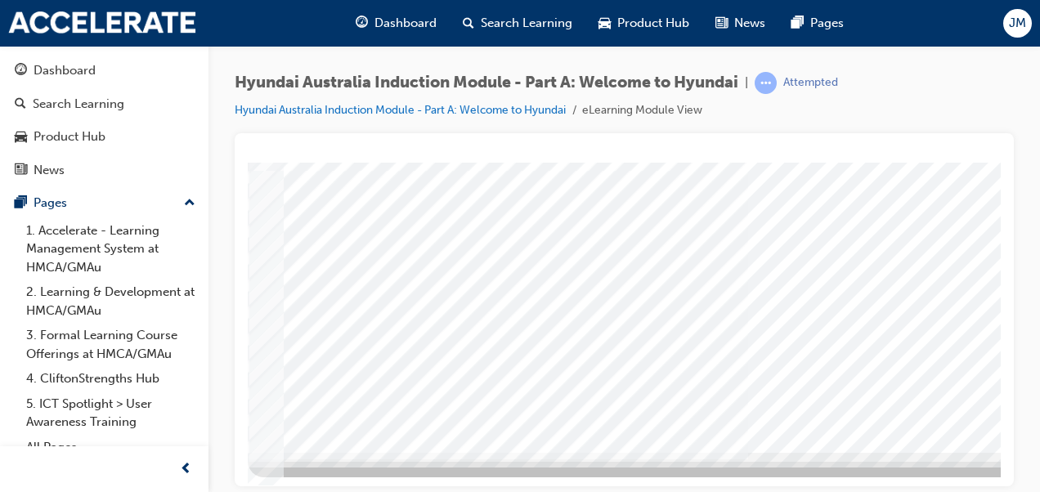
scroll to position [298, 371]
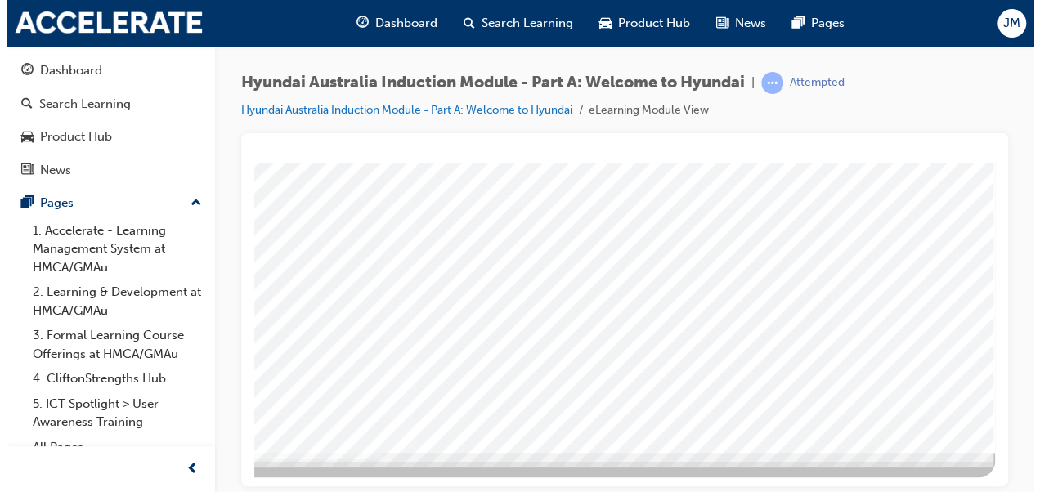
scroll to position [0, 0]
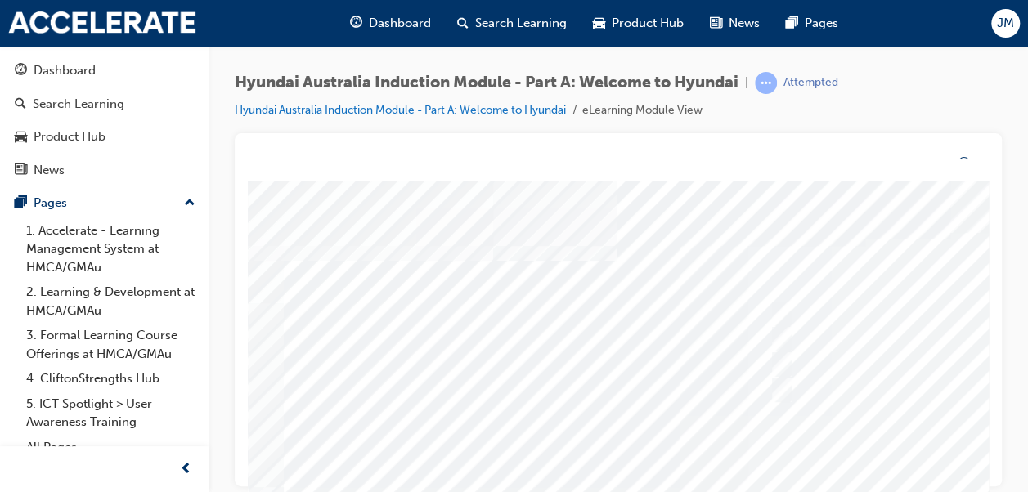
click at [635, 379] on div at bounding box center [804, 475] width 1112 height 589
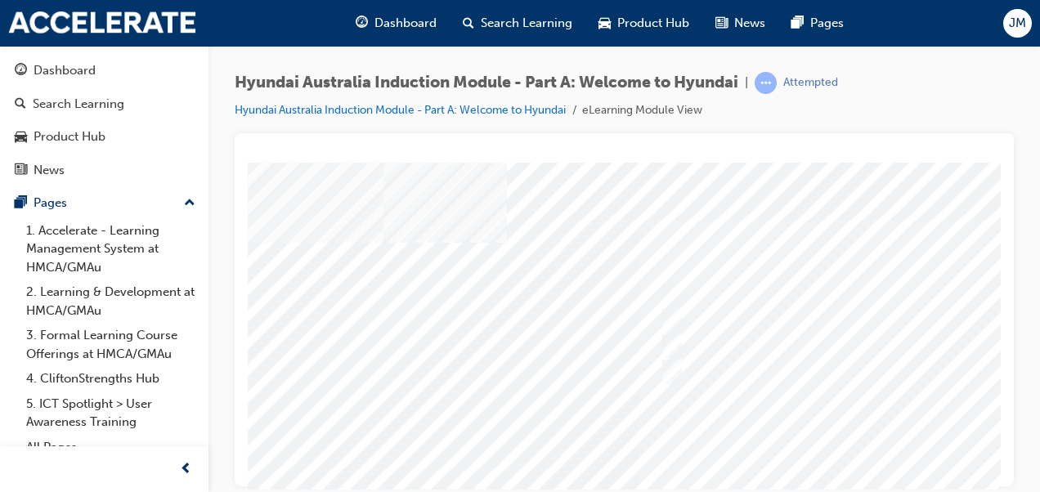
scroll to position [0, 111]
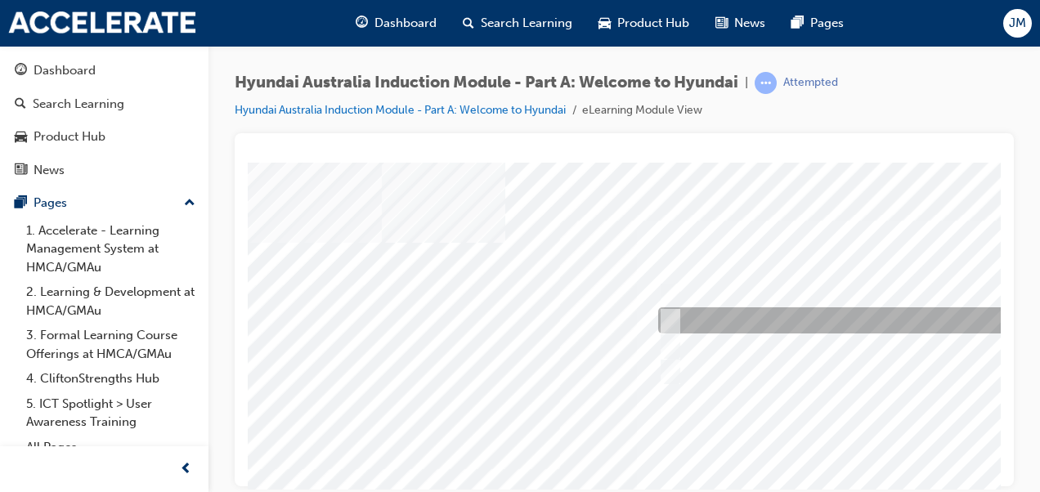
click at [699, 321] on div at bounding box center [926, 320] width 544 height 26
checkbox input "true"
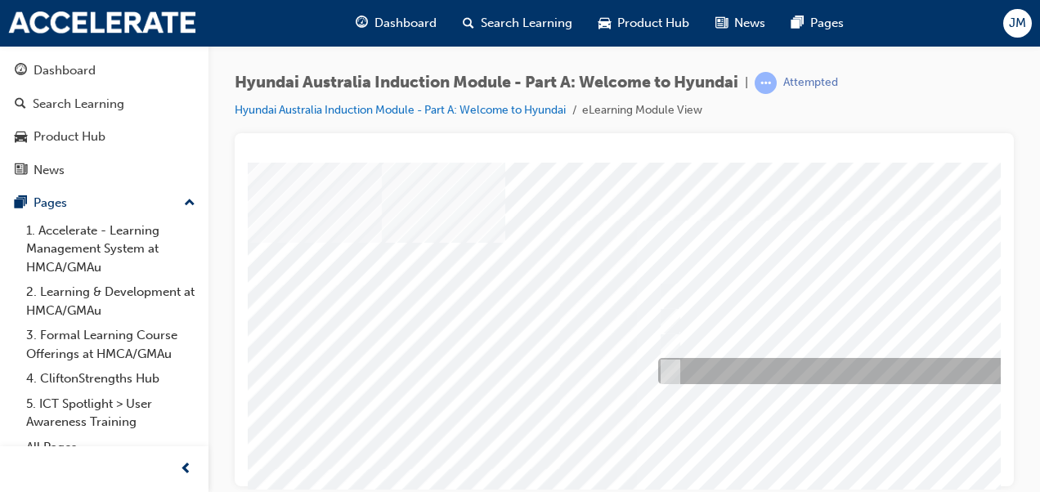
drag, startPoint x: 697, startPoint y: 337, endPoint x: 671, endPoint y: 367, distance: 40.0
click at [671, 367] on div "Quiz_Q_4" at bounding box center [693, 456] width 1112 height 589
click at [671, 367] on input "Global expansion" at bounding box center [666, 371] width 18 height 18
checkbox input "true"
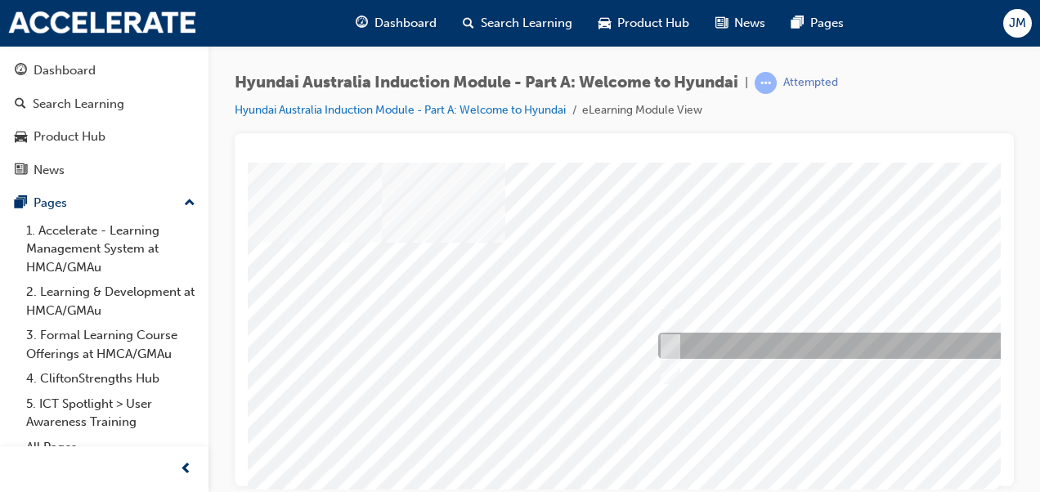
click at [670, 339] on input "Learning from past challenges" at bounding box center [666, 346] width 18 height 18
checkbox input "true"
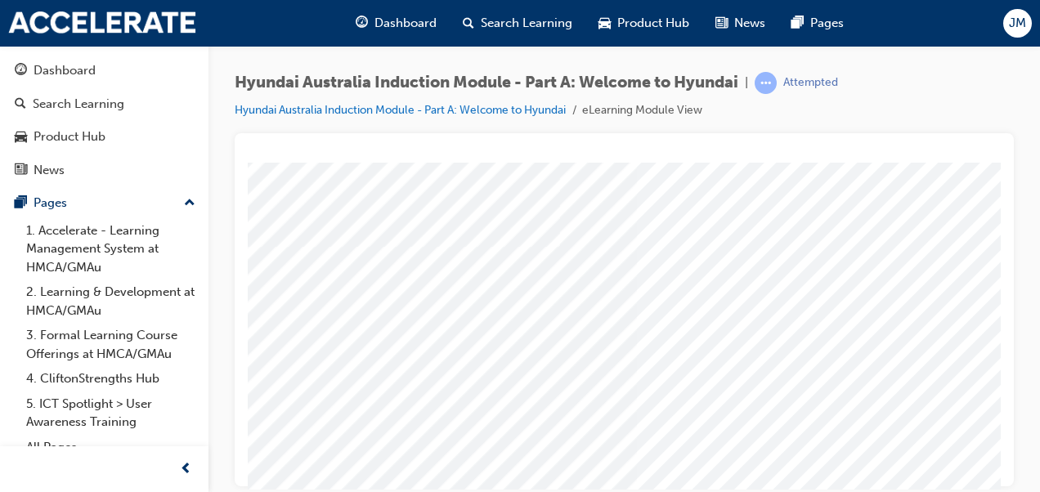
scroll to position [298, 111]
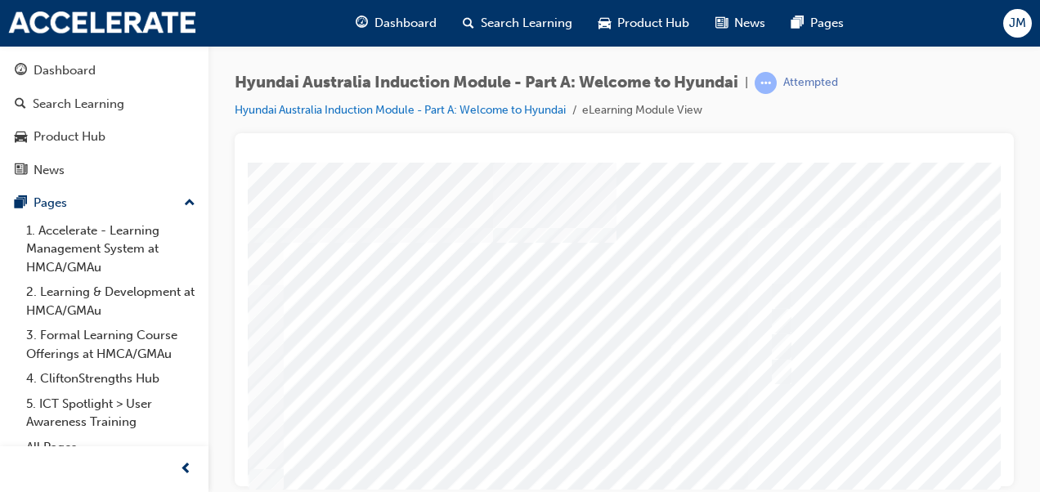
click at [932, 393] on div at bounding box center [804, 456] width 1112 height 589
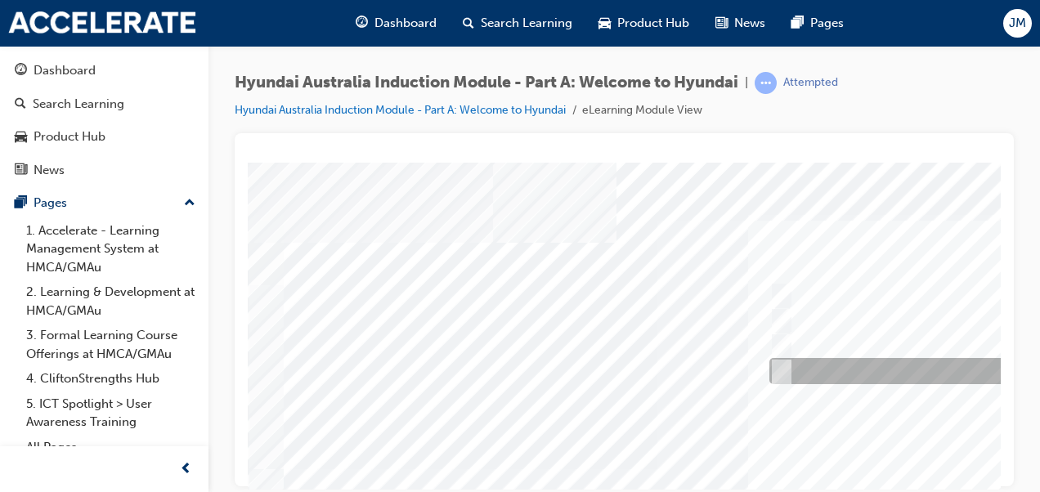
click at [888, 367] on div at bounding box center [1037, 371] width 544 height 26
checkbox input "true"
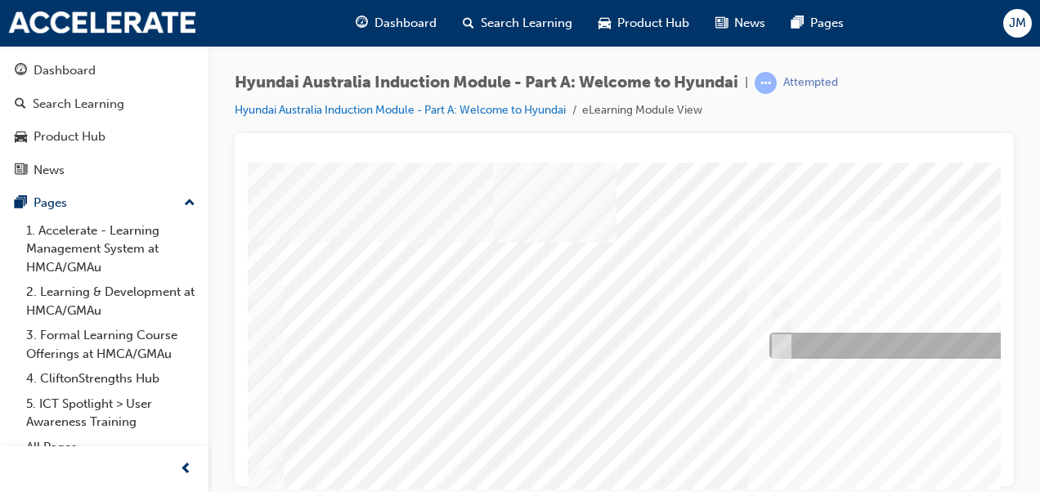
click at [876, 352] on div at bounding box center [1037, 346] width 544 height 26
checkbox input "true"
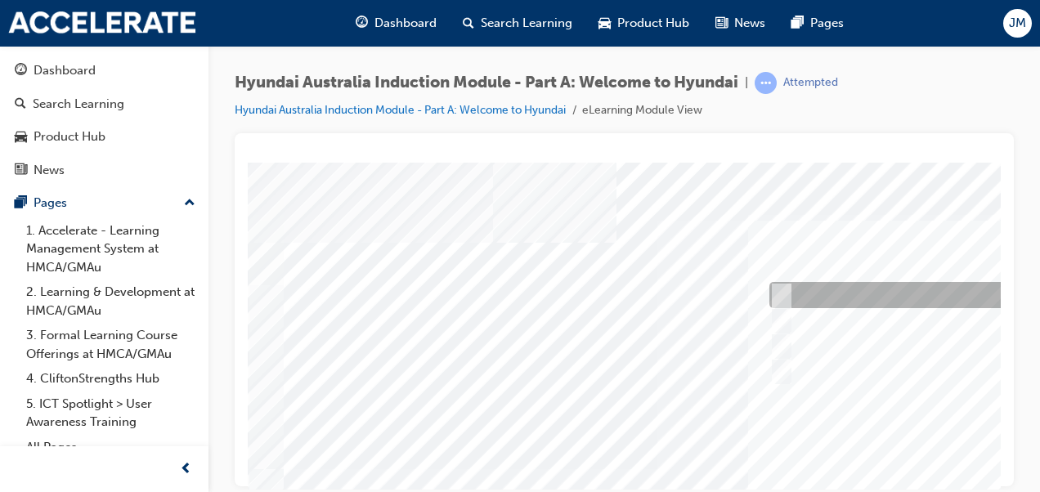
click at [868, 292] on div at bounding box center [1037, 295] width 544 height 26
checkbox input "true"
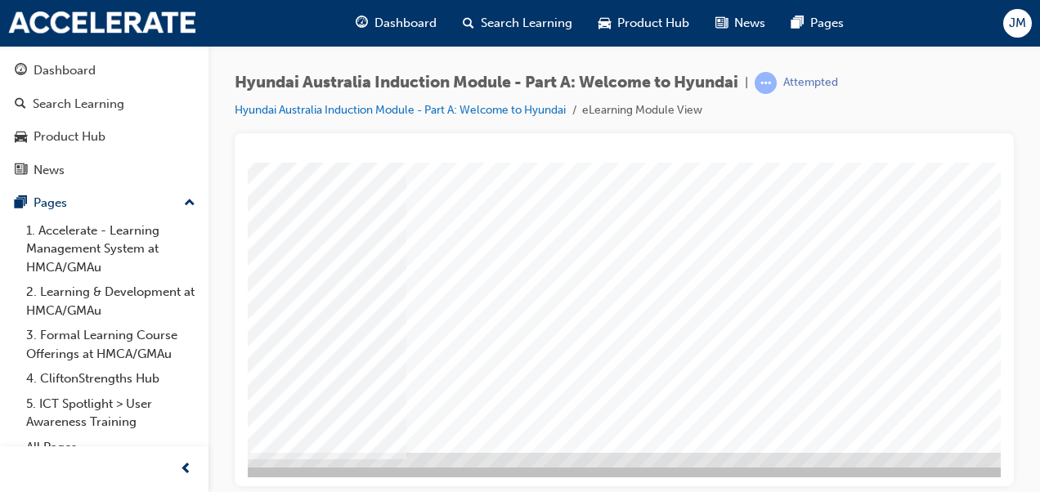
scroll to position [298, 371]
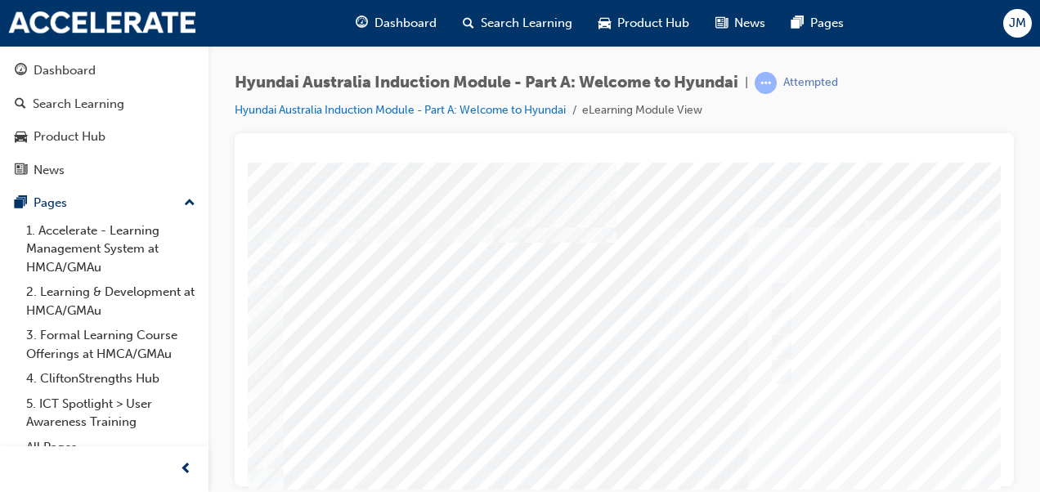
click at [680, 395] on div at bounding box center [804, 456] width 1112 height 589
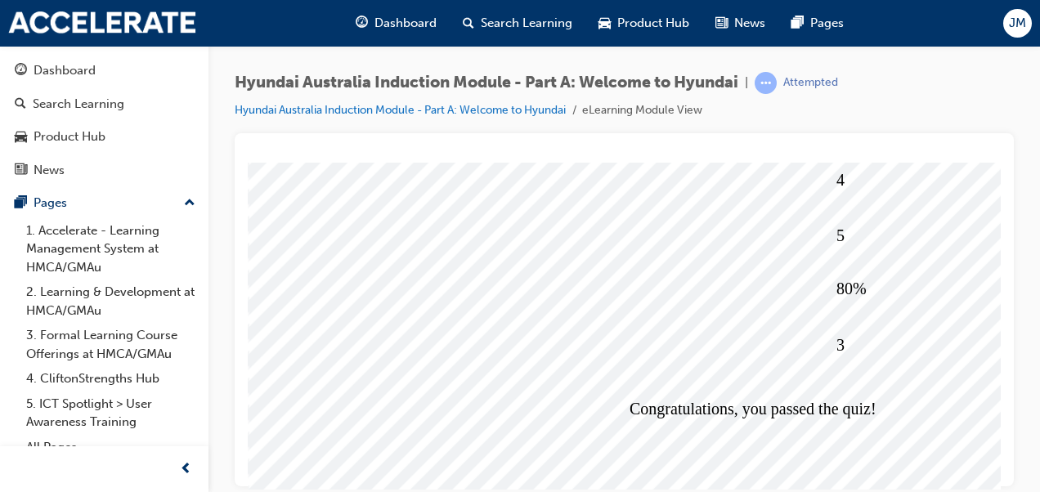
scroll to position [266, 0]
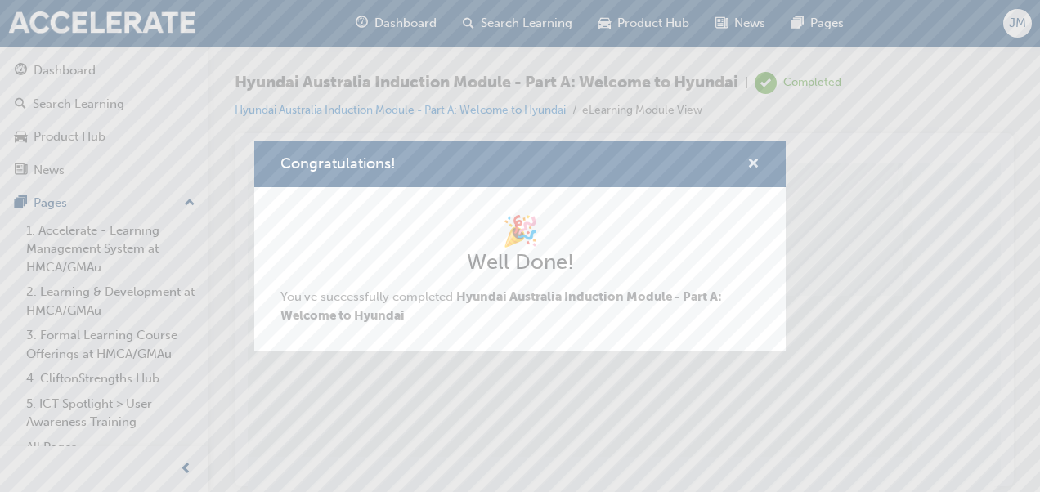
click at [758, 165] on span "cross-icon" at bounding box center [753, 165] width 12 height 15
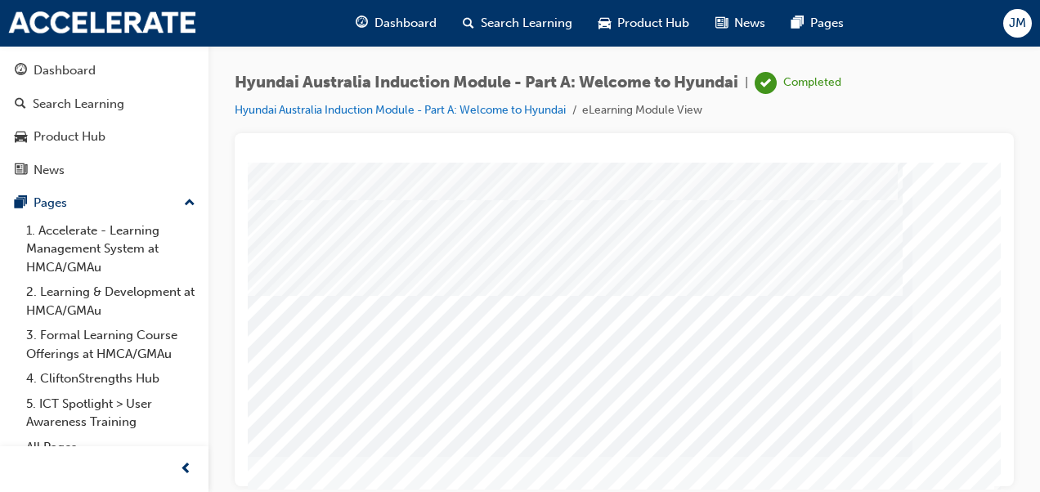
scroll to position [298, 371]
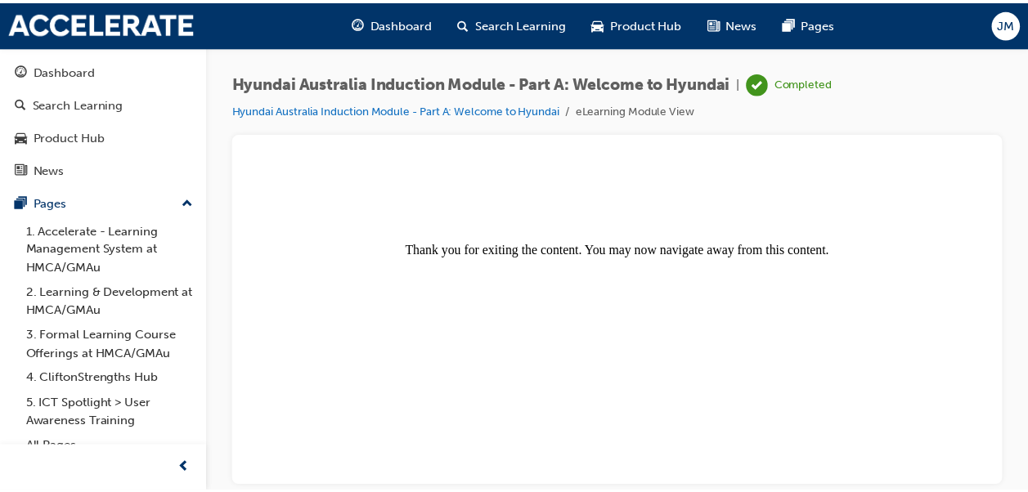
scroll to position [0, 0]
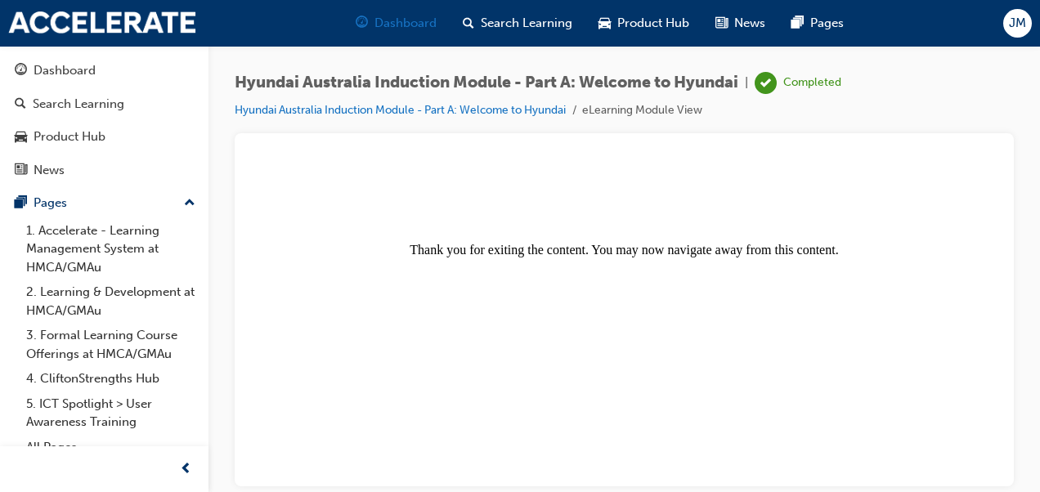
click at [404, 32] on span "Dashboard" at bounding box center [406, 23] width 62 height 19
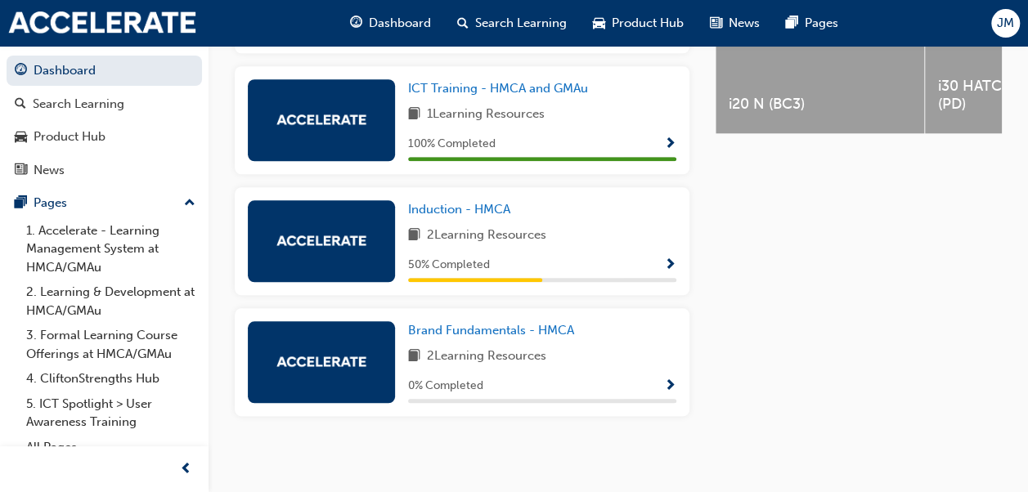
scroll to position [752, 0]
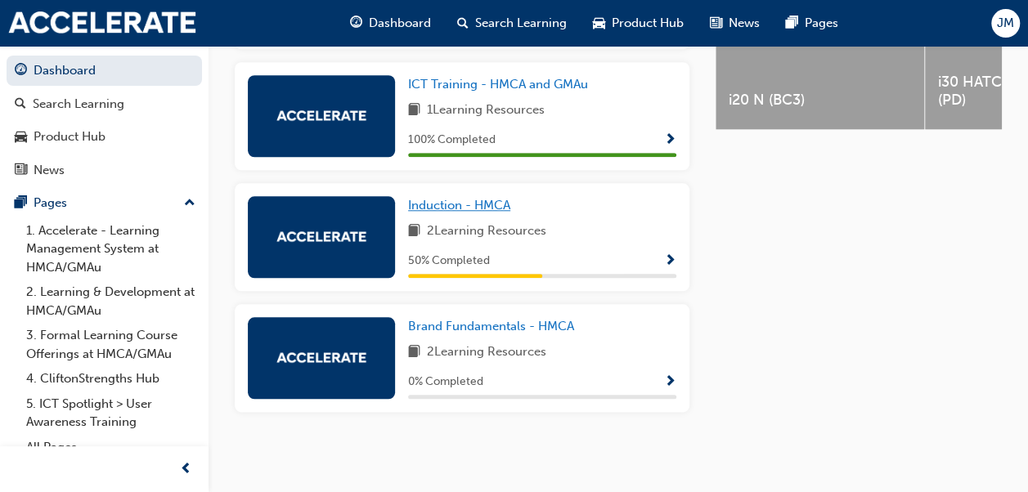
click at [445, 204] on span "Induction - HMCA" at bounding box center [459, 205] width 102 height 15
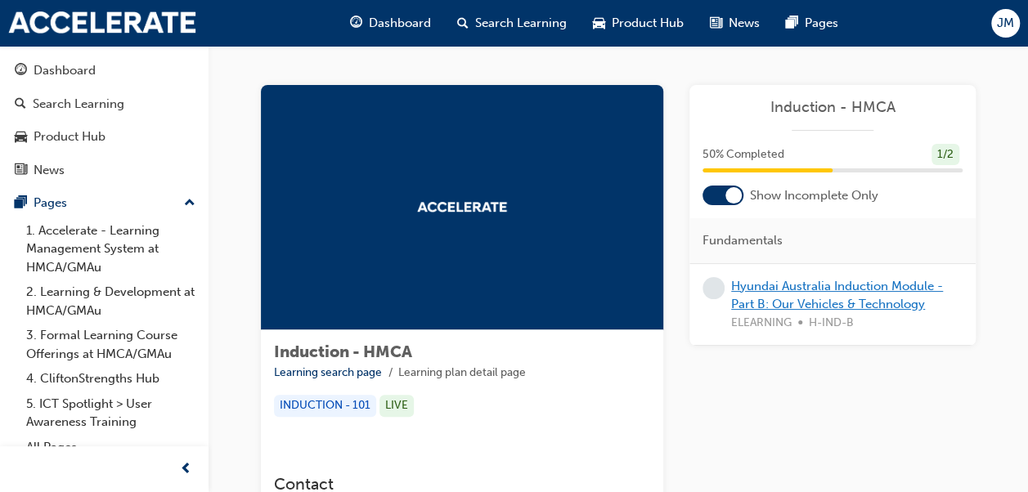
click at [762, 286] on link "Hyundai Australia Induction Module - Part B: Our Vehicles & Technology" at bounding box center [837, 296] width 212 height 34
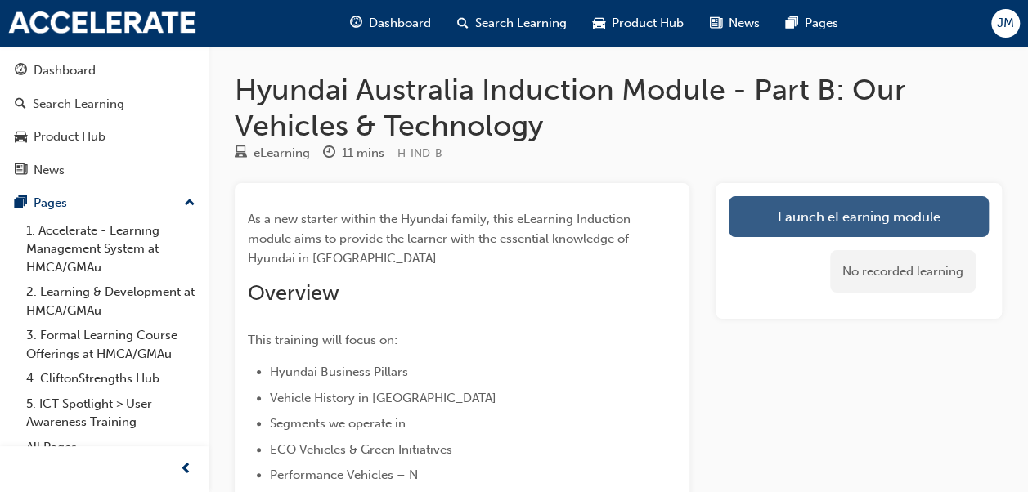
click at [803, 214] on link "Launch eLearning module" at bounding box center [859, 216] width 260 height 41
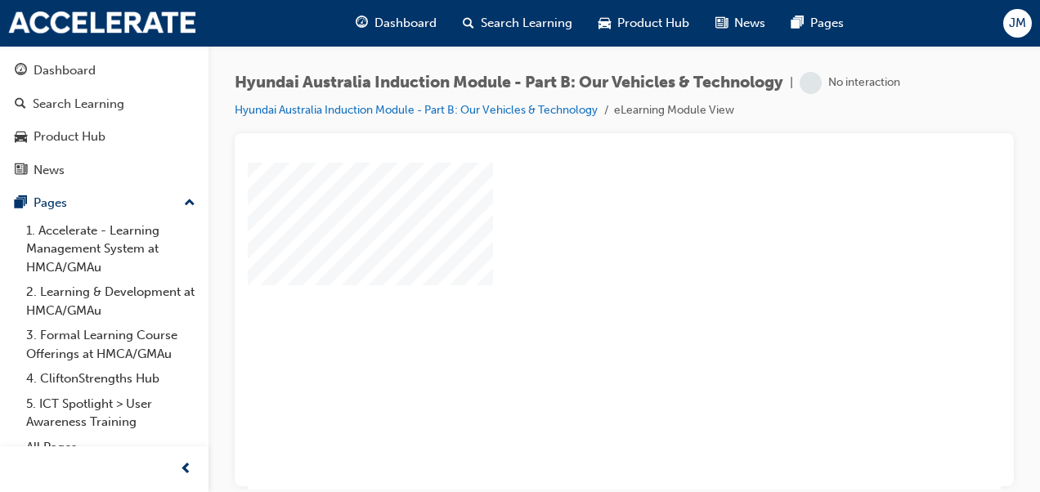
click at [577, 278] on div "play" at bounding box center [577, 278] width 0 height 0
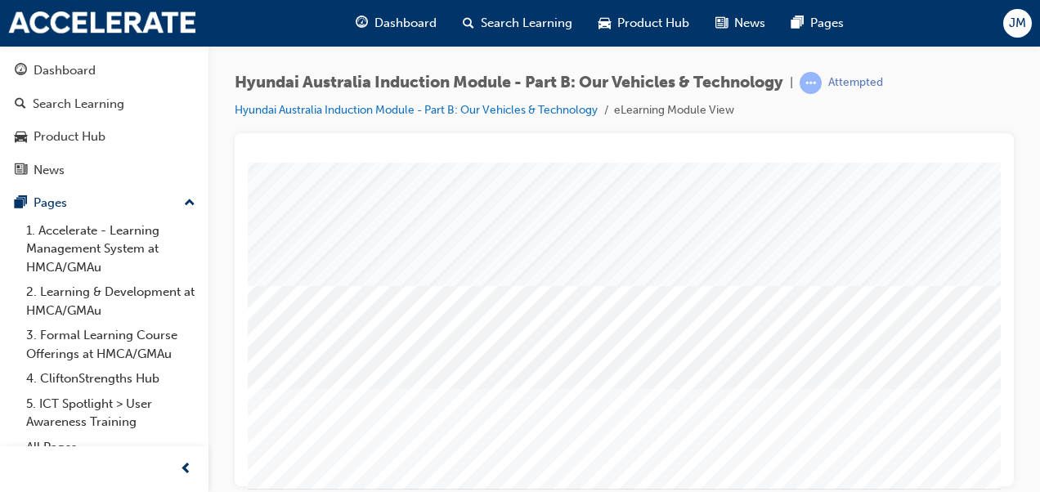
scroll to position [262, 12]
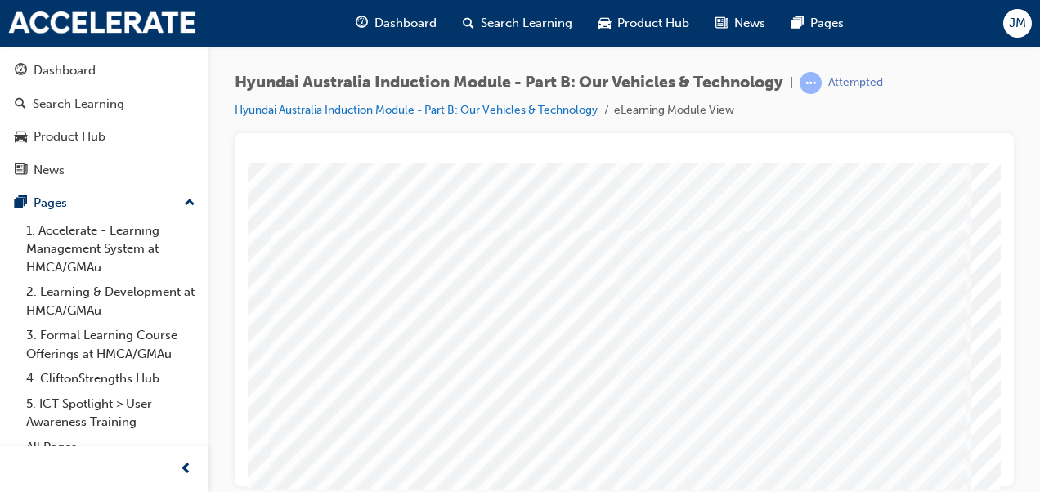
scroll to position [0, 355]
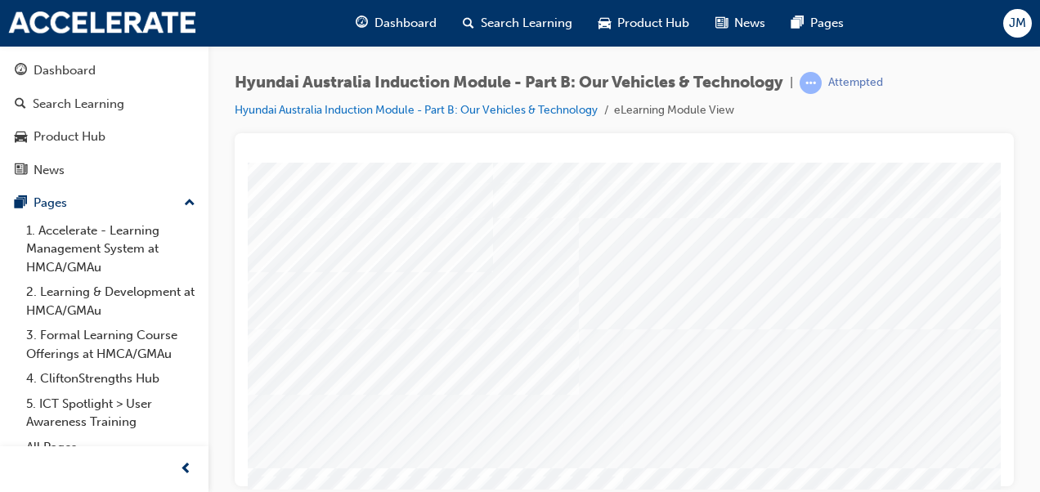
scroll to position [0, 0]
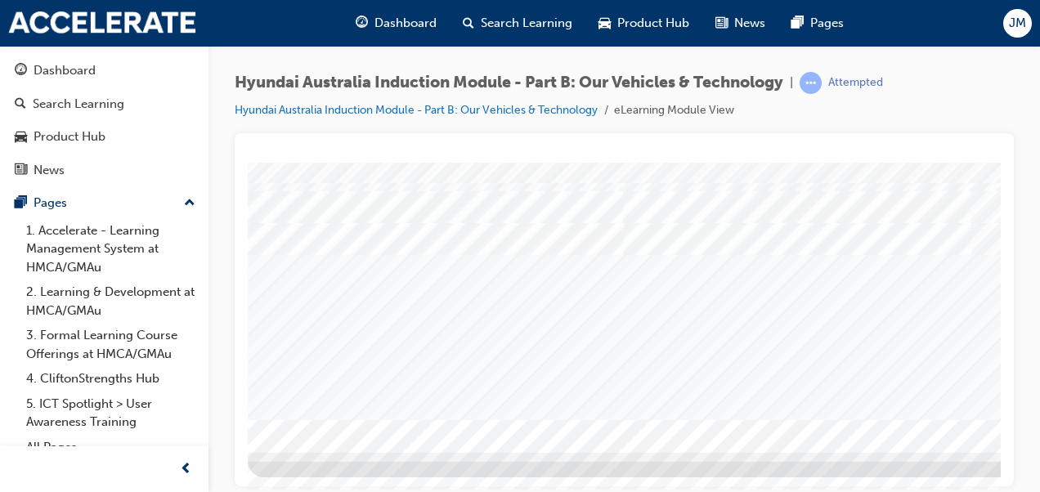
scroll to position [298, 371]
drag, startPoint x: 871, startPoint y: 428, endPoint x: 872, endPoint y: 409, distance: 18.8
click at [872, 409] on div "Business Pillars" at bounding box center [445, 157] width 1112 height 589
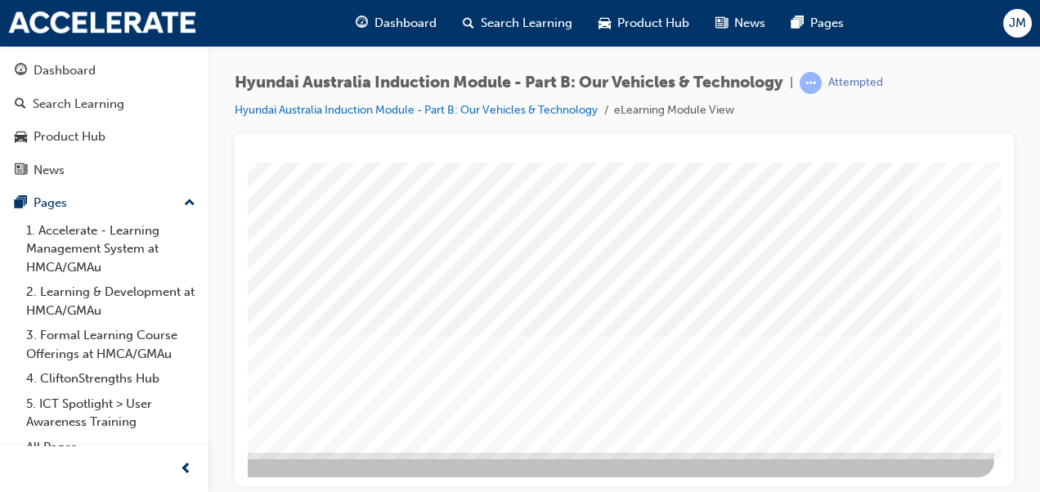
scroll to position [0, 0]
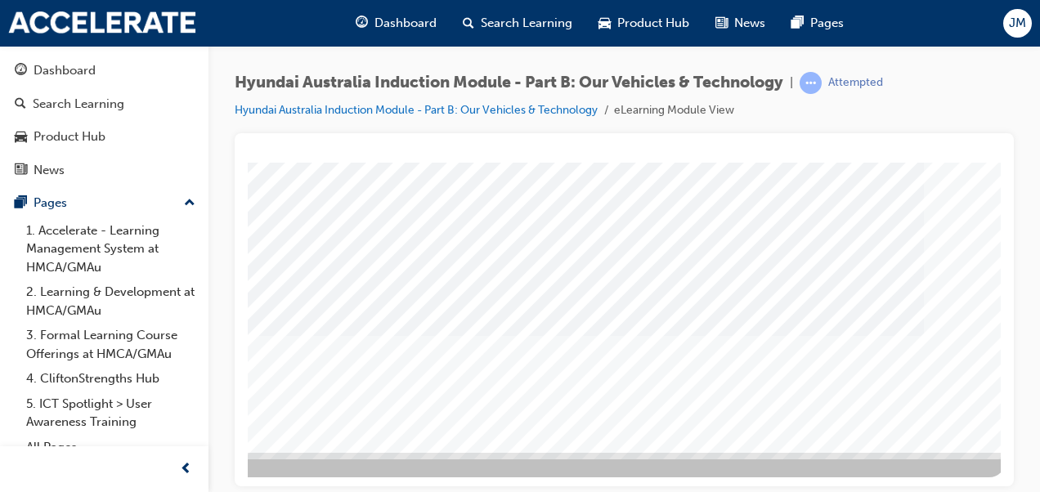
scroll to position [298, 371]
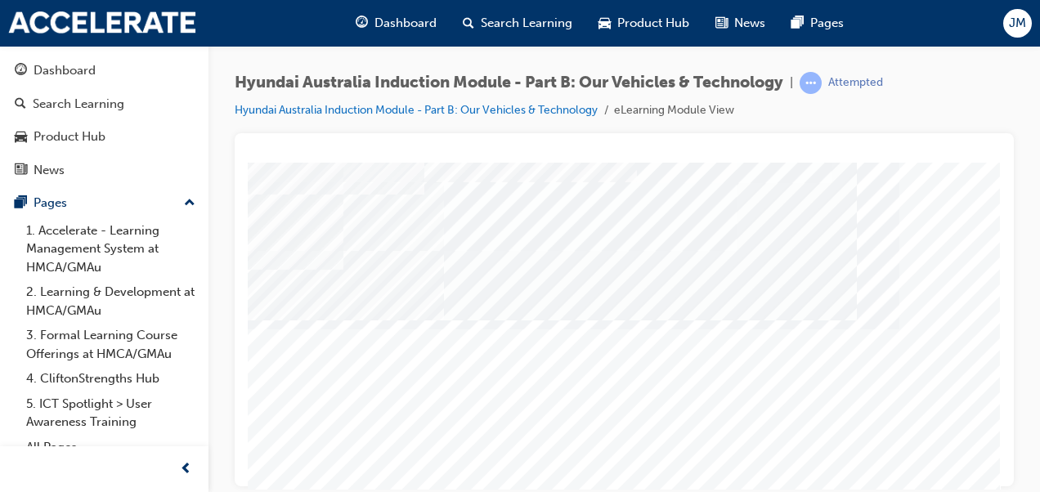
scroll to position [159, 371]
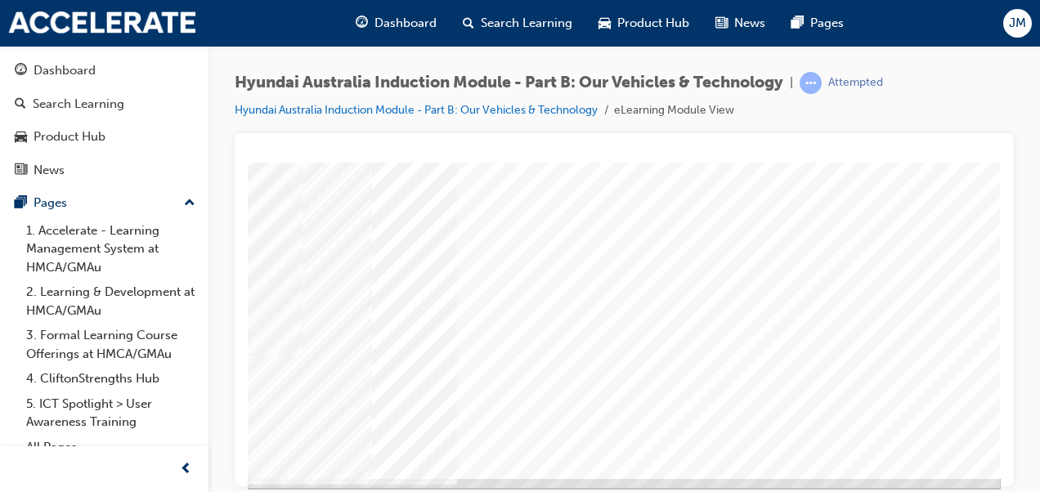
scroll to position [25, 371]
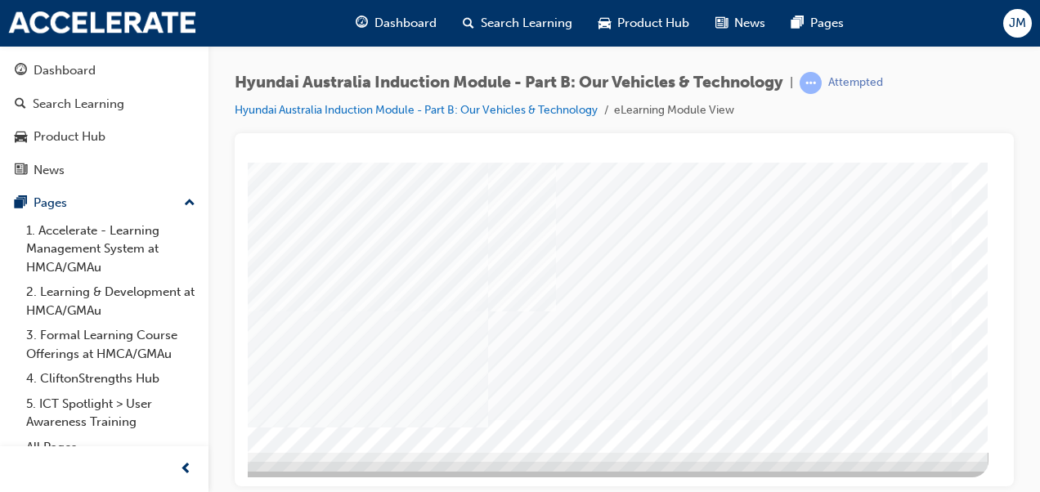
scroll to position [0, 0]
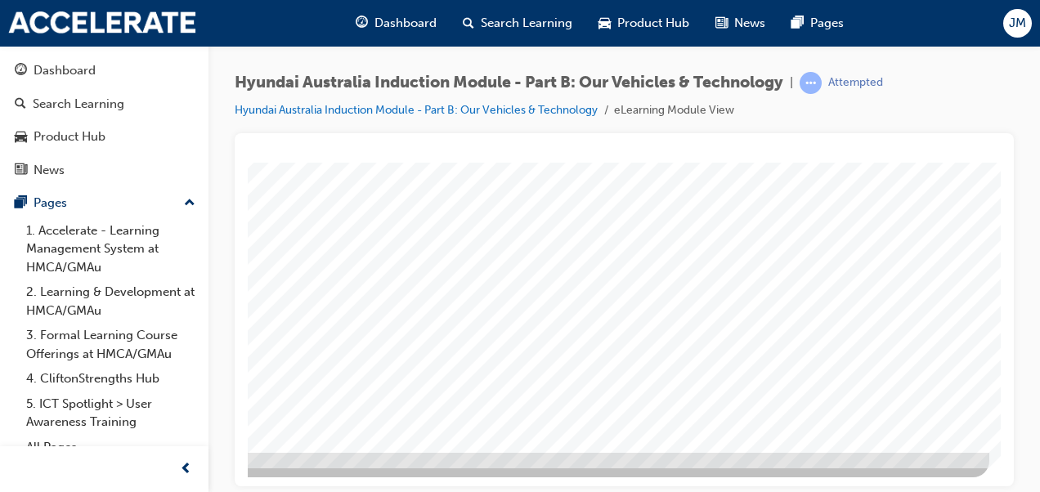
scroll to position [298, 359]
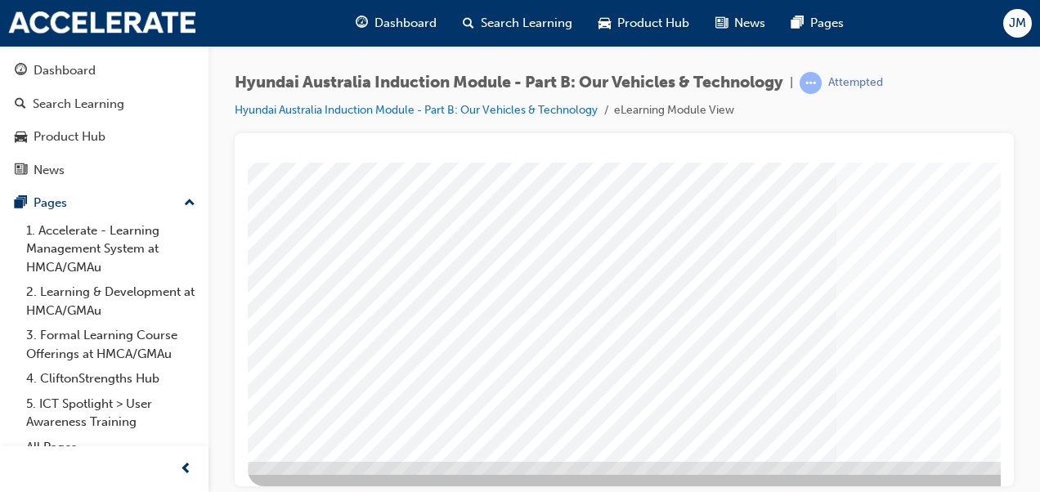
scroll to position [295, 0]
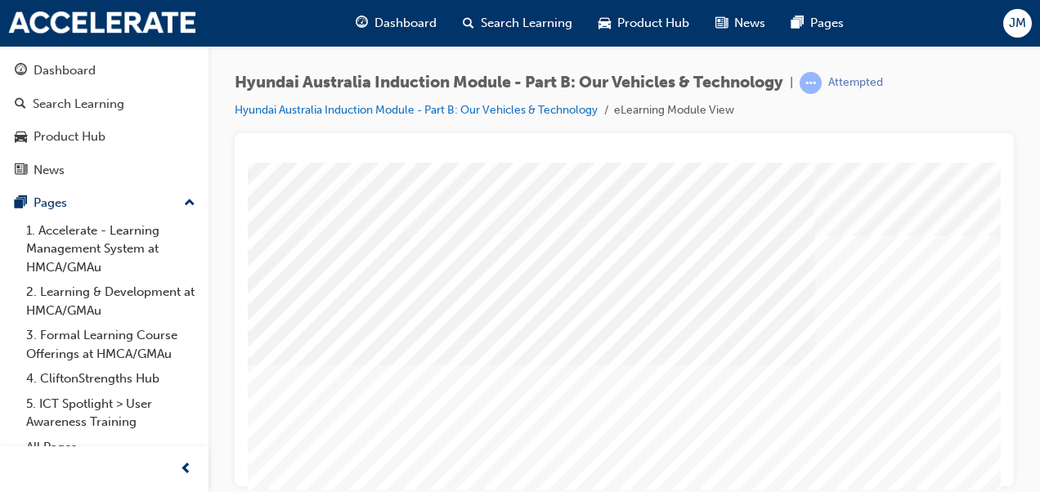
scroll to position [244, 0]
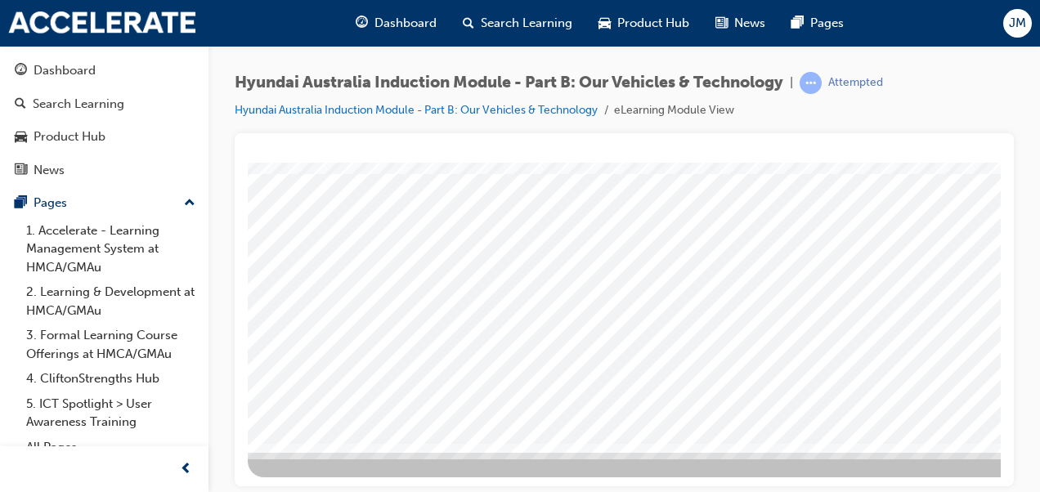
scroll to position [298, 371]
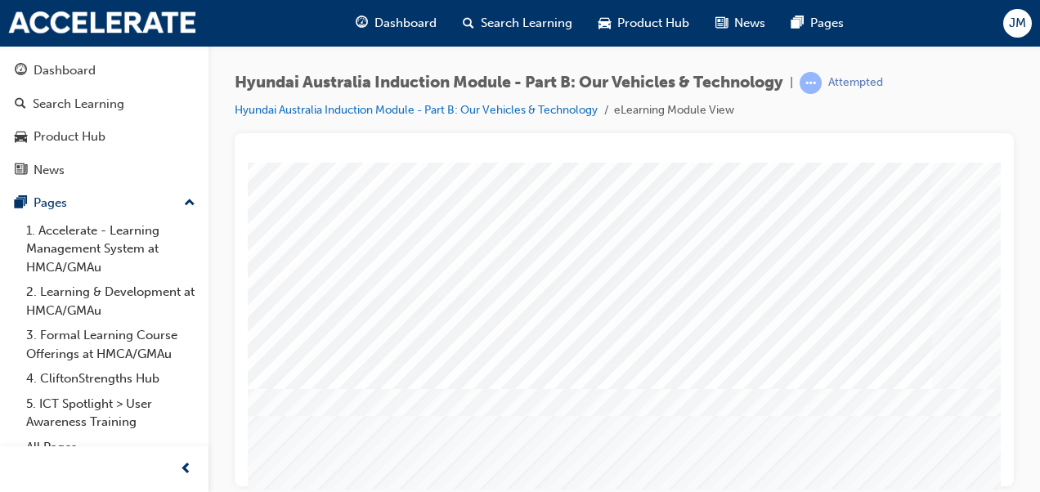
scroll to position [193, 0]
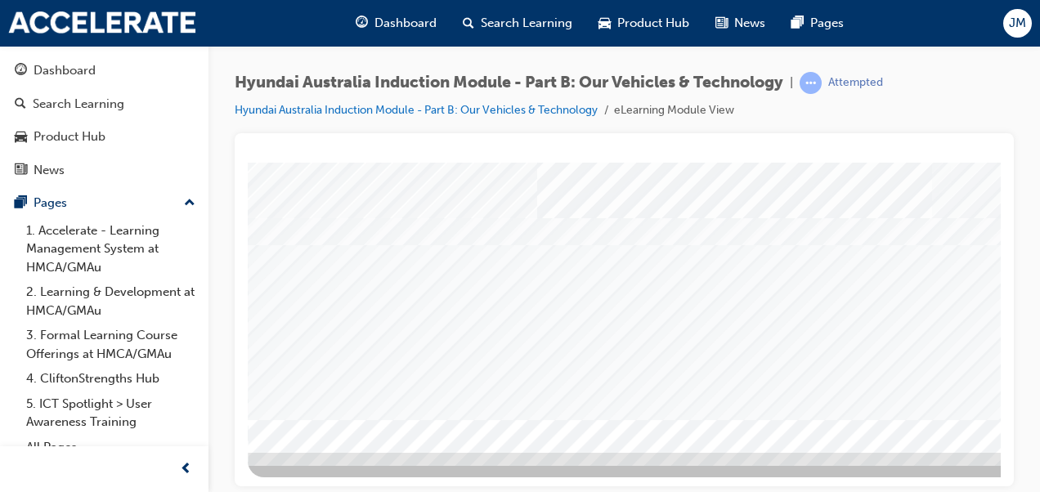
scroll to position [298, 371]
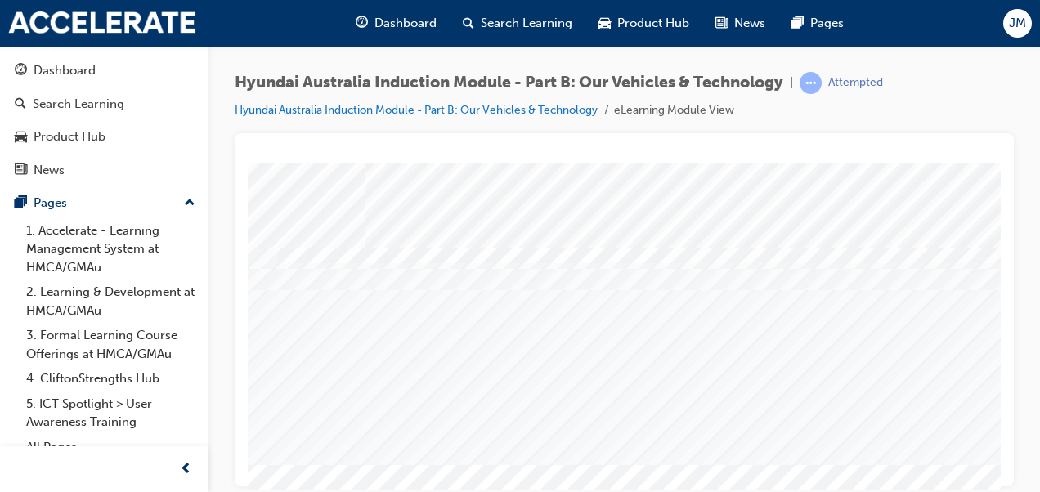
scroll to position [261, 260]
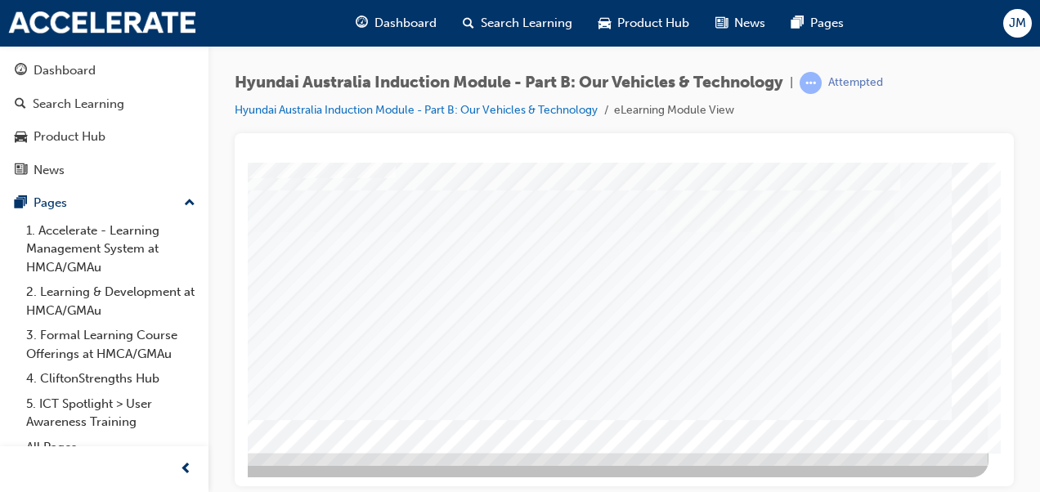
scroll to position [98, 371]
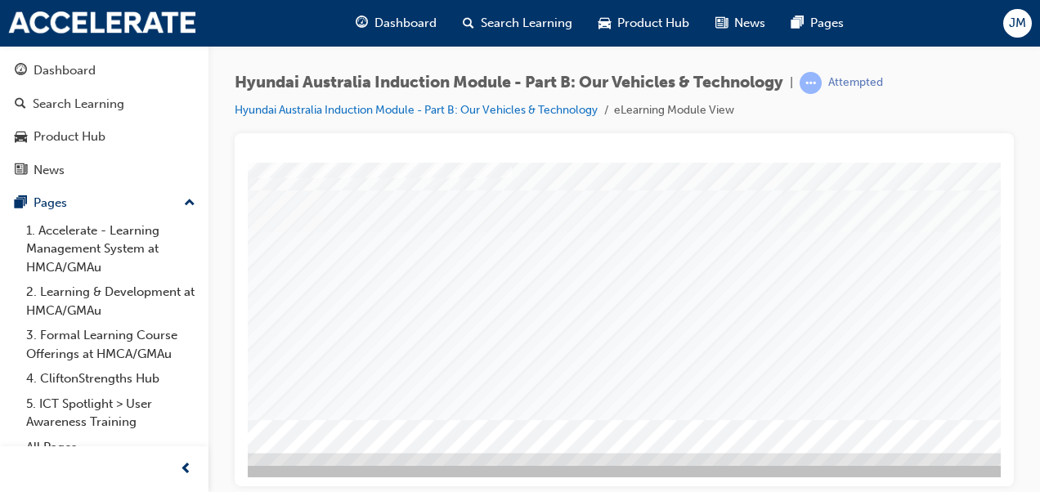
scroll to position [298, 249]
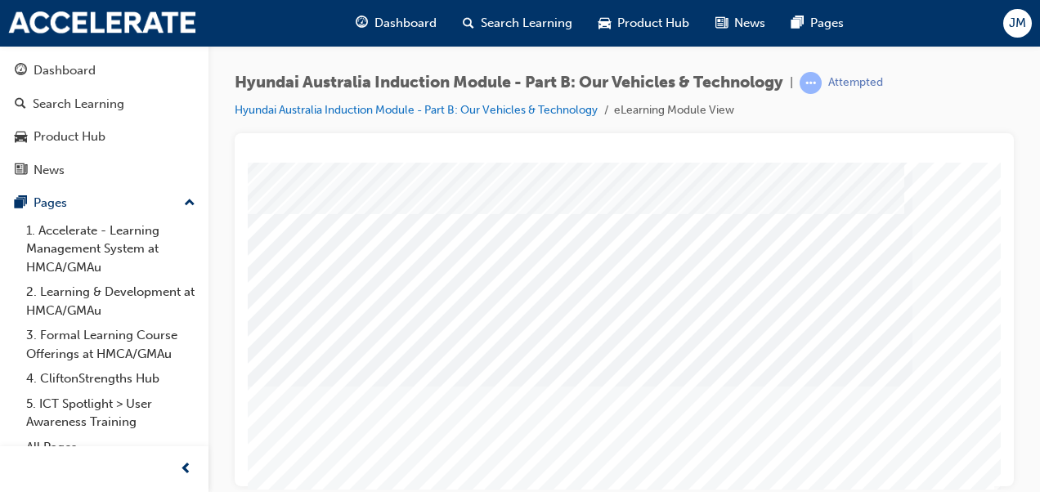
scroll to position [253, 371]
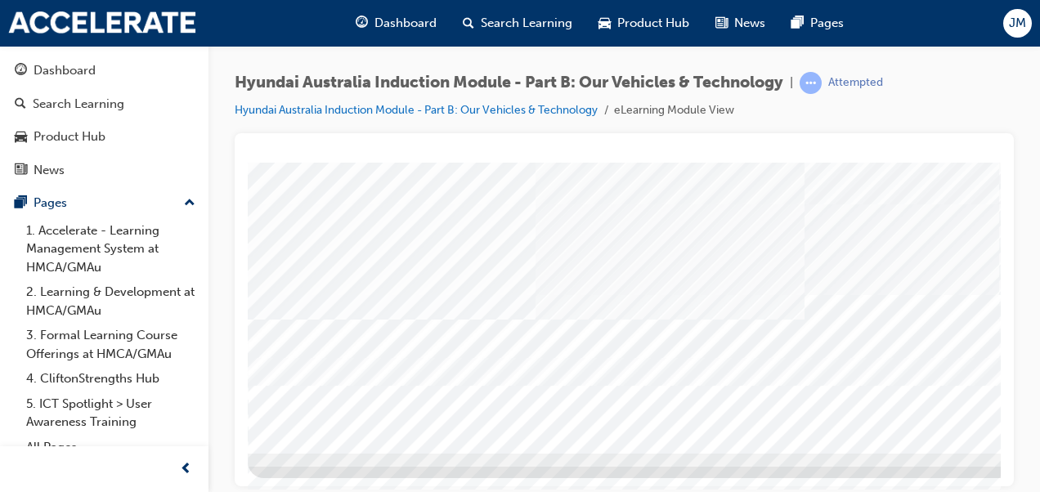
scroll to position [298, 371]
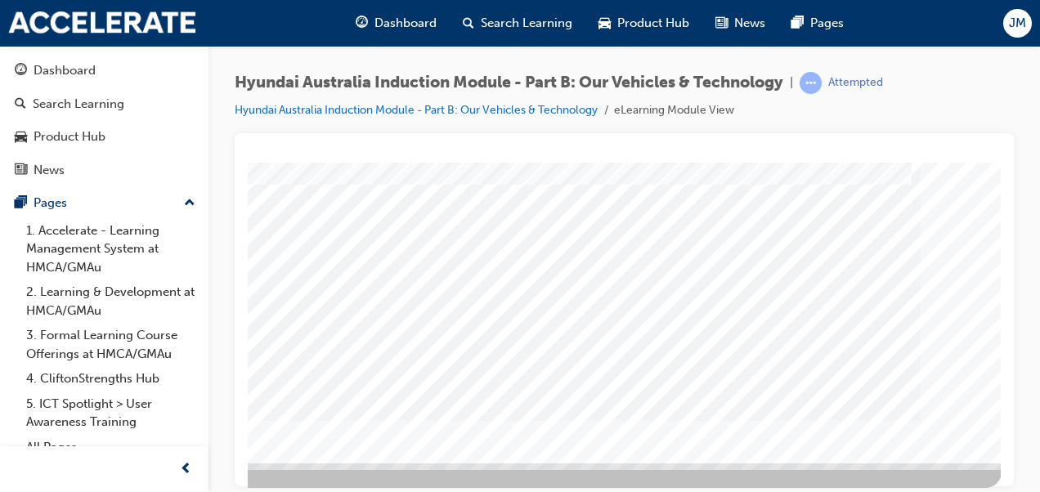
scroll to position [288, 359]
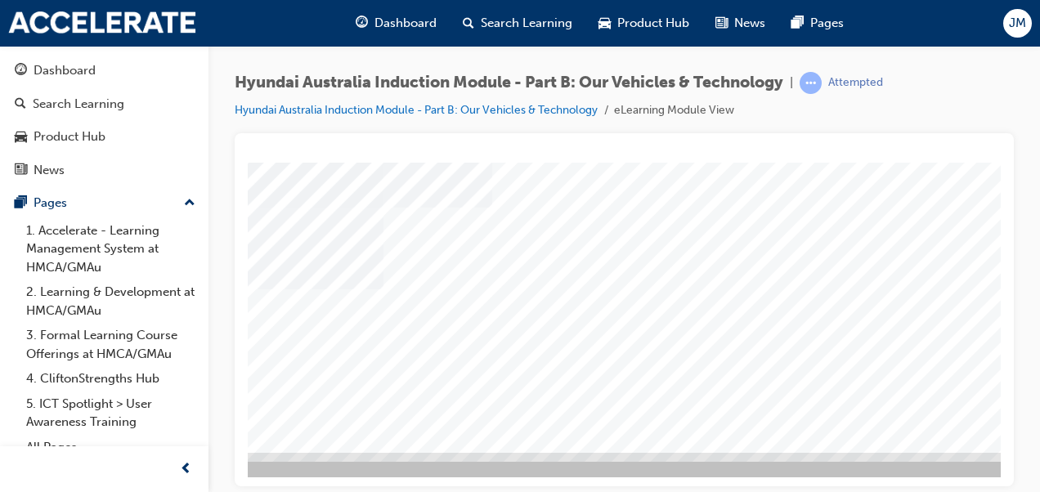
scroll to position [0, 0]
